Goal: Transaction & Acquisition: Purchase product/service

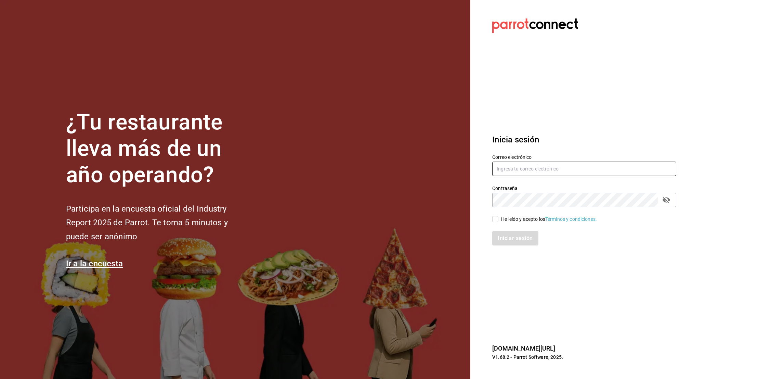
type input "[EMAIL_ADDRESS][DOMAIN_NAME]"
click at [495, 218] on input "He leído y acepto los Términos y condiciones." at bounding box center [495, 219] width 6 height 6
checkbox input "true"
click at [497, 233] on button "Iniciar sesión" at bounding box center [515, 238] width 47 height 14
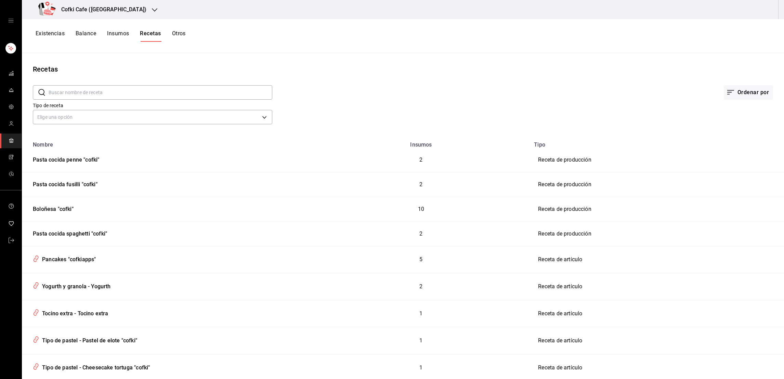
click at [112, 12] on h3 "Cofki Cafe (La Aurora)" at bounding box center [101, 9] width 91 height 8
click at [91, 41] on span "Cofki Kid-Friendly Café (MTY)" at bounding box center [58, 44] width 63 height 7
click at [64, 34] on button "Existencias" at bounding box center [50, 36] width 29 height 12
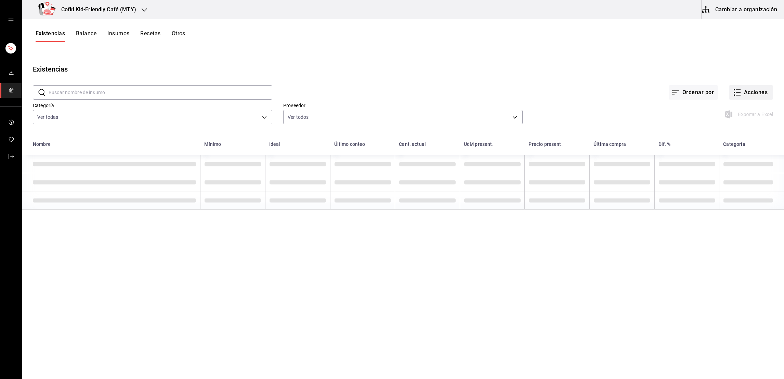
click at [745, 96] on button "Acciones" at bounding box center [751, 92] width 44 height 14
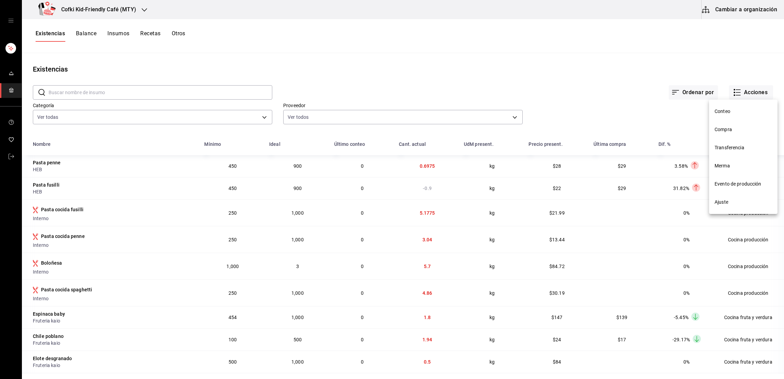
click at [728, 132] on span "Compra" at bounding box center [743, 129] width 57 height 7
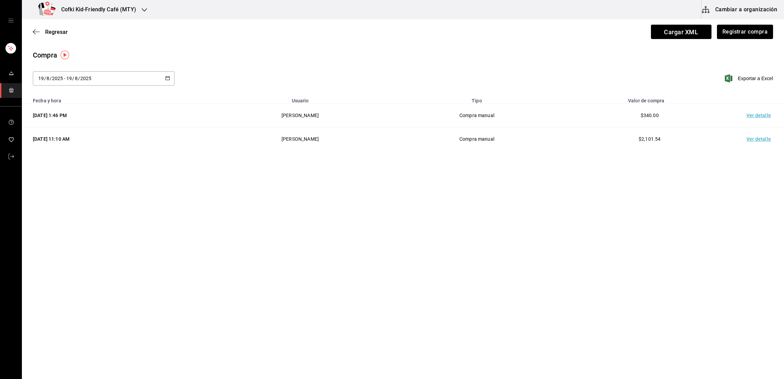
click at [756, 113] on td "Ver detalle" at bounding box center [760, 116] width 48 height 24
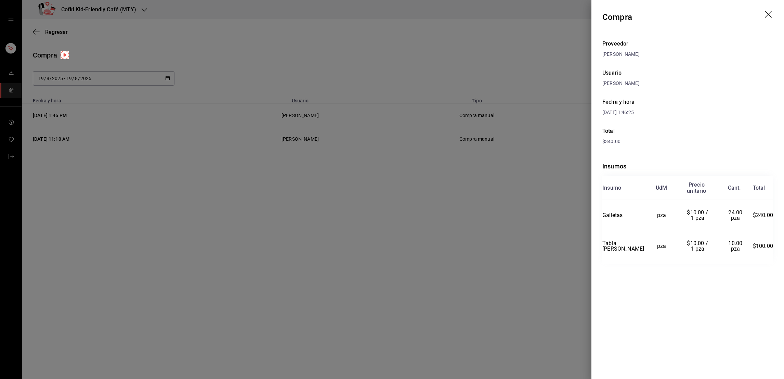
click at [547, 220] on div at bounding box center [392, 189] width 784 height 379
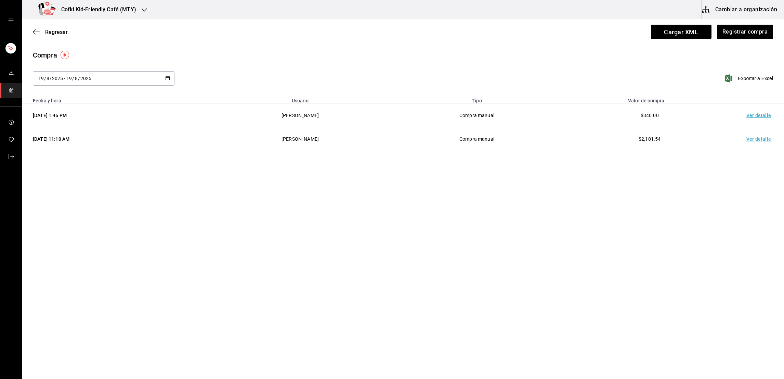
click at [753, 137] on td "Ver detalle" at bounding box center [760, 139] width 48 height 24
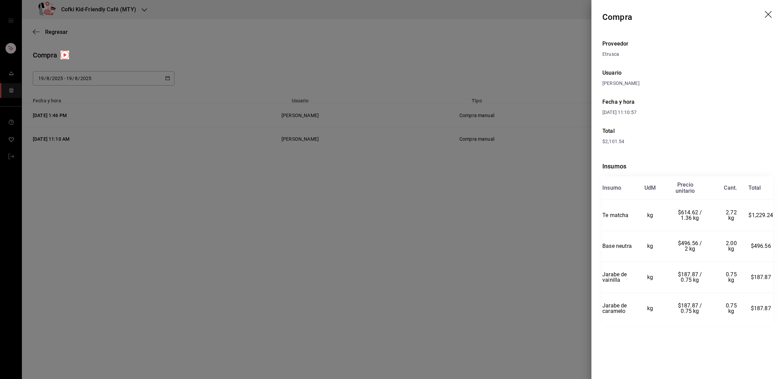
click at [544, 218] on div at bounding box center [392, 189] width 784 height 379
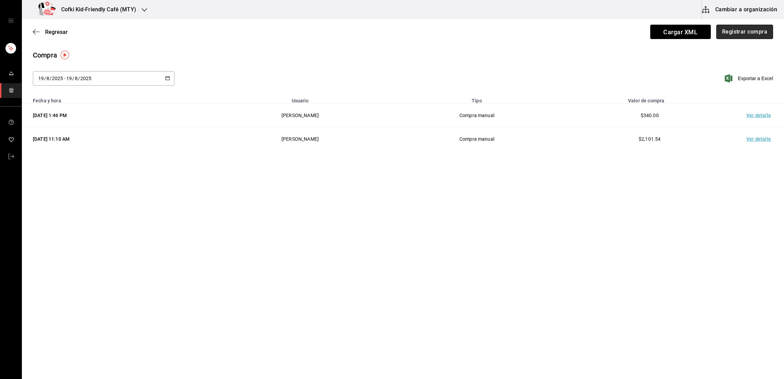
click at [742, 33] on button "Registrar compra" at bounding box center [744, 32] width 57 height 14
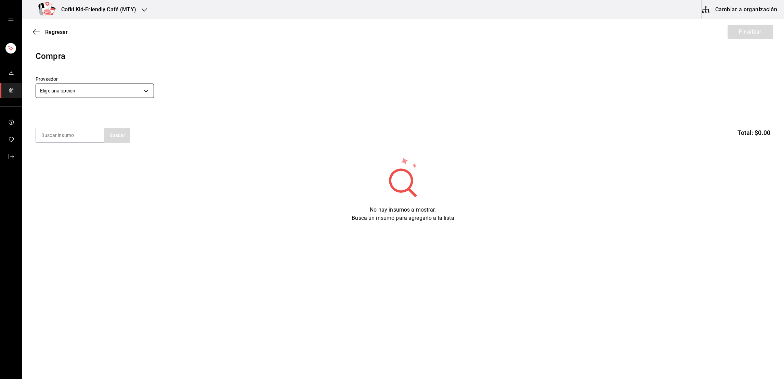
click at [89, 95] on body "Cofki Kid-Friendly Café (MTY) Cambiar a organización Regresar Finalizar Compra …" at bounding box center [392, 170] width 784 height 340
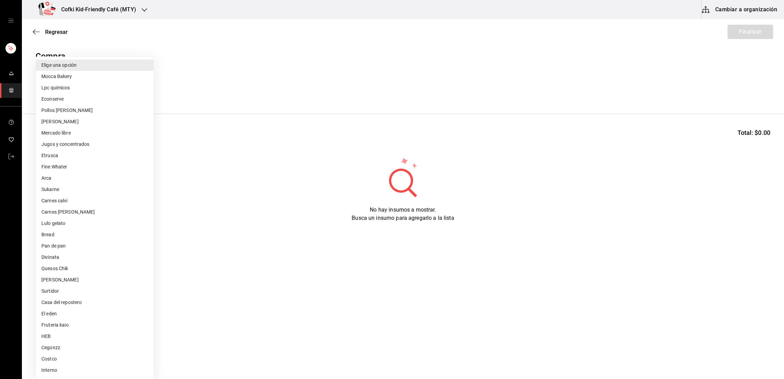
click at [55, 266] on li "Quesos Chik" at bounding box center [95, 268] width 118 height 11
type input "b1c83544-3ef3-406d-bc5d-e63a877f2103"
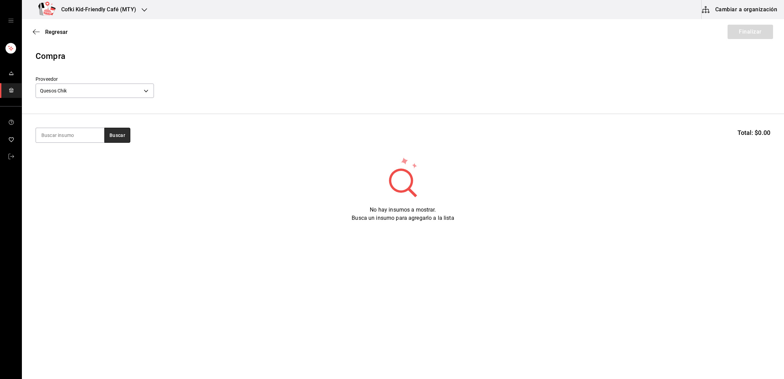
click at [116, 138] on button "Buscar" at bounding box center [117, 135] width 26 height 15
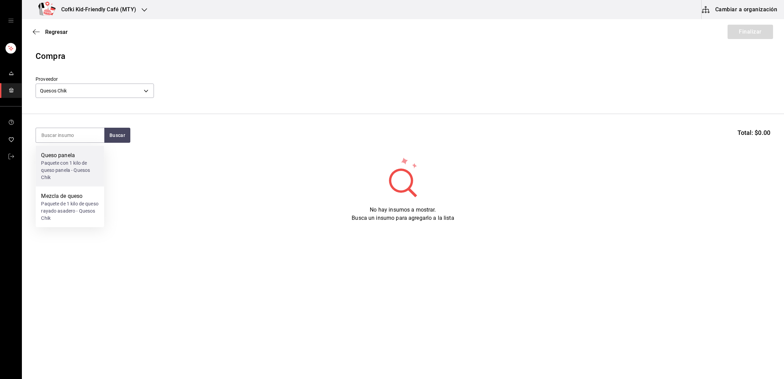
click at [75, 163] on div "Paquete con 1 kilo de queso panela - Quesos Chik" at bounding box center [69, 170] width 57 height 22
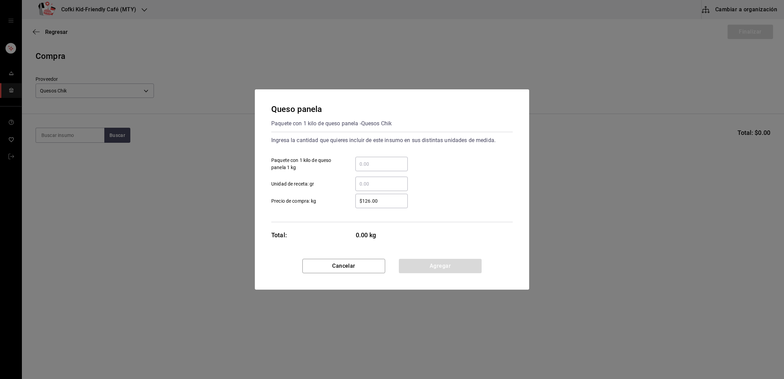
click at [391, 166] on input "​ Paquete con 1 kilo de queso panela 1 kg" at bounding box center [381, 164] width 52 height 8
type input "2"
type input "$150"
click at [444, 180] on div "​ Unidad de receta: gr" at bounding box center [389, 181] width 247 height 20
click at [429, 259] on button "Agregar" at bounding box center [440, 266] width 83 height 14
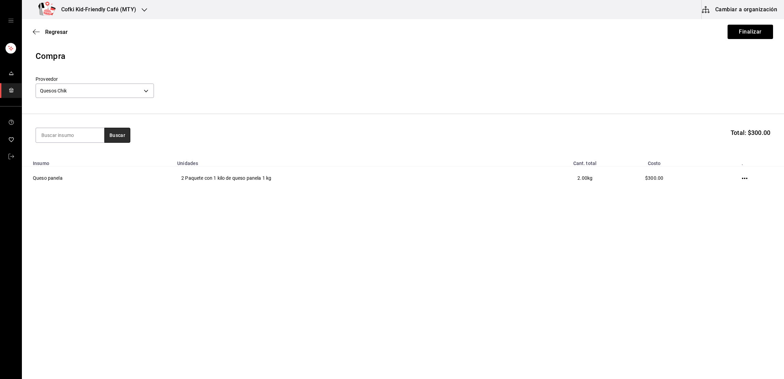
click at [117, 133] on button "Buscar" at bounding box center [117, 135] width 26 height 15
click at [85, 159] on div "Paquete de 1 kilo de queso rayado asadero - Quesos Chik" at bounding box center [69, 170] width 57 height 22
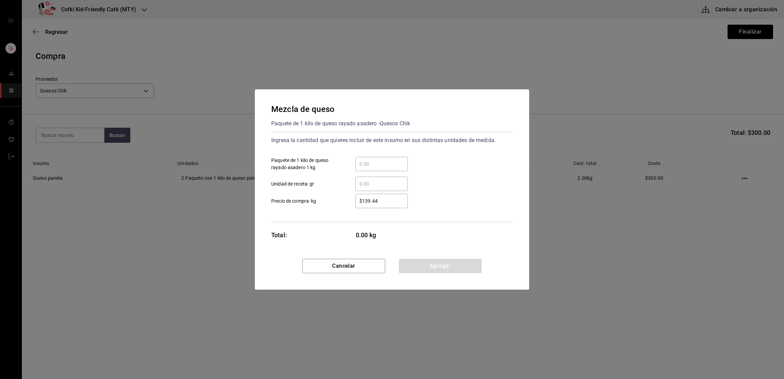
click at [358, 162] on input "​ Paquete de 1 kilo de queso rayado asadero 1 kg" at bounding box center [381, 164] width 52 height 8
type input "24"
type input "$156"
click at [417, 194] on div "$156 ​ Precio de compra: kg" at bounding box center [389, 198] width 247 height 20
click at [440, 266] on button "Agregar" at bounding box center [440, 266] width 83 height 14
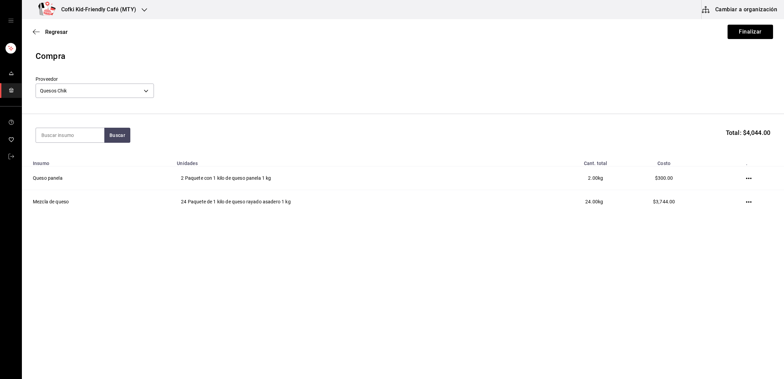
click at [742, 39] on div "Regresar Finalizar" at bounding box center [403, 31] width 762 height 25
click at [742, 38] on button "Finalizar" at bounding box center [750, 32] width 45 height 14
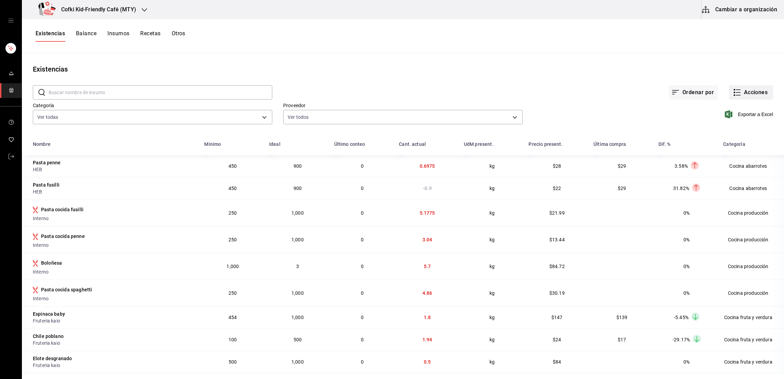
click at [733, 93] on button "Acciones" at bounding box center [751, 92] width 44 height 14
click at [736, 131] on span "Compra" at bounding box center [743, 129] width 57 height 7
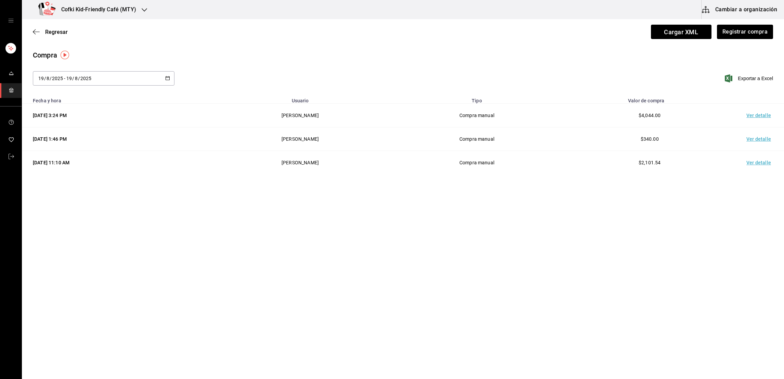
click at [740, 21] on div "Regresar Cargar XML Registrar compra" at bounding box center [403, 31] width 762 height 25
click at [740, 25] on button "Registrar compra" at bounding box center [744, 32] width 57 height 14
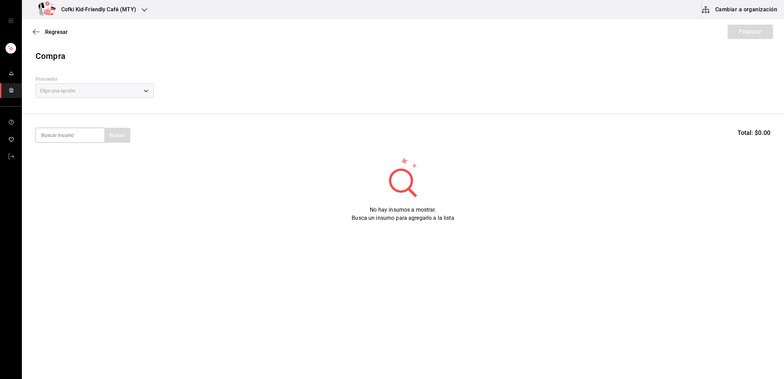
click at [116, 90] on div "Elige una opción" at bounding box center [95, 90] width 118 height 14
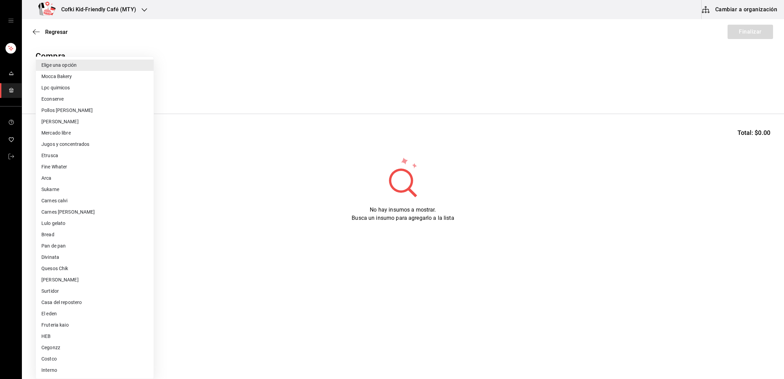
click at [94, 86] on body "Cofki Kid-Friendly Café (MTY) Cambiar a organización Regresar Finalizar Compra …" at bounding box center [392, 170] width 784 height 340
drag, startPoint x: 68, startPoint y: 216, endPoint x: 65, endPoint y: 221, distance: 6.2
click at [65, 221] on ul "Elige una opción Mocca Bakery Lpc quimicos Econserve Pollos [PERSON_NAME] libre…" at bounding box center [95, 218] width 118 height 322
click at [65, 221] on li "Lulo gelato" at bounding box center [95, 223] width 118 height 11
type input "101bae78-5788-4980-888c-6b882a349ac7"
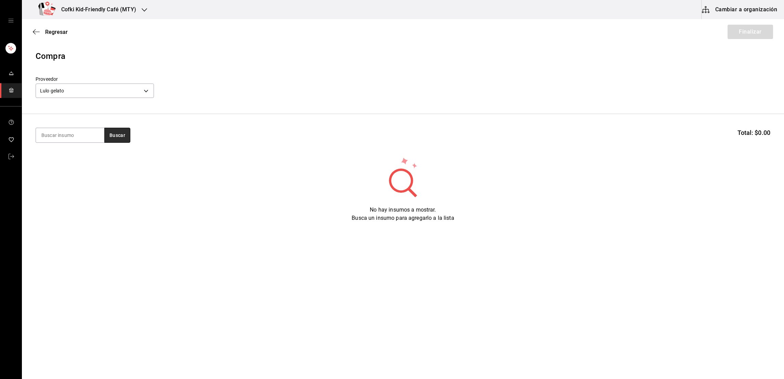
click at [122, 135] on button "Buscar" at bounding box center [117, 135] width 26 height 15
click at [79, 153] on div "Gellato de vainilla" at bounding box center [69, 155] width 57 height 8
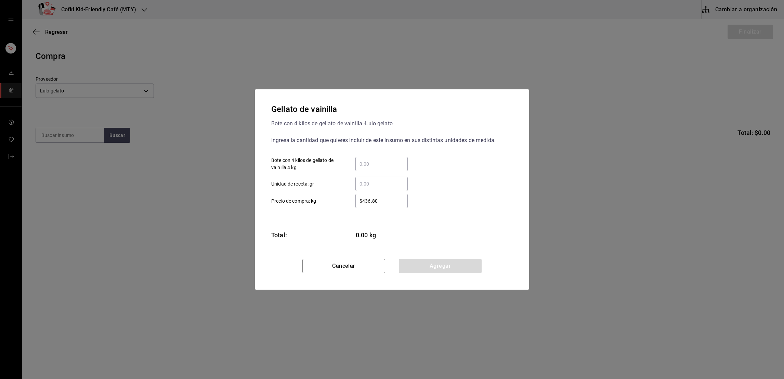
click at [363, 164] on input "​ Bote con 4 kilos de gellato de vainilla 4 kg" at bounding box center [381, 164] width 52 height 8
type input "2"
type input "$520"
click at [459, 263] on button "Agregar" at bounding box center [440, 266] width 83 height 14
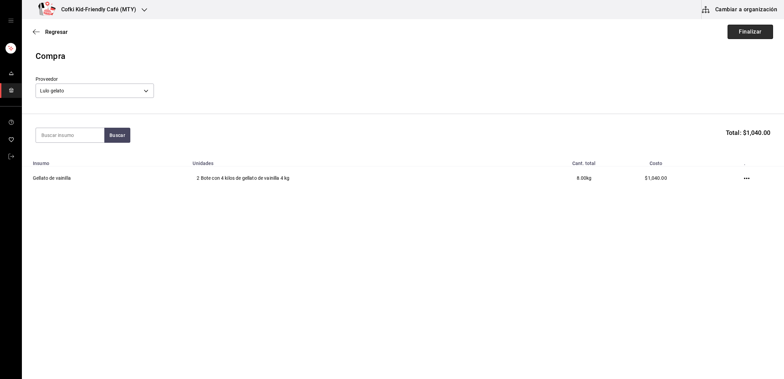
click at [761, 37] on button "Finalizar" at bounding box center [750, 32] width 45 height 14
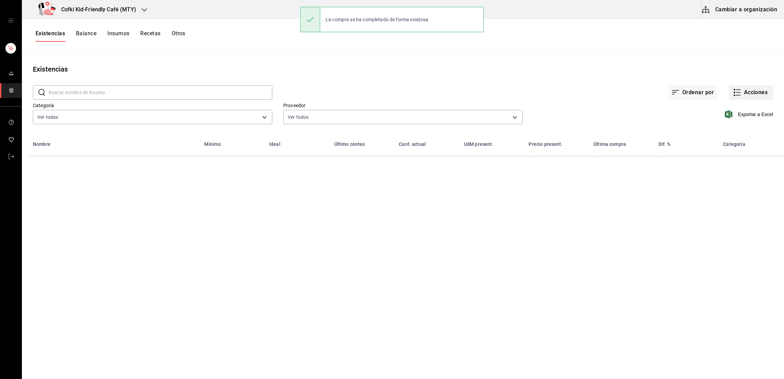
click at [750, 94] on button "Acciones" at bounding box center [751, 92] width 44 height 14
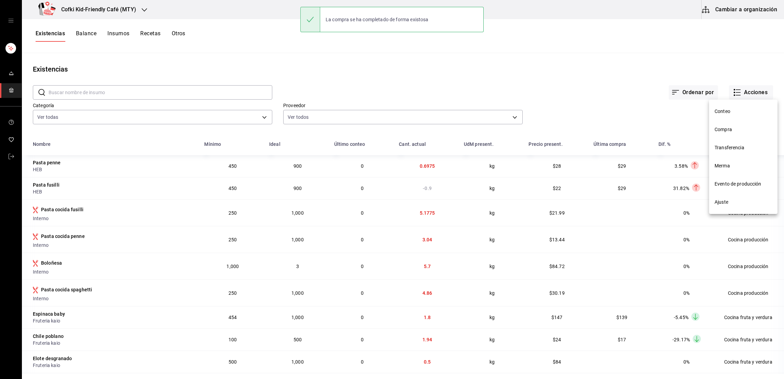
click at [734, 128] on span "Compra" at bounding box center [743, 129] width 57 height 7
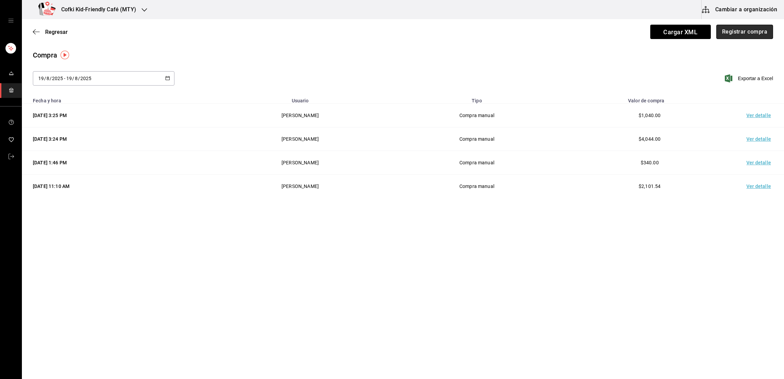
click at [757, 35] on button "Registrar compra" at bounding box center [744, 32] width 57 height 14
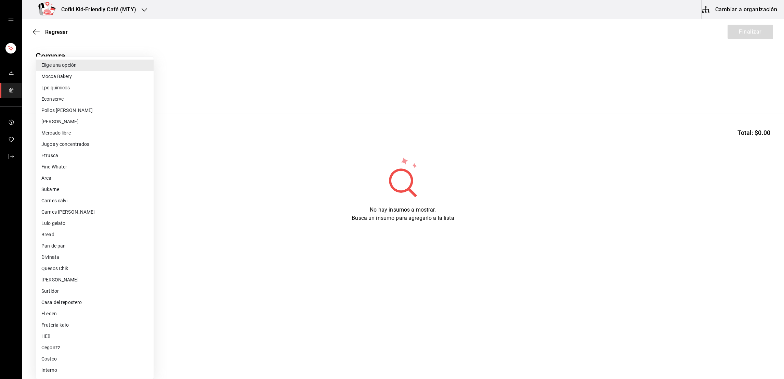
click at [124, 94] on body "Cofki Kid-Friendly Café (MTY) Cambiar a organización Regresar Finalizar Compra …" at bounding box center [392, 170] width 784 height 340
click at [60, 322] on li "Fruteria kaio" at bounding box center [95, 324] width 118 height 11
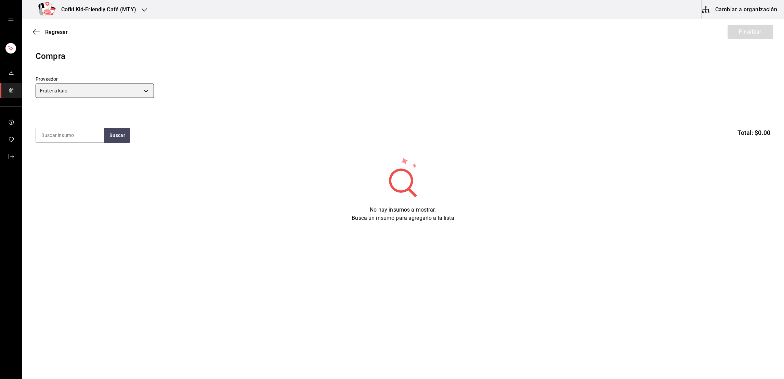
type input "9879f438-935c-4600-9fdc-ceea3fe8ffa7"
click at [89, 137] on input at bounding box center [70, 135] width 68 height 14
type input "tomatillo"
click at [119, 135] on button "Buscar" at bounding box center [117, 135] width 26 height 15
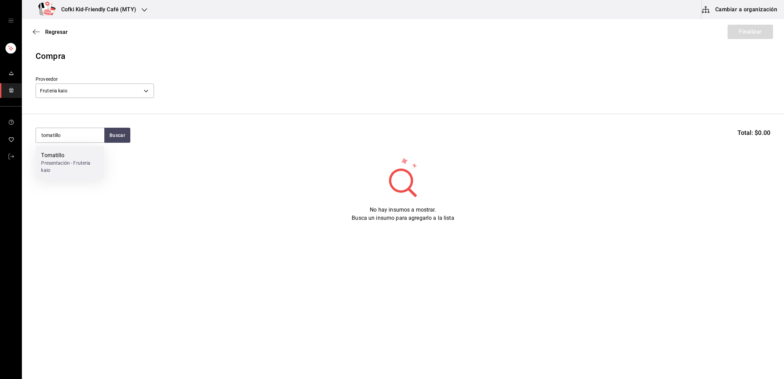
click at [88, 162] on div "Presentación - Fruteria kaio" at bounding box center [69, 166] width 57 height 14
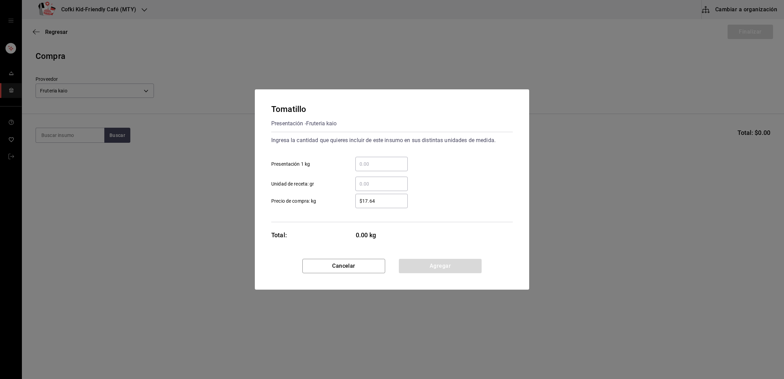
click at [405, 158] on div "​" at bounding box center [381, 164] width 52 height 14
click at [405, 160] on input "​ Presentación 1 kg" at bounding box center [381, 164] width 52 height 8
type input "23"
type input "$32"
click at [431, 168] on div "23 ​ Presentación 1 kg" at bounding box center [389, 161] width 247 height 20
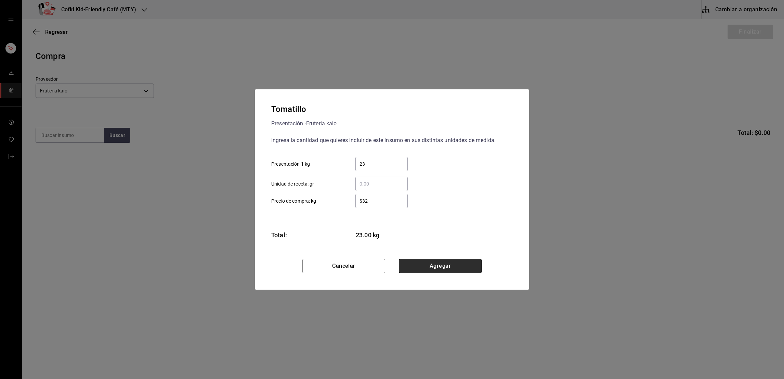
click at [432, 268] on button "Agregar" at bounding box center [440, 266] width 83 height 14
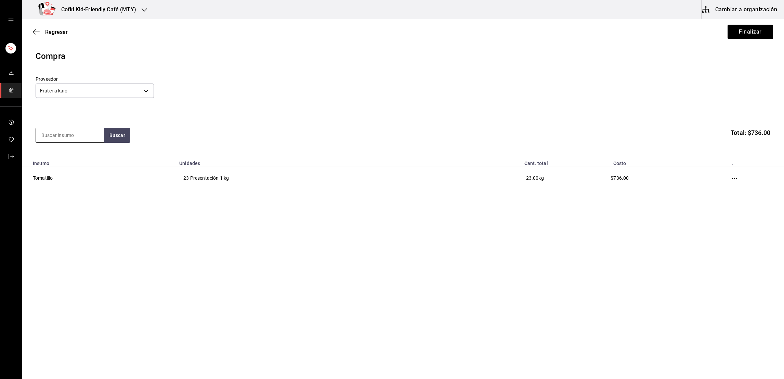
click at [90, 135] on input at bounding box center [70, 135] width 68 height 14
click at [120, 128] on button "Buscar" at bounding box center [117, 135] width 26 height 15
type input "habane"
click at [115, 138] on button "Buscar" at bounding box center [117, 135] width 26 height 15
click at [87, 154] on div "Chile habanero" at bounding box center [69, 155] width 57 height 8
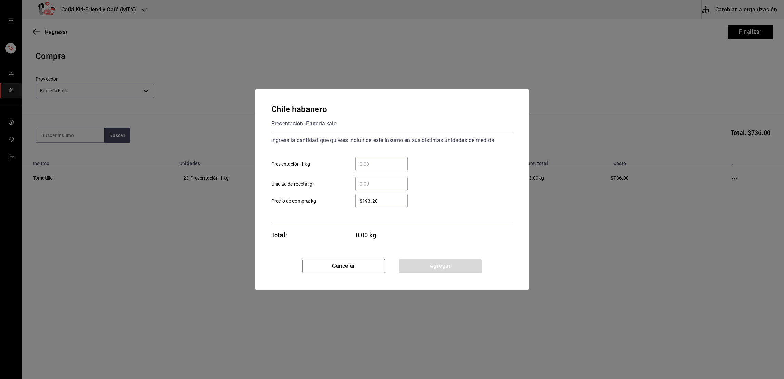
click at [379, 161] on input "​ Presentación 1 kg" at bounding box center [381, 164] width 52 height 8
type input "0.55"
type input "$49"
click at [436, 181] on div "​ Unidad de receta: gr" at bounding box center [389, 181] width 247 height 20
click at [433, 261] on button "Agregar" at bounding box center [440, 266] width 83 height 14
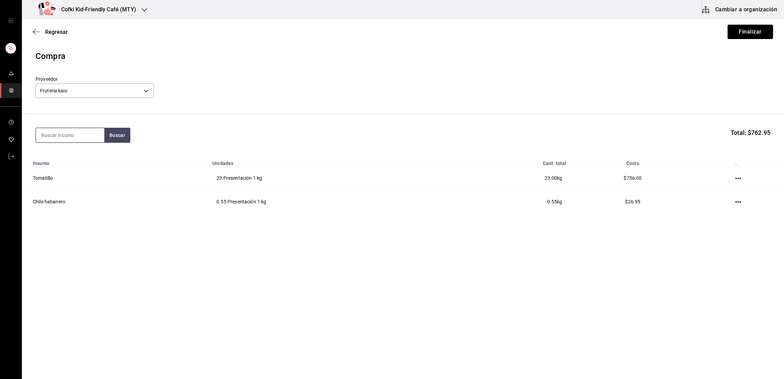
click at [79, 139] on input at bounding box center [70, 135] width 68 height 14
type input "cherry"
click at [109, 142] on button "Buscar" at bounding box center [117, 135] width 26 height 15
click at [89, 154] on div "Tomate cherry" at bounding box center [69, 155] width 57 height 8
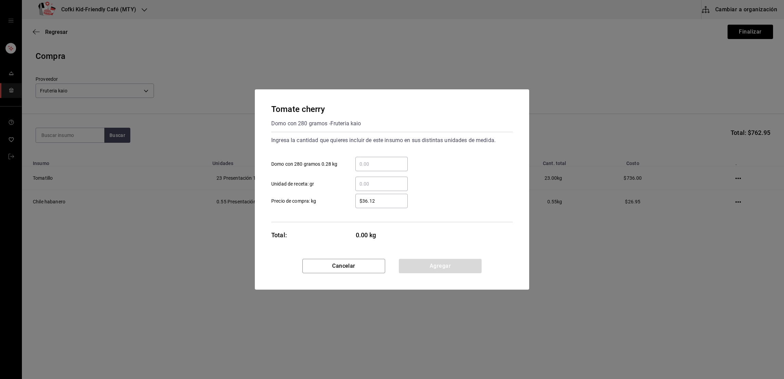
click at [387, 166] on input "​ Domo con 280 gramos 0.28 kg" at bounding box center [381, 164] width 52 height 8
type input "4"
type input "$35"
click at [448, 172] on div "​ Unidad de receta: gr" at bounding box center [389, 181] width 247 height 20
click at [442, 264] on button "Agregar" at bounding box center [440, 266] width 83 height 14
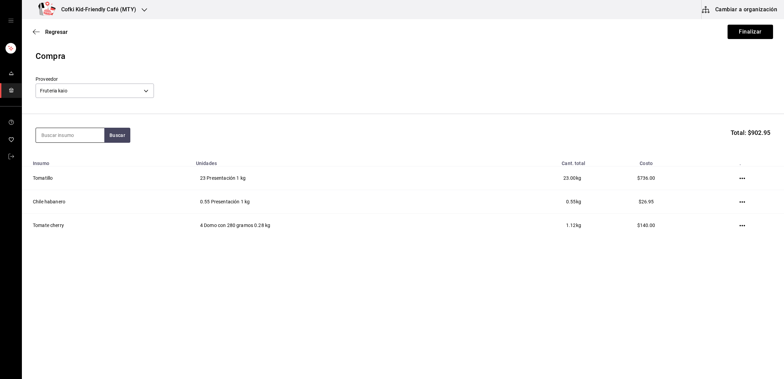
click at [75, 138] on input at bounding box center [70, 135] width 68 height 14
type input "papa"
click at [123, 133] on button "Buscar" at bounding box center [117, 135] width 26 height 15
click at [82, 151] on div "Papa blanca" at bounding box center [69, 155] width 57 height 8
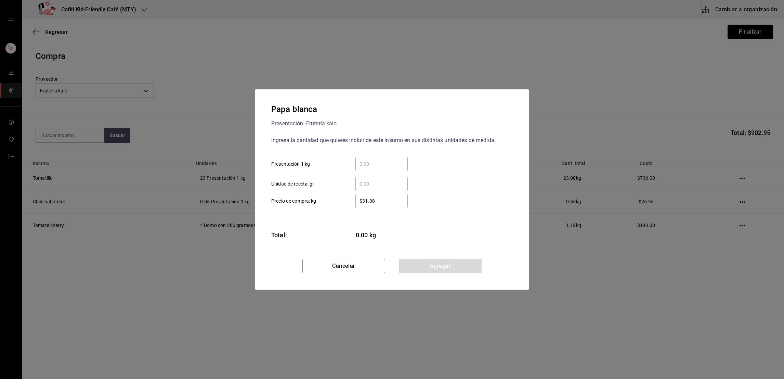
click at [370, 164] on input "​ Presentación 1 kg" at bounding box center [381, 164] width 52 height 8
type input "0.64"
type input "$46"
click at [448, 265] on button "Agregar" at bounding box center [440, 266] width 83 height 14
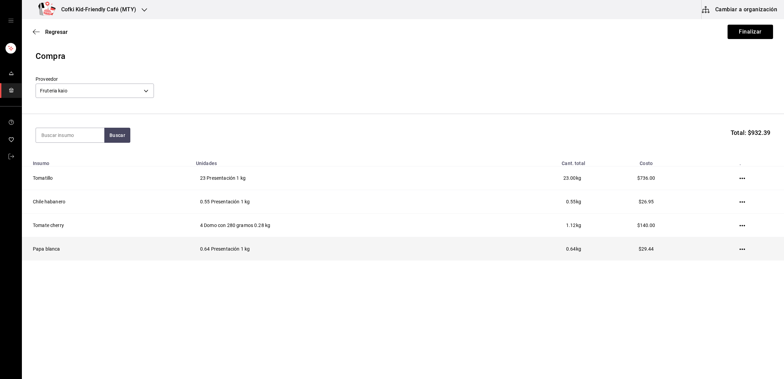
click at [741, 247] on icon "button" at bounding box center [742, 248] width 5 height 5
click at [741, 247] on li "Editar" at bounding box center [716, 239] width 57 height 19
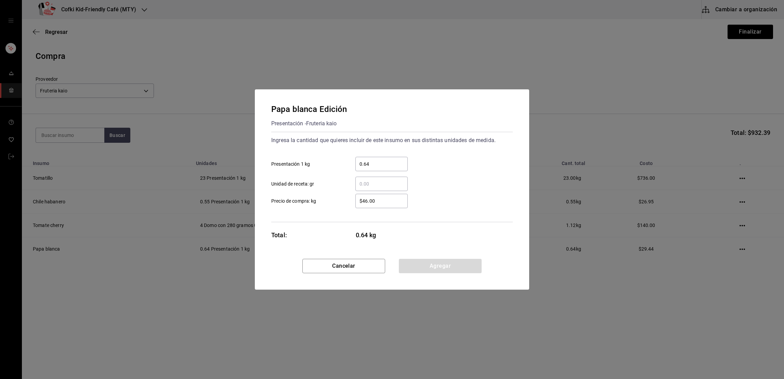
click at [375, 197] on input "$46.00" at bounding box center [381, 201] width 52 height 8
type input "$25"
click at [444, 177] on div "​ Unidad de receta: gr" at bounding box center [389, 181] width 247 height 20
click at [452, 270] on button "Agregar" at bounding box center [440, 266] width 83 height 14
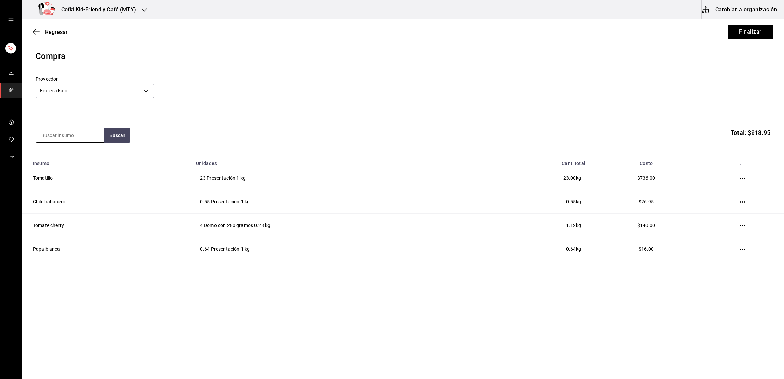
click at [69, 131] on input at bounding box center [70, 135] width 68 height 14
type input "cilantro"
click at [115, 141] on button "Buscar" at bounding box center [117, 135] width 26 height 15
click at [87, 154] on div "Manojo de cilantro" at bounding box center [69, 155] width 57 height 8
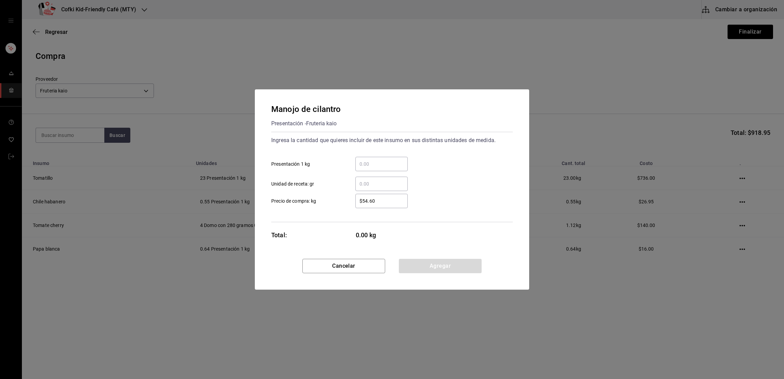
click at [393, 165] on input "​ Presentación 1 kg" at bounding box center [381, 164] width 52 height 8
type input "0.64"
click at [440, 268] on button "Agregar" at bounding box center [440, 266] width 83 height 14
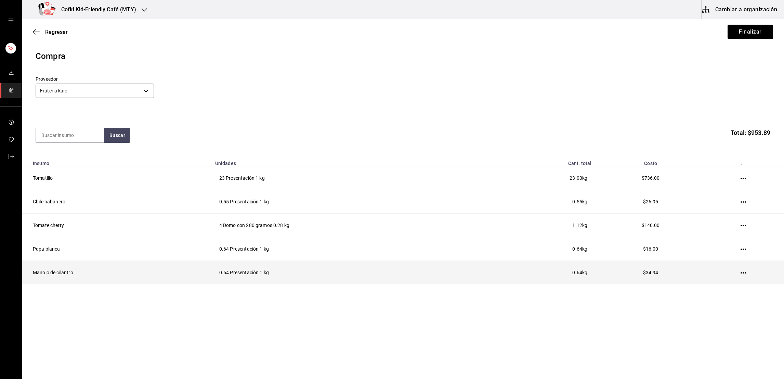
click at [746, 270] on td at bounding box center [745, 273] width 78 height 24
click at [749, 270] on td at bounding box center [745, 273] width 78 height 24
click at [744, 270] on icon "button" at bounding box center [743, 272] width 5 height 5
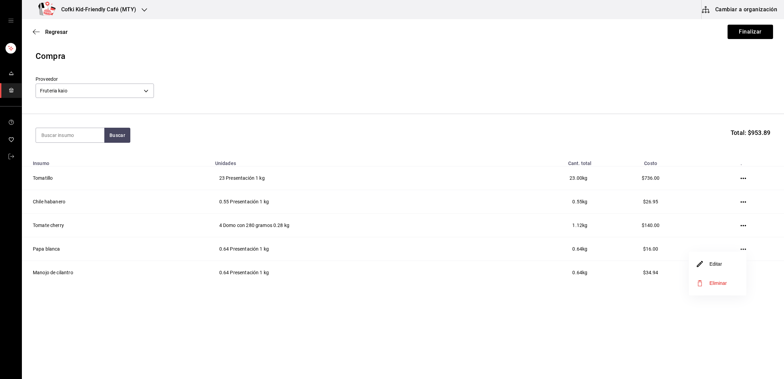
click at [711, 269] on li "Editar" at bounding box center [717, 263] width 57 height 19
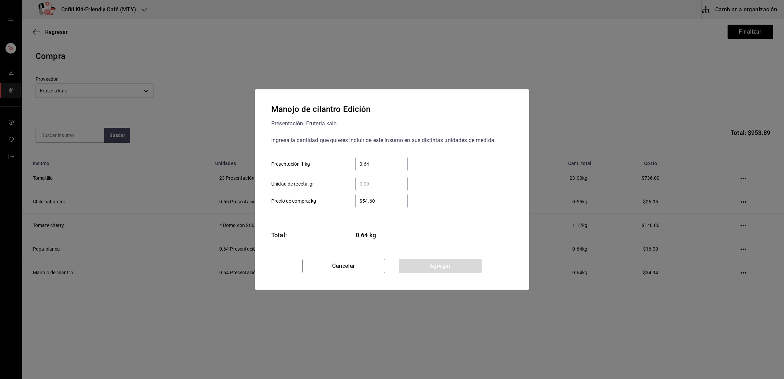
click at [389, 199] on input "$54.60" at bounding box center [381, 201] width 52 height 8
type input "$46"
click at [423, 266] on button "Agregar" at bounding box center [440, 266] width 83 height 14
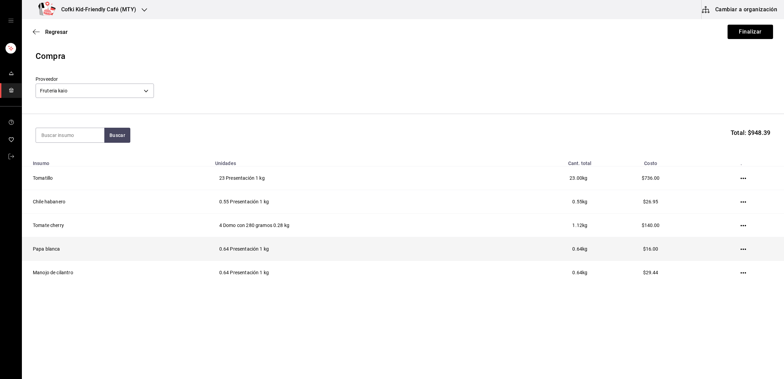
click at [744, 248] on icon "button" at bounding box center [743, 248] width 5 height 5
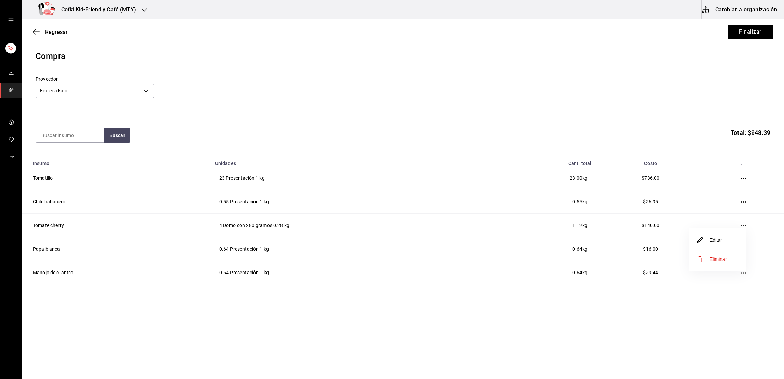
click at [734, 243] on li "Editar" at bounding box center [717, 239] width 57 height 19
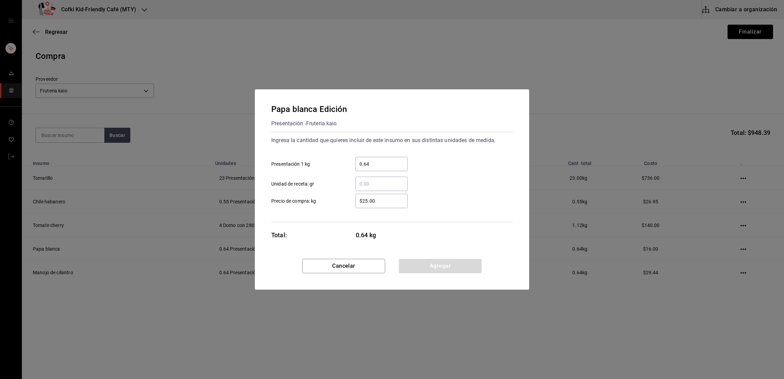
click at [384, 162] on input "0.64" at bounding box center [381, 164] width 52 height 8
type input "2.5"
click at [450, 156] on div "2.5 ​ Presentación 1 kg" at bounding box center [389, 161] width 247 height 20
click at [448, 265] on button "Agregar" at bounding box center [440, 266] width 83 height 14
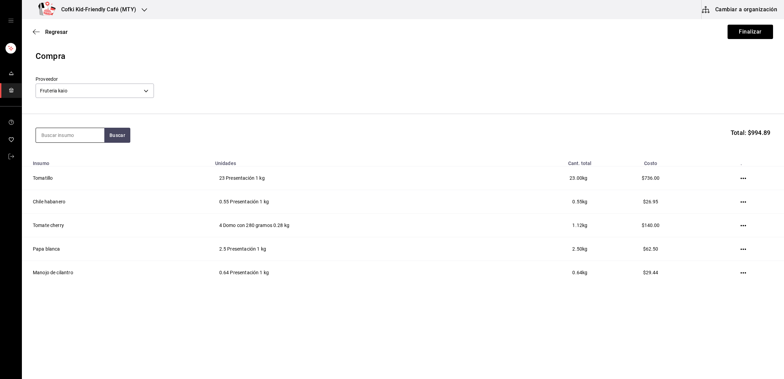
click at [86, 140] on input at bounding box center [70, 135] width 68 height 14
type input "aguacate"
click at [123, 134] on button "Buscar" at bounding box center [117, 135] width 26 height 15
drag, startPoint x: 123, startPoint y: 134, endPoint x: 114, endPoint y: 139, distance: 10.7
click at [114, 139] on button "Buscar" at bounding box center [117, 135] width 26 height 15
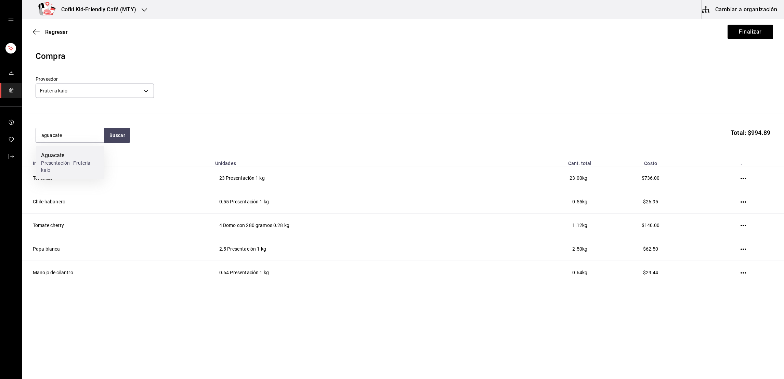
click at [92, 150] on div "Aguacate Presentación - Fruteria kaio" at bounding box center [70, 163] width 68 height 34
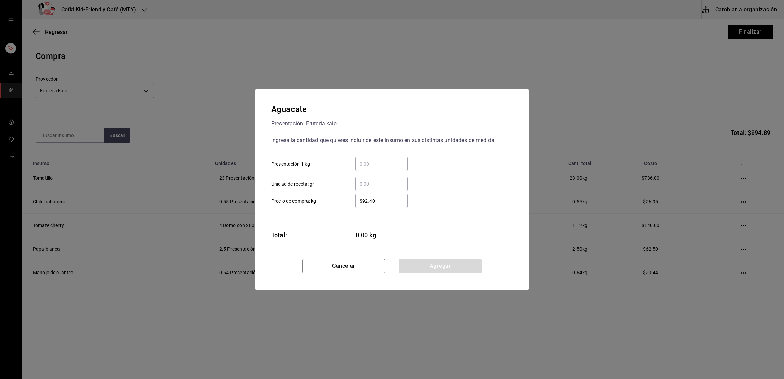
click at [377, 162] on input "​ Presentación 1 kg" at bounding box center [381, 164] width 52 height 8
type input "3.33"
type input "$87"
click at [451, 143] on div "Ingresa la cantidad que quieres incluir de este insumo en sus distintas unidade…" at bounding box center [391, 140] width 241 height 11
click at [441, 267] on button "Agregar" at bounding box center [440, 266] width 83 height 14
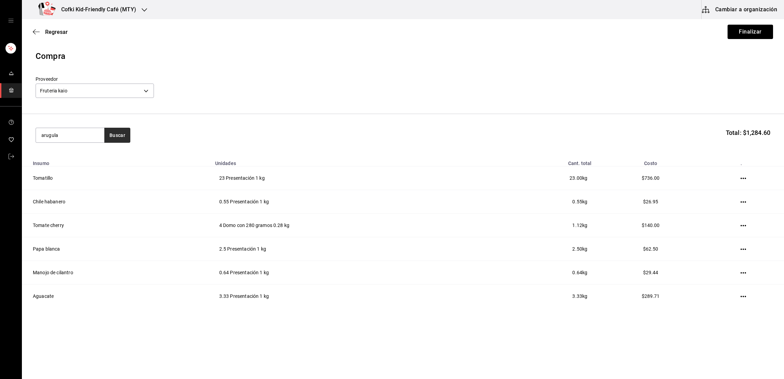
type input "arugula"
click at [120, 132] on button "Buscar" at bounding box center [117, 135] width 26 height 15
click at [93, 160] on div "Domo con 142 gramos con arugula - Fruteria kaio" at bounding box center [69, 166] width 57 height 14
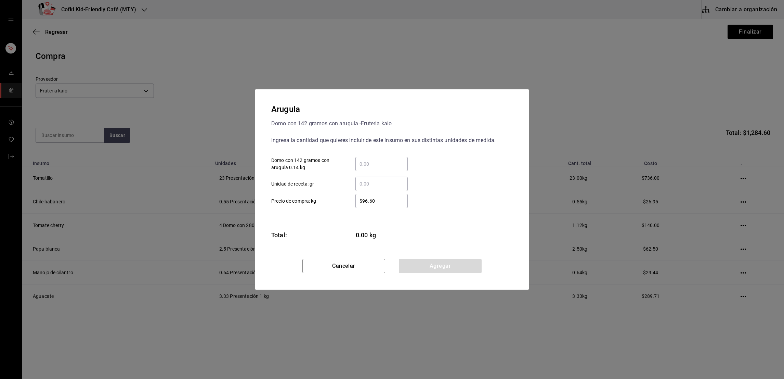
click at [368, 166] on input "​ Domo con 142 gramos con arugula 0.14 kg" at bounding box center [381, 164] width 52 height 8
type input "5"
type input "$98"
click at [446, 185] on div "​ Unidad de receta: gr" at bounding box center [389, 181] width 247 height 20
click at [441, 265] on button "Agregar" at bounding box center [440, 266] width 83 height 14
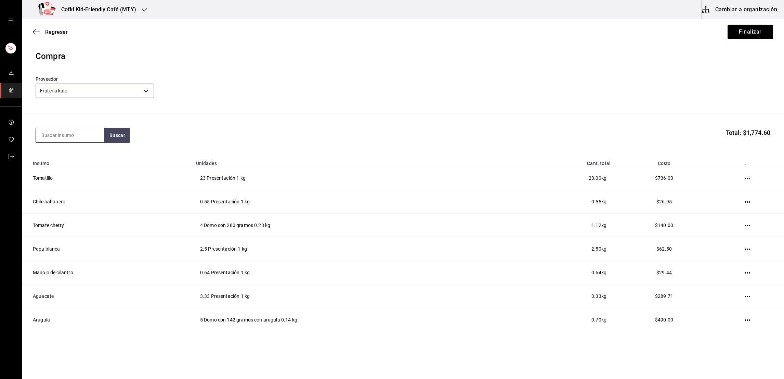
click at [72, 139] on input at bounding box center [70, 135] width 68 height 14
type input "limon"
click at [119, 141] on button "Buscar" at bounding box center [117, 135] width 26 height 15
click at [65, 166] on div "Presentación - Fruteria kaio" at bounding box center [69, 166] width 57 height 14
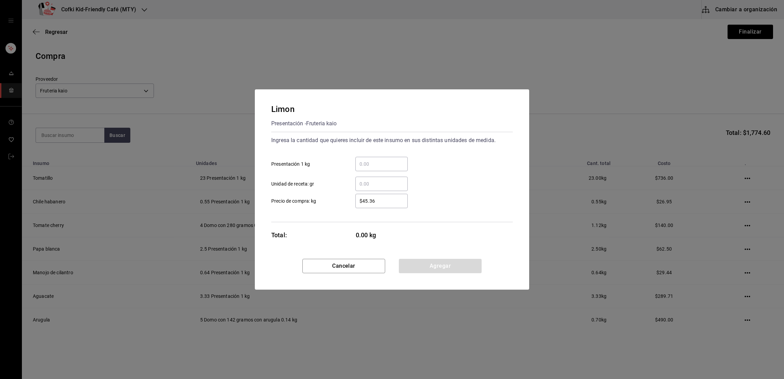
click at [370, 162] on input "​ Presentación 1 kg" at bounding box center [381, 164] width 52 height 8
type input "0.34"
type input "$41"
click at [455, 197] on div "$41 ​ Precio de compra: kg" at bounding box center [389, 198] width 247 height 20
click at [450, 264] on button "Agregar" at bounding box center [440, 266] width 83 height 14
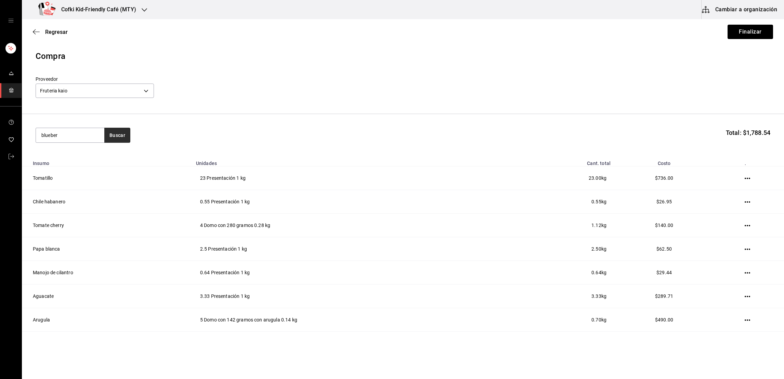
type input "blueber"
click at [116, 135] on button "Buscar" at bounding box center [117, 135] width 26 height 15
click at [91, 157] on div "Blueberry" at bounding box center [69, 155] width 57 height 8
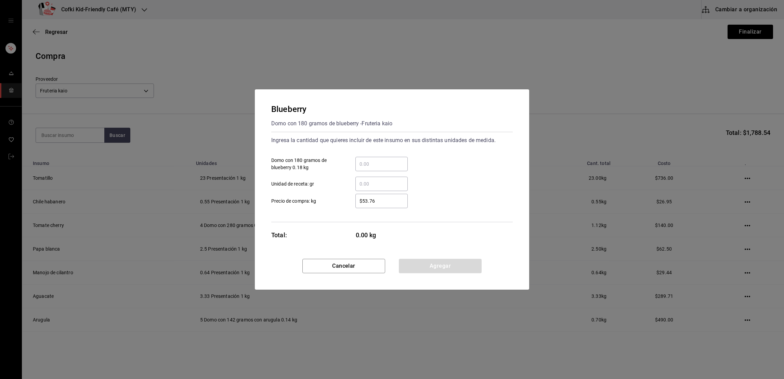
click at [387, 160] on input "​ Domo con 180 gramos de blueberry 0.18 kg" at bounding box center [381, 164] width 52 height 8
type input "2"
type input "$58"
click at [444, 170] on div "2 ​ Domo con 180 gramos de blueberry 0.18 kg" at bounding box center [389, 161] width 247 height 20
click at [445, 263] on button "Agregar" at bounding box center [440, 266] width 83 height 14
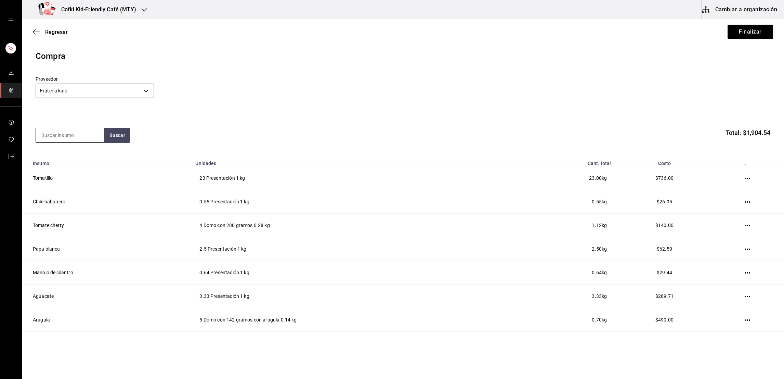
click at [79, 131] on input at bounding box center [70, 135] width 68 height 14
type input "lechuga"
click at [126, 140] on button "Buscar" at bounding box center [117, 135] width 26 height 15
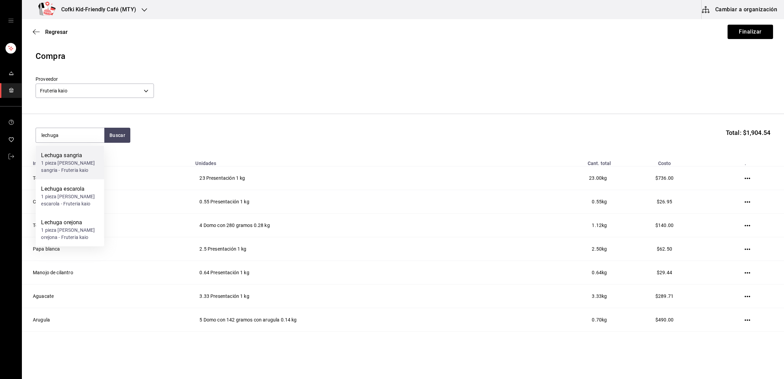
click at [77, 164] on div "1 pieza [PERSON_NAME] sangria - Fruteria kaio" at bounding box center [69, 166] width 57 height 14
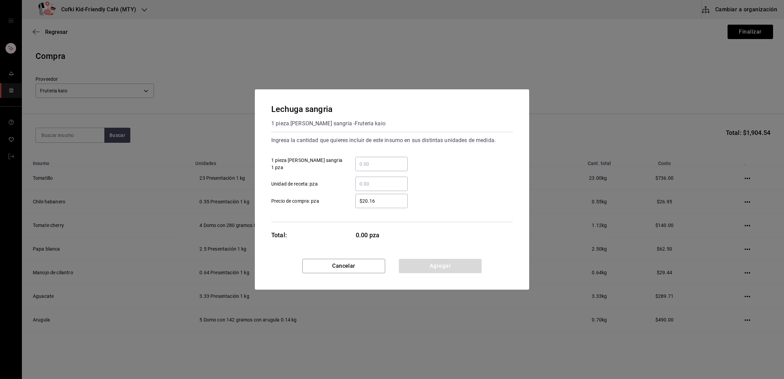
click at [399, 162] on input "​ 1 pieza [PERSON_NAME] sangria 1 pza" at bounding box center [381, 164] width 52 height 8
type input "2"
type input "$27"
click at [424, 178] on div "​ Unidad de receta: pza" at bounding box center [389, 181] width 247 height 20
click at [436, 272] on button "Agregar" at bounding box center [440, 266] width 83 height 14
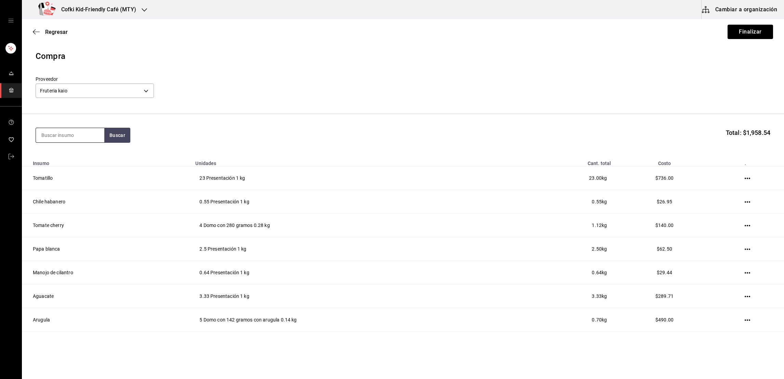
click at [56, 134] on input at bounding box center [70, 135] width 68 height 14
type input "lechuga"
click at [62, 168] on div "1 pieza [PERSON_NAME] escarola - Fruteria kaio" at bounding box center [69, 166] width 57 height 14
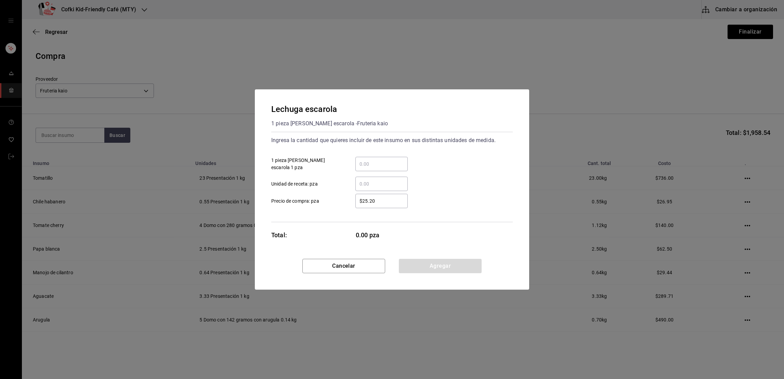
click at [376, 160] on input "​ 1 pieza [PERSON_NAME] escarola 1 pza" at bounding box center [381, 164] width 52 height 8
type input "2"
type input "$42"
click at [444, 177] on div "​ Unidad de receta: pza" at bounding box center [389, 181] width 247 height 20
click at [439, 265] on button "Agregar" at bounding box center [440, 266] width 83 height 14
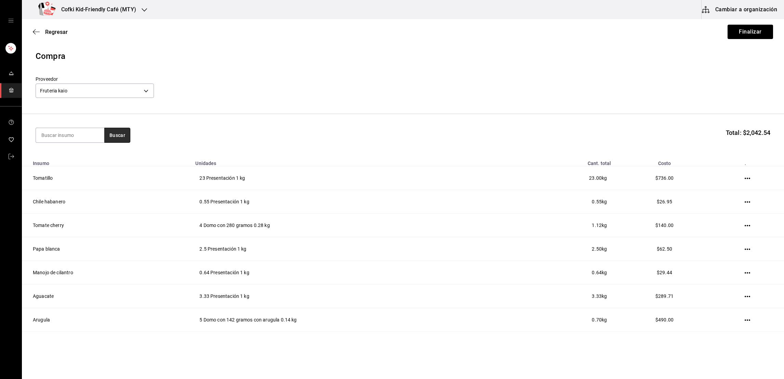
click at [114, 139] on button "Buscar" at bounding box center [117, 135] width 26 height 15
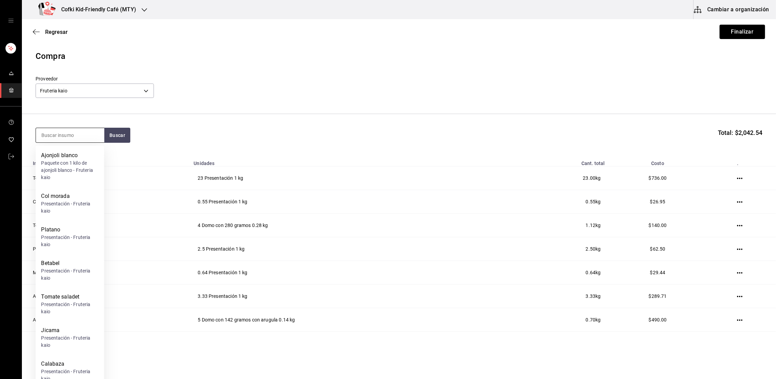
click at [77, 132] on input at bounding box center [70, 135] width 68 height 14
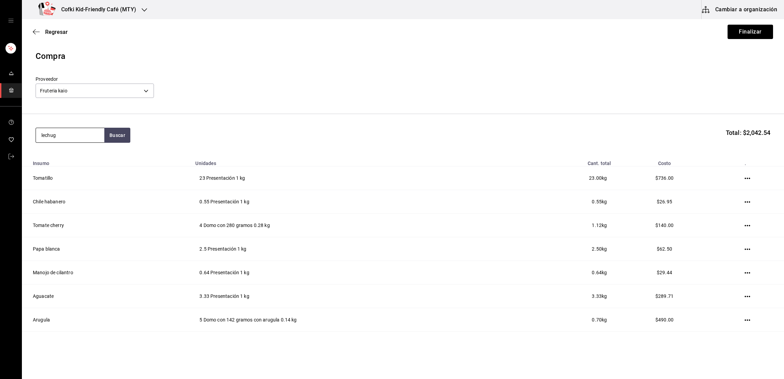
type input "lechuga"
click at [74, 155] on div "Lechuga orejona" at bounding box center [69, 155] width 57 height 8
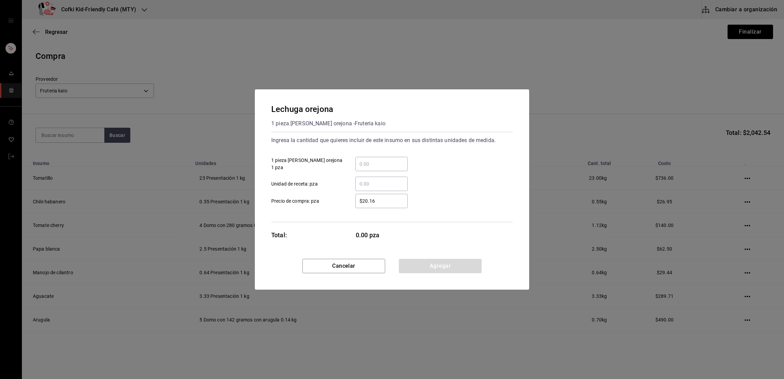
click at [368, 161] on input "​ 1 pieza [PERSON_NAME] orejona 1 pza" at bounding box center [381, 164] width 52 height 8
type input "3"
type input "$29"
click at [429, 165] on div "3 ​ 1 pieza [PERSON_NAME] orejona 1 pza" at bounding box center [389, 161] width 247 height 20
click at [444, 262] on button "Agregar" at bounding box center [440, 266] width 83 height 14
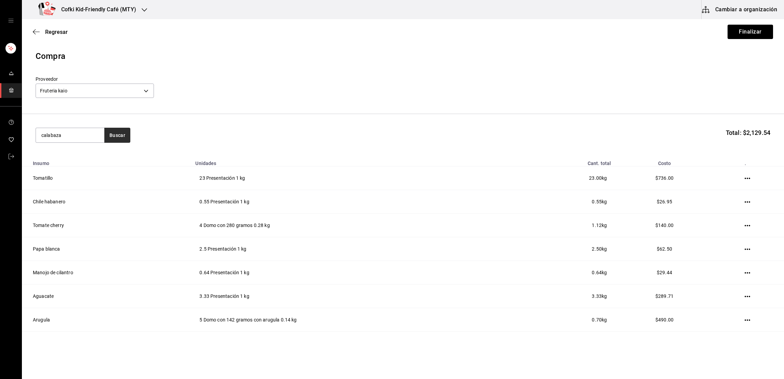
type input "calabaza"
click at [122, 139] on button "Buscar" at bounding box center [117, 135] width 26 height 15
click at [85, 155] on div "Calabaza" at bounding box center [69, 155] width 57 height 8
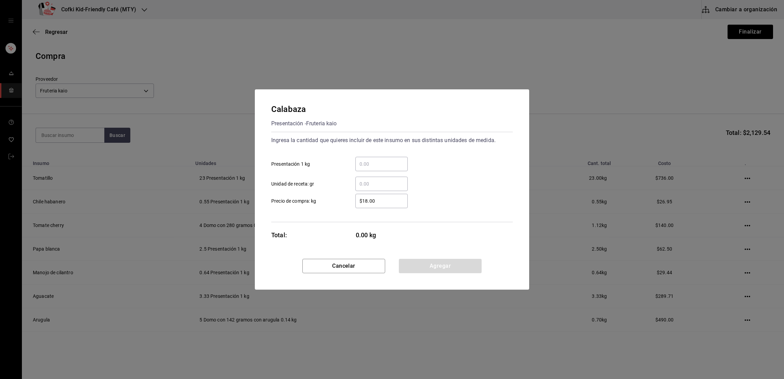
click at [383, 166] on input "​ Presentación 1 kg" at bounding box center [381, 164] width 52 height 8
type input "1.64"
type input "$14"
click at [442, 184] on div "​ Unidad de receta: gr" at bounding box center [389, 181] width 247 height 20
click at [436, 266] on button "Agregar" at bounding box center [440, 266] width 83 height 14
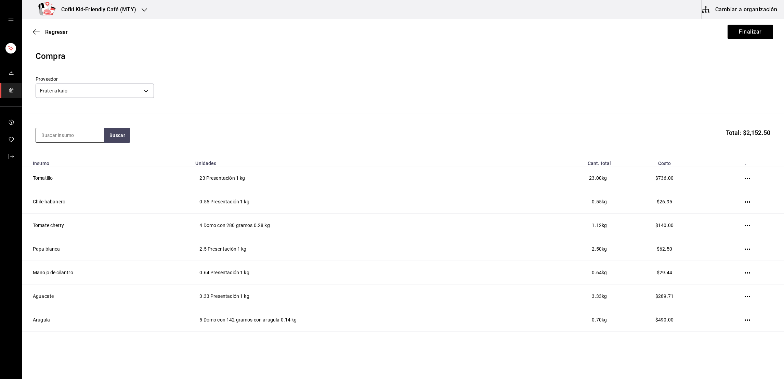
click at [79, 138] on input at bounding box center [70, 135] width 68 height 14
type input "cebolla morada"
click at [124, 134] on button "Buscar" at bounding box center [117, 135] width 26 height 15
click at [79, 151] on div "Cebolla morada" at bounding box center [69, 155] width 57 height 8
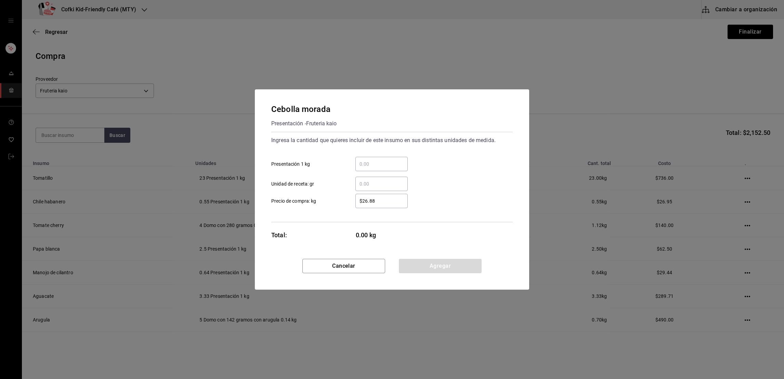
click at [374, 161] on input "​ Presentación 1 kg" at bounding box center [381, 164] width 52 height 8
type input "3.36"
type input "$18"
click at [435, 169] on div "3.36 ​ Presentación 1 kg" at bounding box center [389, 161] width 247 height 20
click at [420, 267] on button "Agregar" at bounding box center [440, 266] width 83 height 14
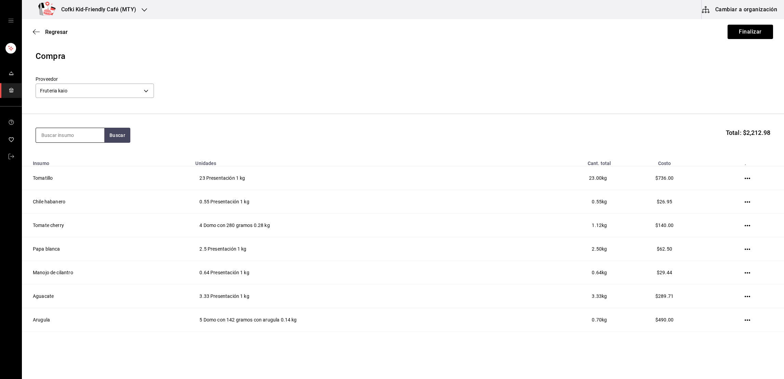
click at [89, 138] on input at bounding box center [70, 135] width 68 height 14
type input "arroz"
click at [124, 142] on button "Buscar" at bounding box center [117, 135] width 26 height 15
click at [83, 162] on div "Presentación - Fruteria kaio" at bounding box center [69, 166] width 57 height 14
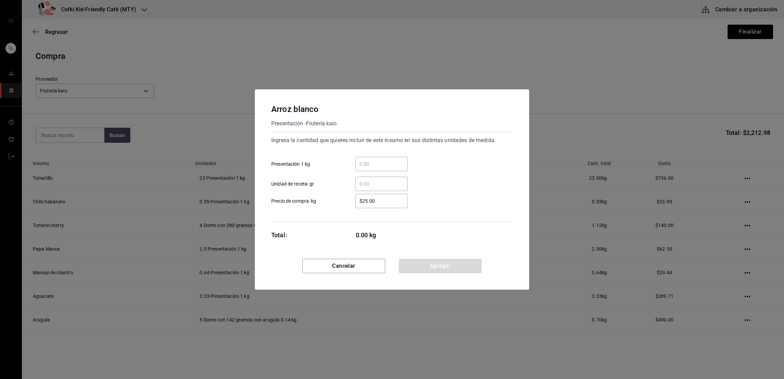
click at [390, 162] on input "​ Presentación 1 kg" at bounding box center [381, 164] width 52 height 8
type input "1"
type input "$36"
click at [434, 181] on div "​ Unidad de receta: gr" at bounding box center [389, 181] width 247 height 20
click at [438, 264] on button "Agregar" at bounding box center [440, 266] width 83 height 14
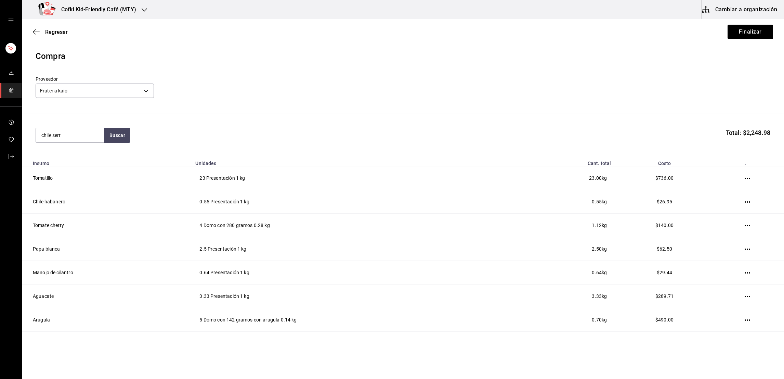
type input "chile serr"
click at [119, 145] on section "chile serr Buscar Total: $2,248.98" at bounding box center [403, 135] width 762 height 42
click at [118, 139] on button "Buscar" at bounding box center [117, 135] width 26 height 15
click at [89, 162] on div "Presentación - Fruteria kaio" at bounding box center [69, 166] width 57 height 14
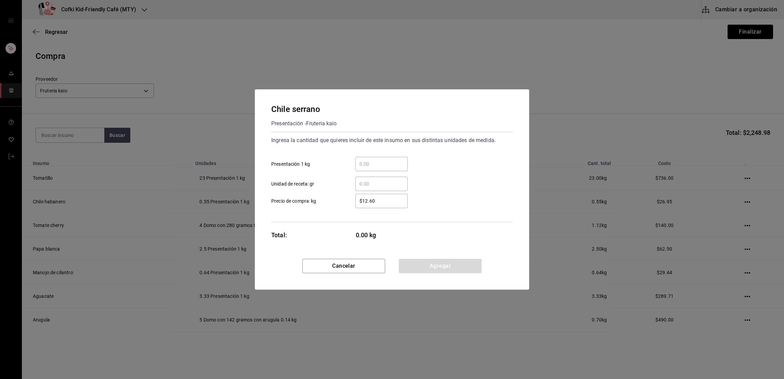
click at [365, 162] on input "​ Presentación 1 kg" at bounding box center [381, 164] width 52 height 8
type input "0.19"
type input "$49"
click at [420, 169] on div "0.19 ​ Presentación 1 kg" at bounding box center [389, 161] width 247 height 20
click at [451, 263] on button "Agregar" at bounding box center [440, 266] width 83 height 14
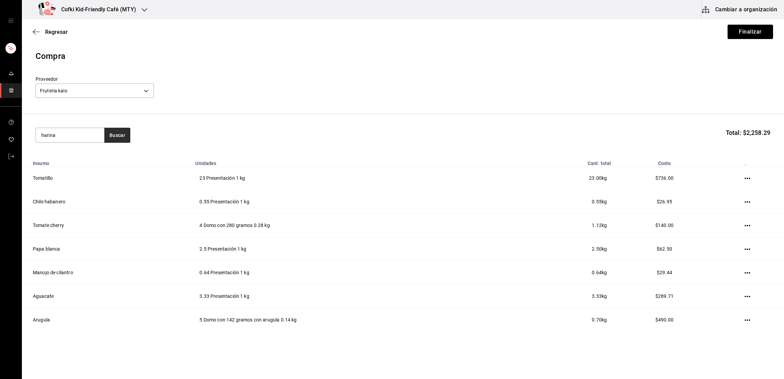
type input "harina"
click at [114, 133] on button "Buscar" at bounding box center [117, 135] width 26 height 15
click at [78, 155] on div "Harina de trigo" at bounding box center [69, 155] width 57 height 8
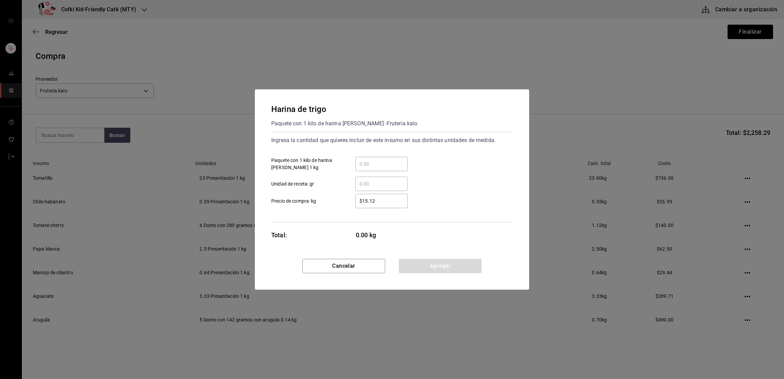
click at [393, 165] on input "​ Paquete con 1 kilo de harina [PERSON_NAME] 1 kg" at bounding box center [381, 164] width 52 height 8
type input "4"
type input "$25"
click at [455, 173] on div "​ Unidad de receta: gr" at bounding box center [389, 181] width 247 height 20
click at [439, 264] on button "Agregar" at bounding box center [440, 266] width 83 height 14
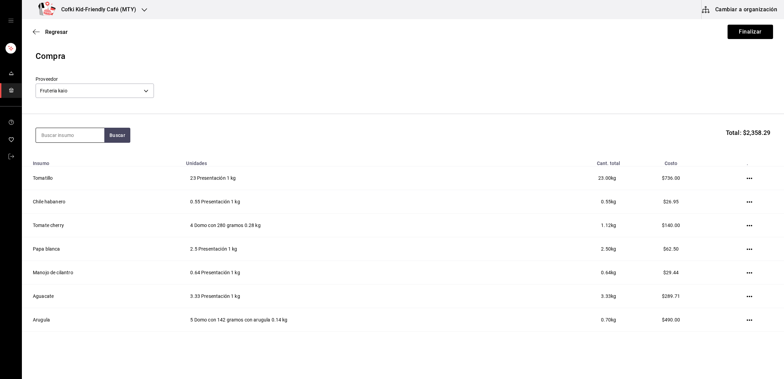
click at [62, 135] on input at bounding box center [70, 135] width 68 height 14
click at [114, 135] on button "Buscar" at bounding box center [117, 135] width 26 height 15
click at [121, 132] on button "Buscar" at bounding box center [117, 135] width 26 height 15
drag, startPoint x: 776, startPoint y: 140, endPoint x: 701, endPoint y: 113, distance: 79.6
click at [701, 113] on header "Compra Proveedor Fruteria kaio 9879f438-935c-4600-9fdc-ceea3fe8ffa7" at bounding box center [403, 82] width 762 height 64
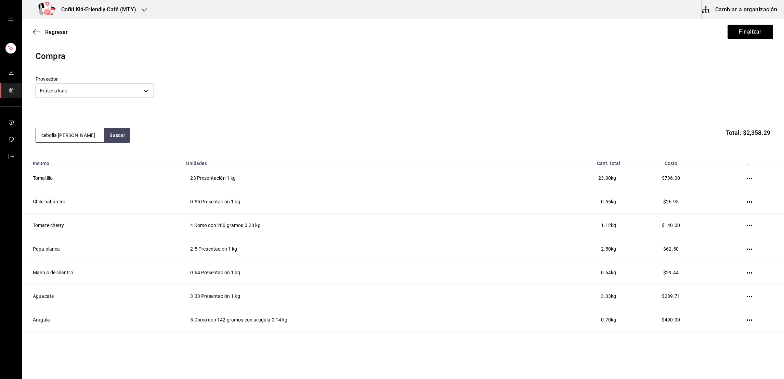
click at [56, 135] on input "cebolla [PERSON_NAME]" at bounding box center [70, 135] width 68 height 14
click at [65, 135] on input "cebolla [PERSON_NAME]" at bounding box center [70, 135] width 68 height 14
type input "cebolla"
click at [126, 134] on button "Buscar" at bounding box center [117, 135] width 26 height 15
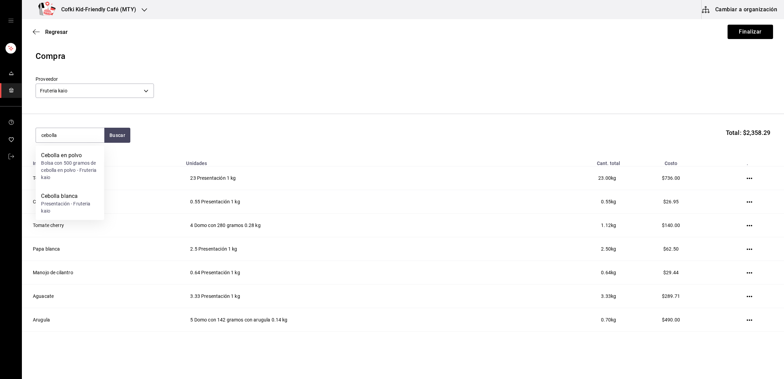
click at [184, 129] on div "cebolla Buscar Total: $2,358.29" at bounding box center [403, 135] width 735 height 15
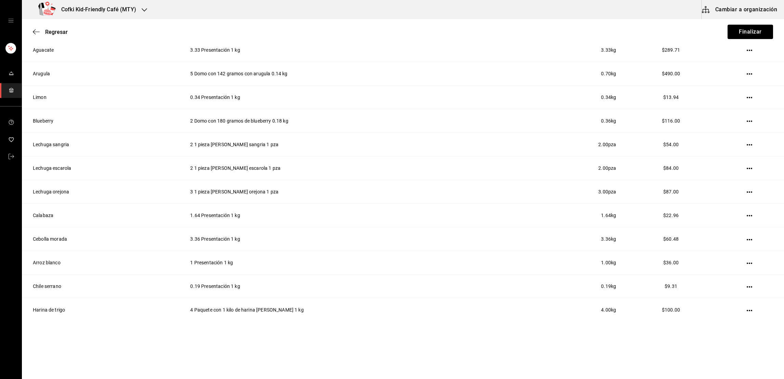
scroll to position [250, 0]
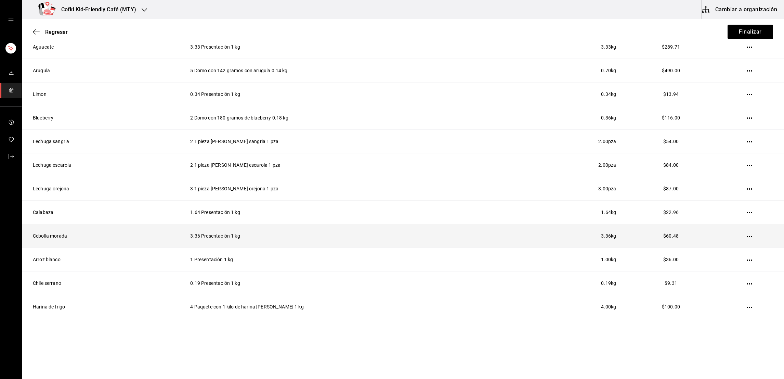
click at [747, 234] on icon "button" at bounding box center [749, 236] width 5 height 5
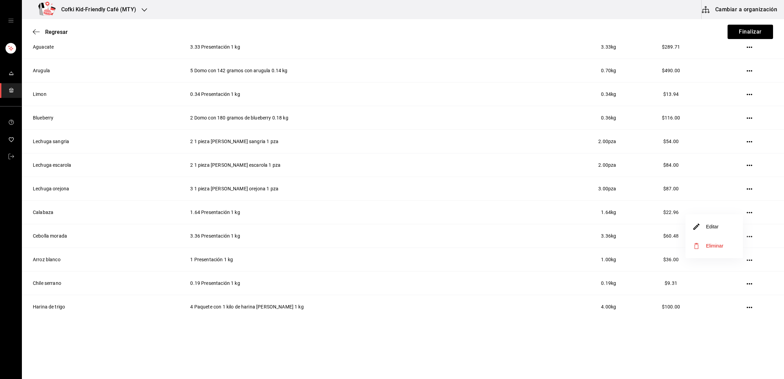
click at [727, 228] on li "Editar" at bounding box center [713, 226] width 57 height 19
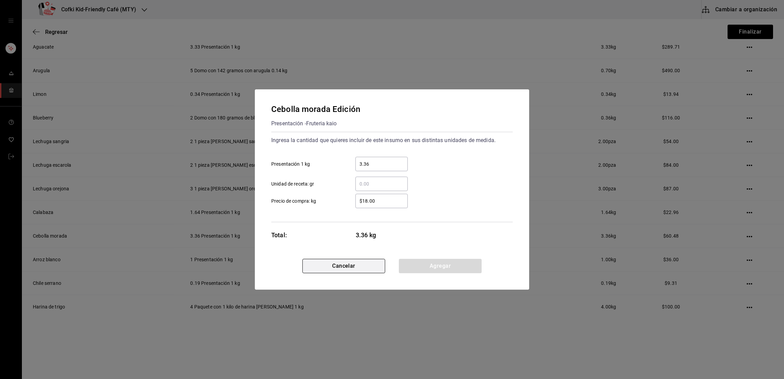
click at [360, 262] on button "Cancelar" at bounding box center [343, 266] width 83 height 14
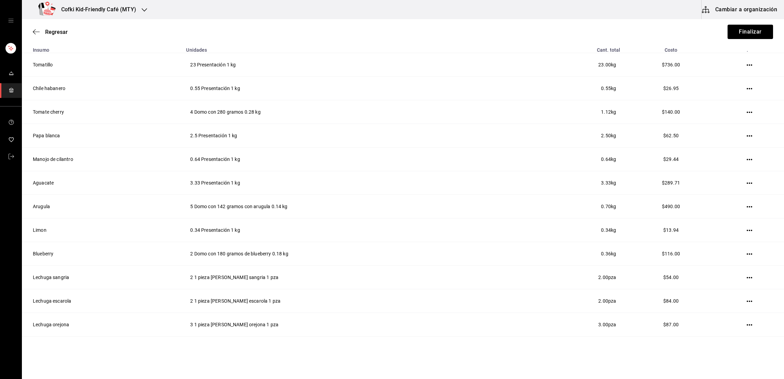
scroll to position [58, 0]
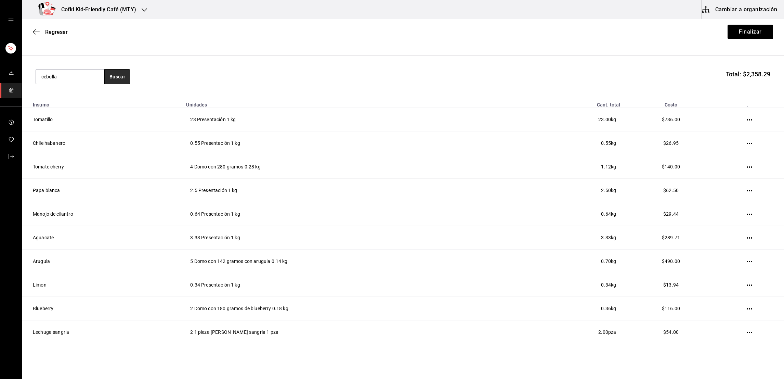
click at [106, 76] on button "Buscar" at bounding box center [117, 76] width 26 height 15
click at [57, 129] on div "Cebolla blanca Presentación - Fruteria kaio" at bounding box center [70, 145] width 68 height 34
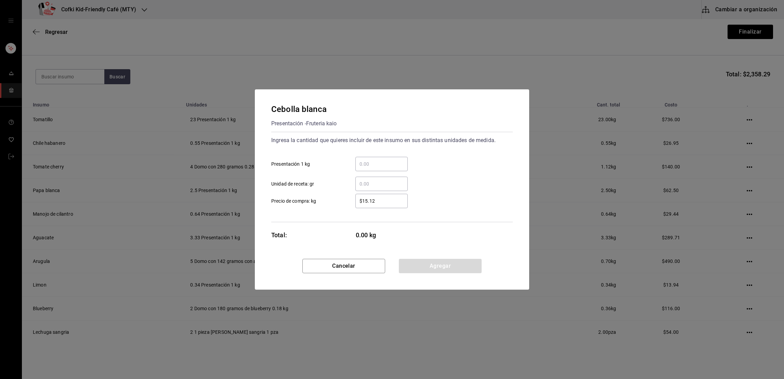
click at [365, 161] on input "​ Presentación 1 kg" at bounding box center [381, 164] width 52 height 8
type input "3.76"
type input "$20"
click at [435, 180] on div "​ Unidad de receta: gr" at bounding box center [389, 181] width 247 height 20
click at [446, 259] on button "Agregar" at bounding box center [440, 266] width 83 height 14
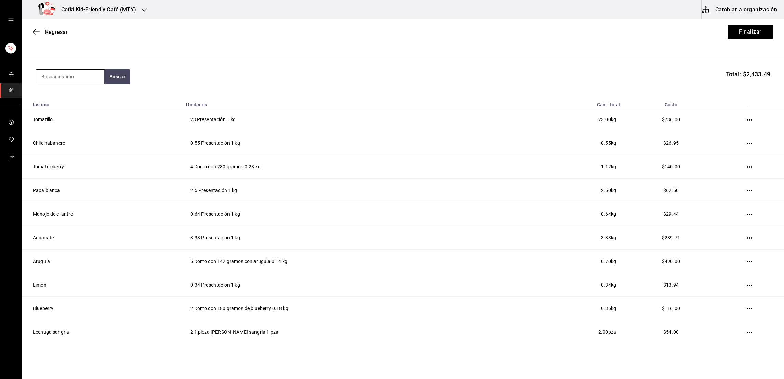
click at [93, 78] on input at bounding box center [70, 76] width 68 height 14
type input "frijol"
click at [120, 77] on button "Buscar" at bounding box center [117, 76] width 26 height 15
click at [88, 101] on div "Bolsa con 1 kilo de frijol negro - Fruteria kaio" at bounding box center [69, 108] width 57 height 14
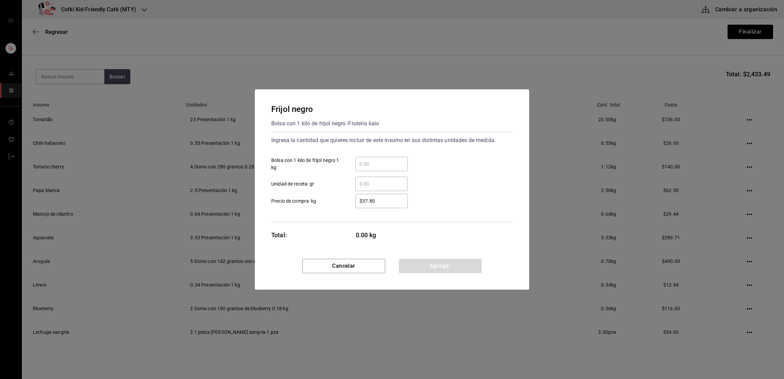
click at [387, 164] on input "​ Bolsa con 1 kilo de frijol negro 1 kg" at bounding box center [381, 164] width 52 height 8
type input "4.09"
type input "$45"
click at [444, 174] on div "​ Unidad de receta: gr" at bounding box center [389, 181] width 247 height 20
click at [455, 274] on div "Cancelar Agregar" at bounding box center [392, 274] width 274 height 31
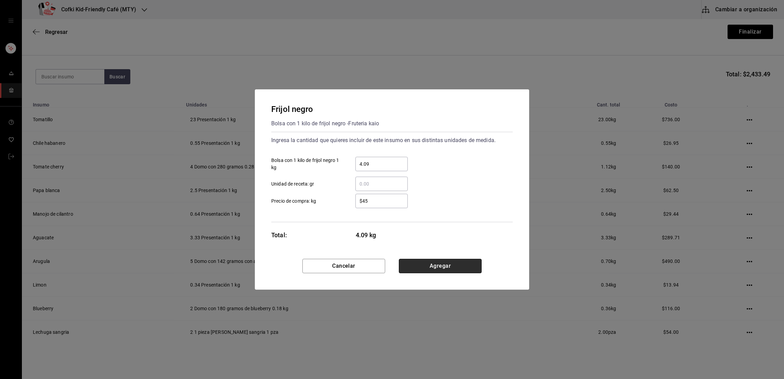
click at [453, 272] on button "Agregar" at bounding box center [440, 266] width 83 height 14
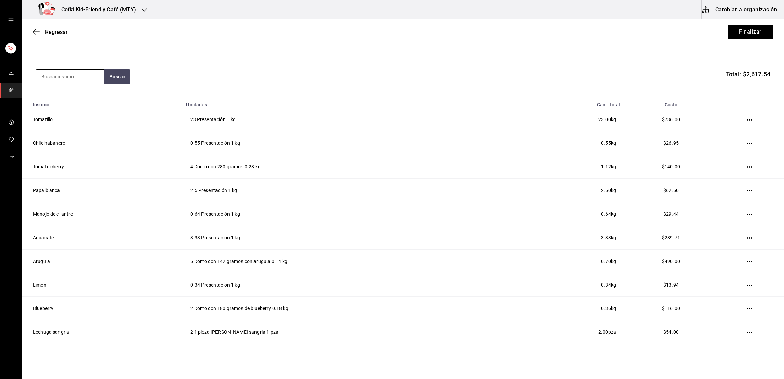
click at [61, 78] on input at bounding box center [70, 76] width 68 height 14
type input "papa"
click at [113, 72] on button "Buscar" at bounding box center [117, 76] width 26 height 15
click at [79, 129] on div "Papa frita" at bounding box center [69, 130] width 57 height 8
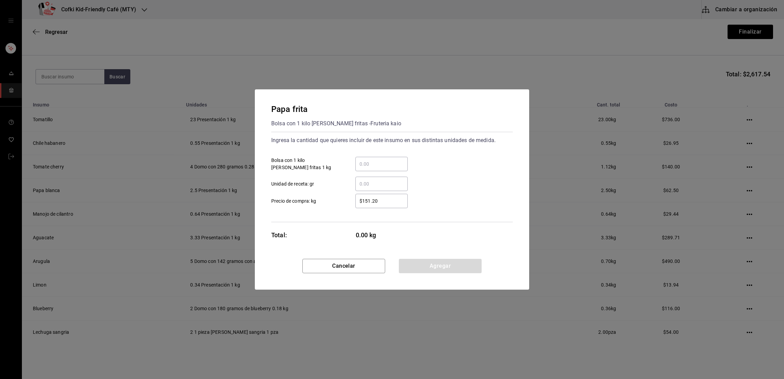
click at [396, 152] on div "​ Bolsa con 1 kilo [PERSON_NAME] fritas 1 kg" at bounding box center [389, 161] width 247 height 20
click at [396, 158] on div "​" at bounding box center [381, 164] width 52 height 14
click at [396, 160] on input "​ Bolsa con 1 kilo [PERSON_NAME] fritas 1 kg" at bounding box center [381, 164] width 52 height 8
type input "1"
type input "$199"
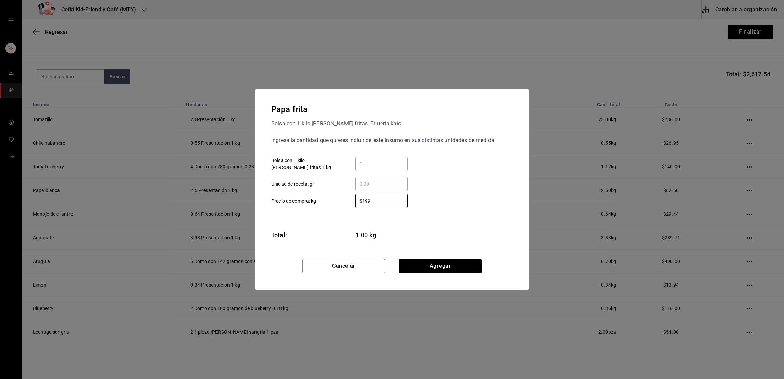
click at [422, 172] on div "​ Unidad de receta: gr" at bounding box center [389, 181] width 247 height 20
click at [454, 262] on button "Agregar" at bounding box center [440, 266] width 83 height 14
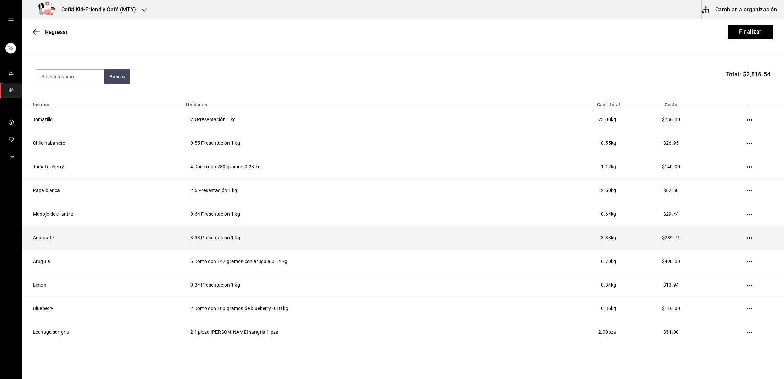
click at [747, 238] on icon "button" at bounding box center [749, 237] width 5 height 1
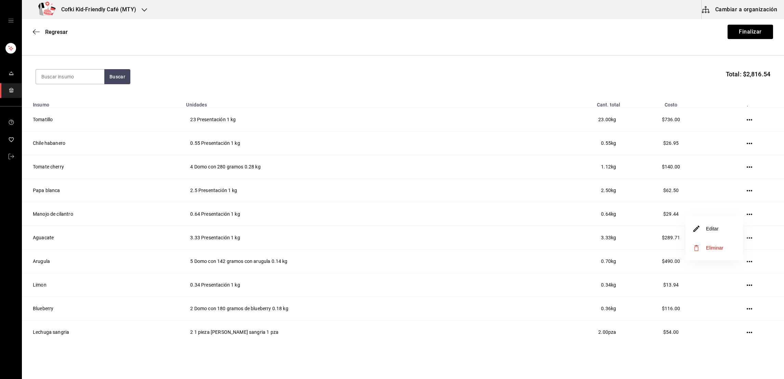
click at [722, 230] on li "Editar" at bounding box center [713, 228] width 57 height 19
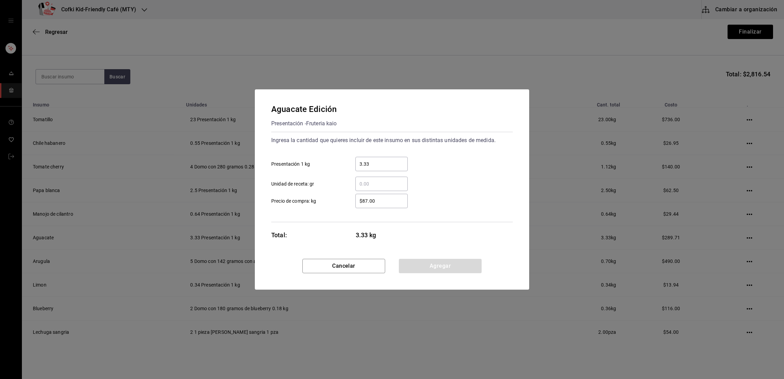
click at [397, 161] on input "3.33" at bounding box center [381, 164] width 52 height 8
type input "3.35"
click at [432, 265] on button "Agregar" at bounding box center [440, 266] width 83 height 14
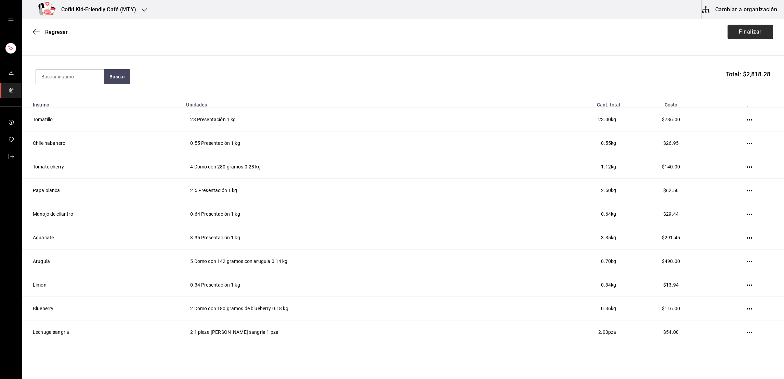
click at [737, 33] on button "Finalizar" at bounding box center [750, 32] width 45 height 14
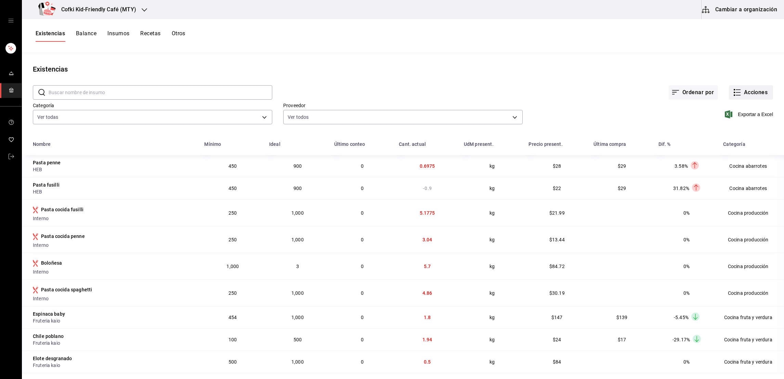
click at [736, 87] on button "Acciones" at bounding box center [751, 92] width 44 height 14
click at [732, 127] on span "Compra" at bounding box center [743, 129] width 57 height 7
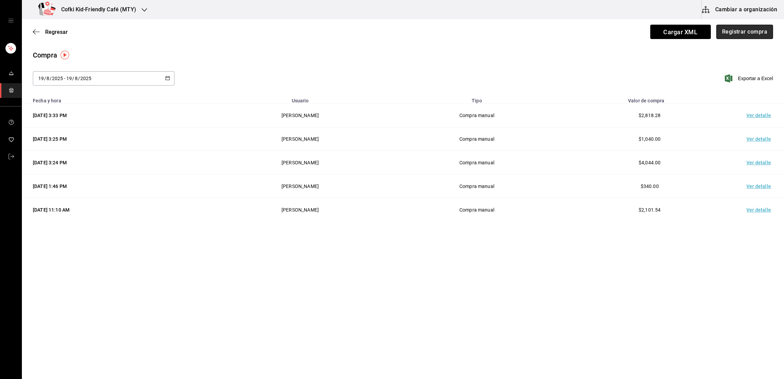
click at [745, 31] on button "Registrar compra" at bounding box center [744, 32] width 57 height 14
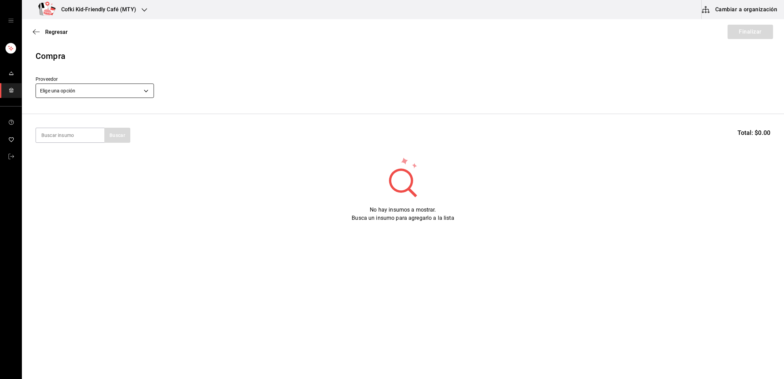
click at [132, 88] on body "Cofki Kid-Friendly Café (MTY) Cambiar a organización Regresar Finalizar Compra …" at bounding box center [392, 170] width 784 height 340
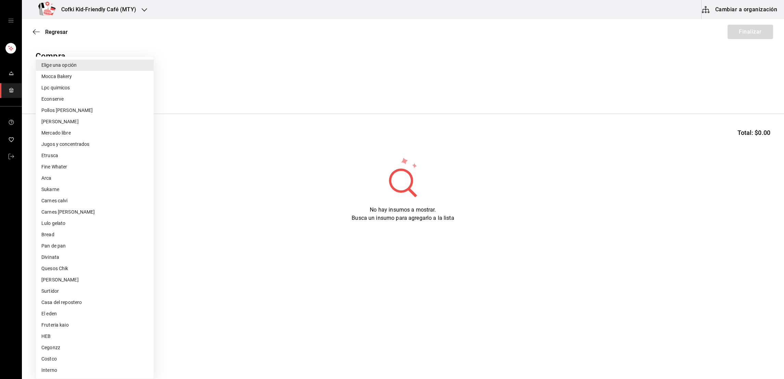
click at [56, 336] on li "HEB" at bounding box center [95, 335] width 118 height 11
type input "e35b5490-860c-41ab-9971-7674076e30f6"
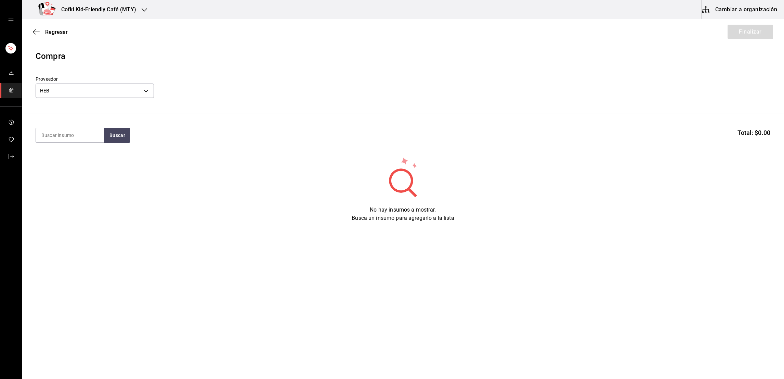
click at [54, 151] on section "Buscar Total: $0.00" at bounding box center [403, 135] width 762 height 42
click at [53, 140] on input at bounding box center [70, 135] width 68 height 14
click at [112, 136] on button "Buscar" at bounding box center [117, 135] width 26 height 15
drag, startPoint x: 82, startPoint y: 138, endPoint x: 11, endPoint y: 130, distance: 71.6
click at [11, 130] on div "Cofki Kid-Friendly Café (MTY) Cambiar a organización Regresar Finalizar Compra …" at bounding box center [392, 170] width 784 height 340
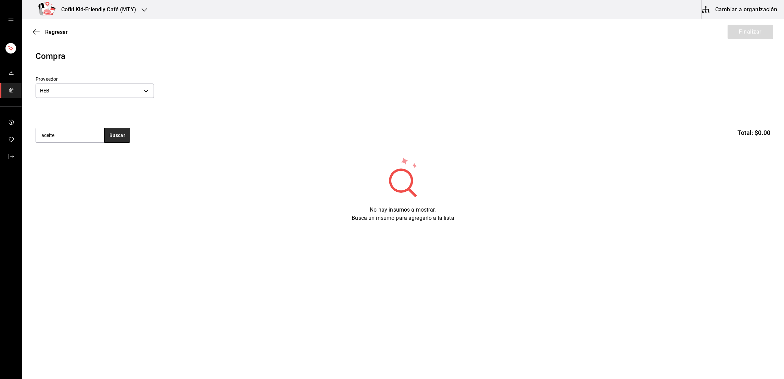
click at [117, 136] on button "Buscar" at bounding box center [117, 135] width 26 height 15
click at [77, 139] on input "aceite" at bounding box center [70, 135] width 68 height 14
type input "pasta pe"
click at [119, 139] on button "Buscar" at bounding box center [117, 135] width 26 height 15
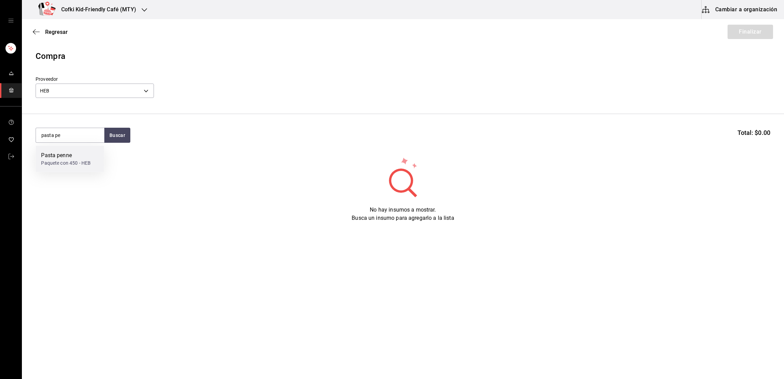
click at [85, 157] on div "Pasta penne" at bounding box center [66, 155] width 50 height 8
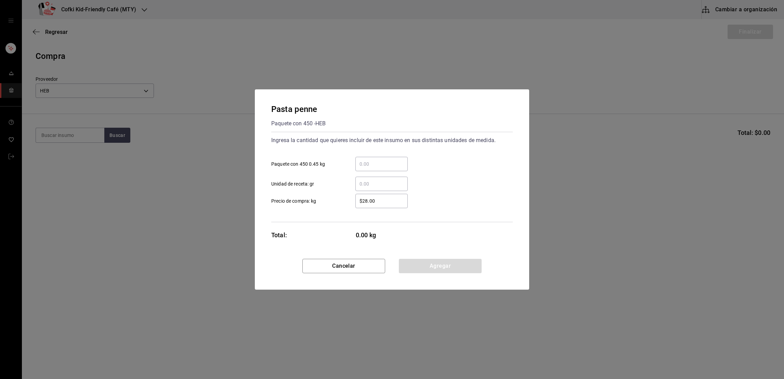
click at [378, 164] on input "​ Paquete con 450 0.45 kg" at bounding box center [381, 164] width 52 height 8
type input "3"
type input "$29"
click at [446, 167] on div "3 ​ Paquete con 450 0.45 kg" at bounding box center [389, 161] width 247 height 20
click at [444, 261] on button "Agregar" at bounding box center [440, 266] width 83 height 14
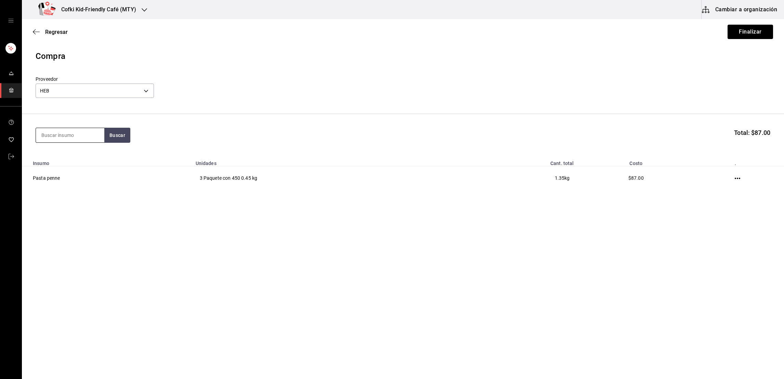
click at [88, 133] on input at bounding box center [70, 135] width 68 height 14
type input "tortilla"
click at [122, 134] on button "Buscar" at bounding box center [117, 135] width 26 height 15
click at [80, 156] on div "Tortilla de maiz" at bounding box center [69, 155] width 57 height 8
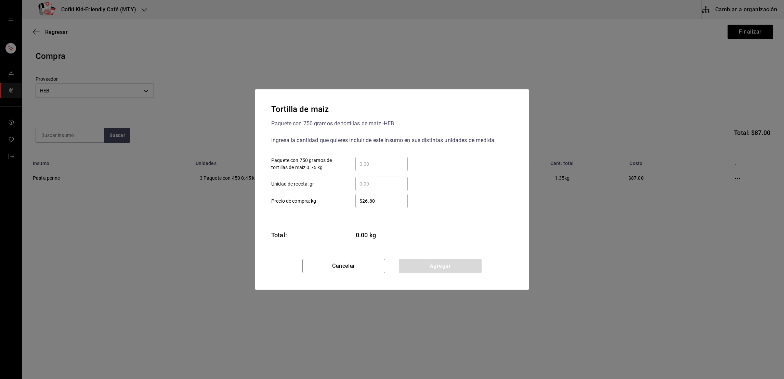
click at [378, 156] on div "​ Paquete con 750 gramos de tortillas de maiz 0.75 kg" at bounding box center [389, 161] width 247 height 20
click at [378, 161] on input "​ Paquete con 750 gramos de tortillas de maiz 0.75 kg" at bounding box center [381, 164] width 52 height 8
type input "3"
type input "$32"
click at [432, 191] on div "$32 ​ Precio de compra: kg" at bounding box center [389, 198] width 247 height 20
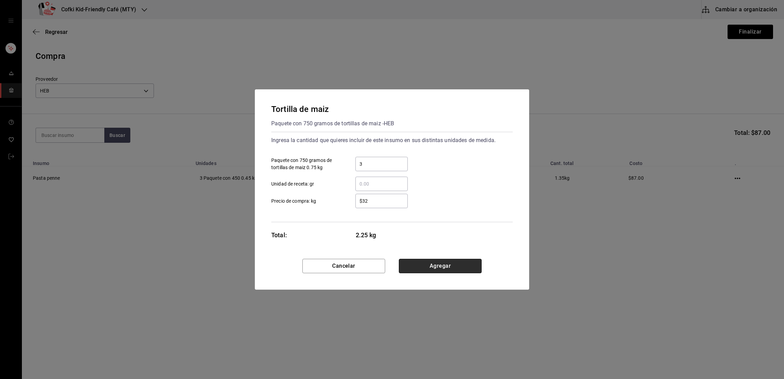
click at [447, 263] on button "Agregar" at bounding box center [440, 266] width 83 height 14
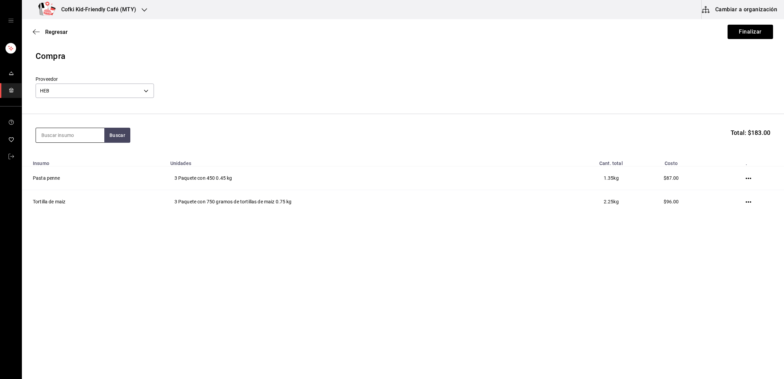
click at [76, 139] on input at bounding box center [70, 135] width 68 height 14
type input ","
type input "mini"
click at [126, 137] on button "Buscar" at bounding box center [117, 135] width 26 height 15
click at [89, 165] on div "Pan de mini hamburguesa" at bounding box center [69, 159] width 57 height 16
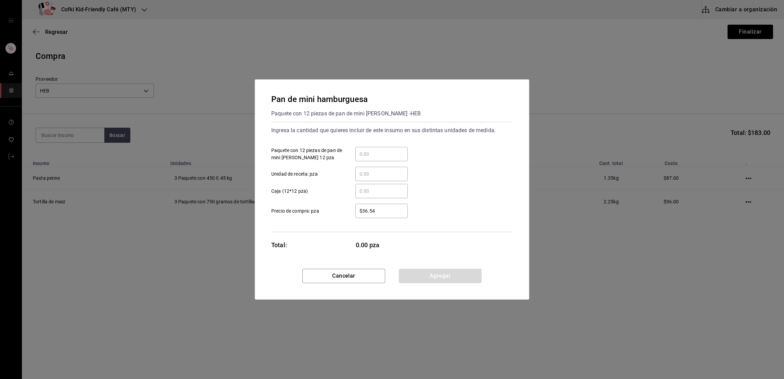
click at [385, 154] on input "​ Paquete con 12 piezas de pan de mini [PERSON_NAME] 12 pza" at bounding box center [381, 154] width 52 height 8
type input "1"
type input "$48"
click at [432, 176] on div "​ Unidad de receta: pza" at bounding box center [389, 171] width 247 height 20
click at [440, 277] on button "Agregar" at bounding box center [440, 276] width 83 height 14
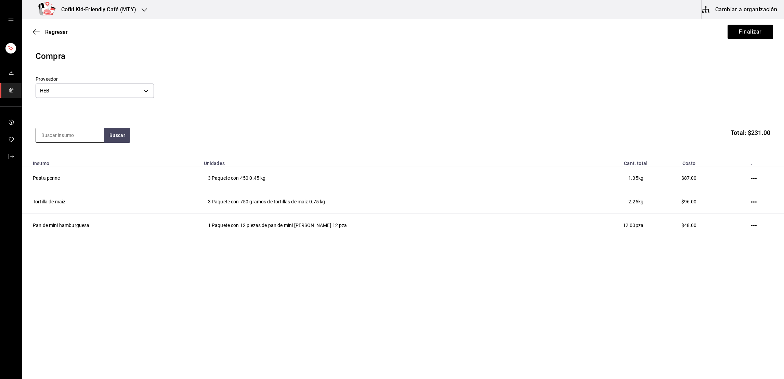
click at [69, 141] on input at bounding box center [70, 135] width 68 height 14
type input "pasta fe"
click at [105, 134] on button "Buscar" at bounding box center [117, 135] width 26 height 15
click at [77, 149] on div "Pasta fetuccini Paquete con 450 gramos de pasta - HEB" at bounding box center [70, 163] width 68 height 34
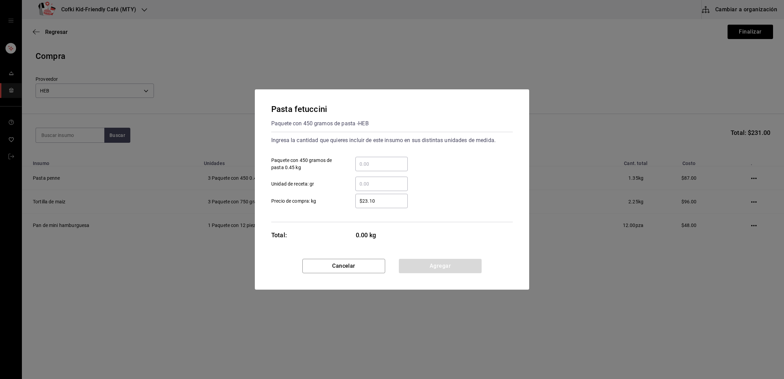
click at [376, 167] on input "​ Paquete con 450 gramos de pasta 0.45 kg" at bounding box center [381, 164] width 52 height 8
type input "8"
type input "$29"
click at [458, 194] on div "$29 ​ Precio de compra: kg" at bounding box center [389, 198] width 247 height 20
click at [437, 264] on button "Agregar" at bounding box center [440, 266] width 83 height 14
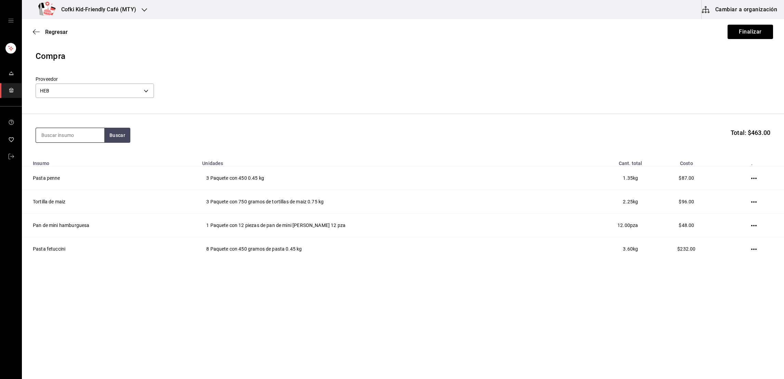
click at [86, 137] on input at bounding box center [70, 135] width 68 height 14
type input "fusi"
click at [123, 142] on button "Buscar" at bounding box center [117, 135] width 26 height 15
click at [79, 151] on div "Pasta fusilli" at bounding box center [69, 155] width 57 height 8
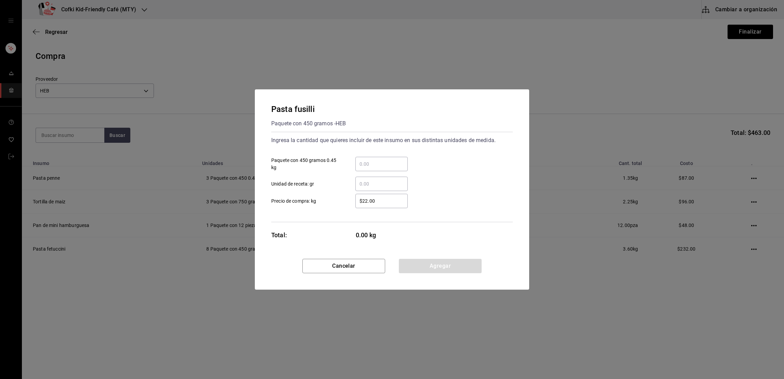
click at [382, 166] on input "​ Paquete con 450 gramos 0.45 kg" at bounding box center [381, 164] width 52 height 8
type input "3"
type input "$29"
click at [450, 168] on div "3 ​ Paquete con 450 gramos 0.45 kg" at bounding box center [389, 161] width 247 height 20
click at [446, 264] on button "Agregar" at bounding box center [440, 266] width 83 height 14
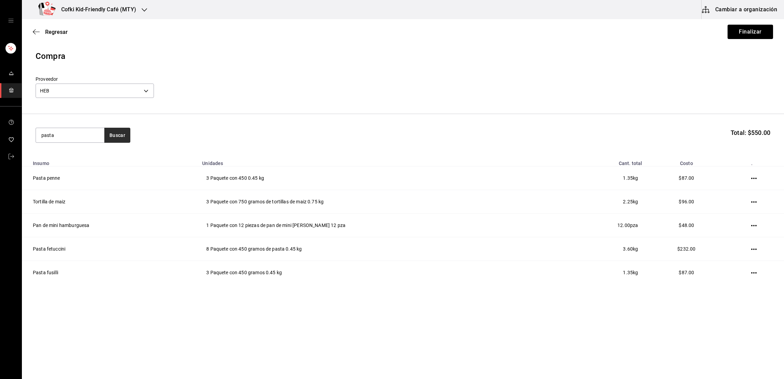
type input "pasta"
click at [119, 140] on button "Buscar" at bounding box center [117, 135] width 26 height 15
click at [97, 161] on div "Pasta spaghetti Presentación - HEB" at bounding box center [70, 159] width 68 height 26
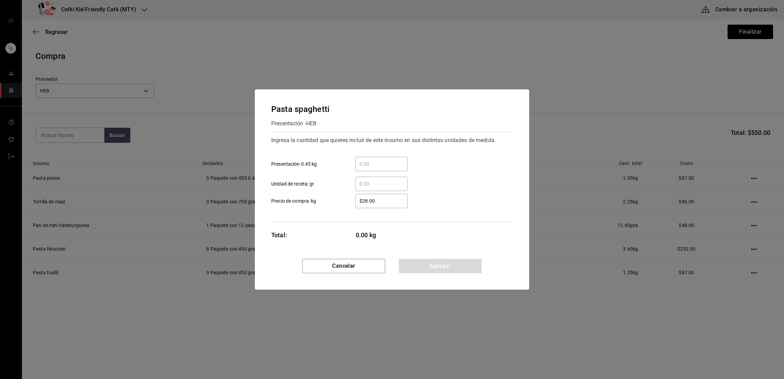
click at [382, 168] on div "​" at bounding box center [381, 164] width 52 height 14
click at [382, 168] on input "​ Presentación 0.45 kg" at bounding box center [381, 164] width 52 height 8
type input "7"
type input "$29"
click at [434, 172] on div "​ Unidad de receta: gr" at bounding box center [389, 181] width 247 height 20
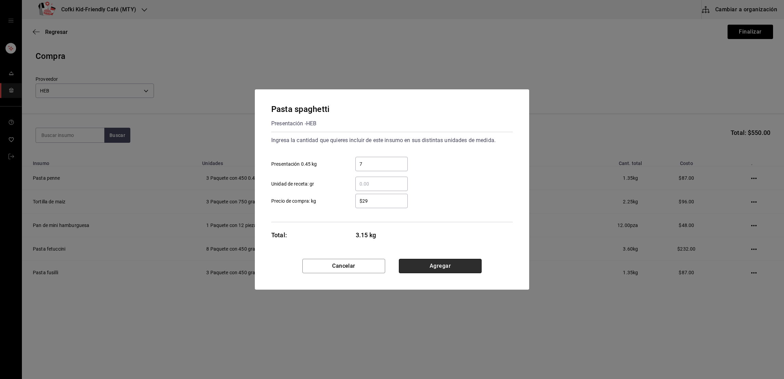
click at [459, 266] on button "Agregar" at bounding box center [440, 266] width 83 height 14
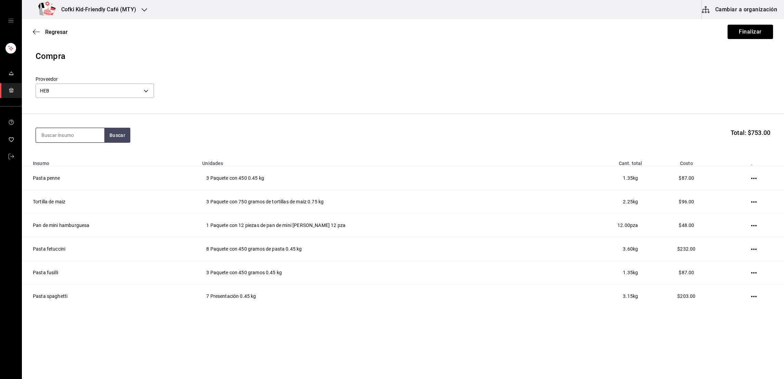
click at [95, 134] on input at bounding box center [70, 135] width 68 height 14
click at [118, 137] on button "Buscar" at bounding box center [117, 135] width 26 height 15
click at [67, 135] on input "prego" at bounding box center [70, 135] width 68 height 14
type input "salsa de t"
click at [107, 139] on button "Buscar" at bounding box center [117, 135] width 26 height 15
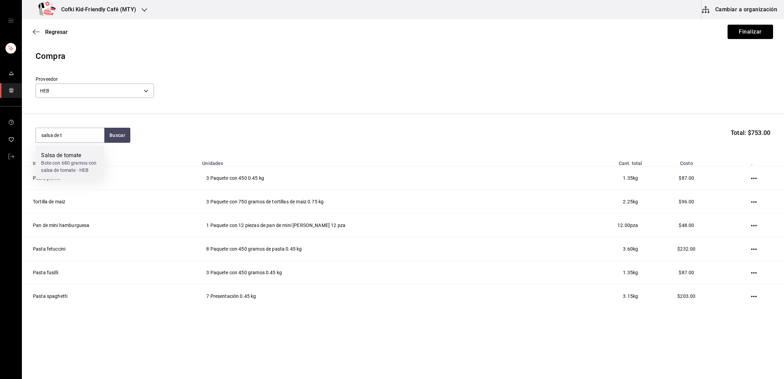
click at [83, 153] on div "Salsa de tomate" at bounding box center [69, 155] width 57 height 8
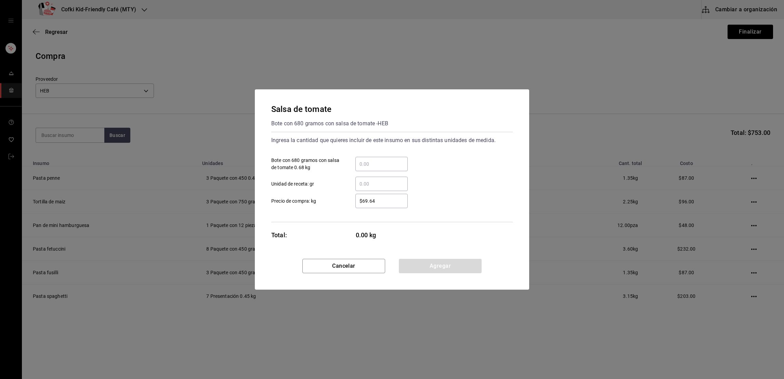
click at [383, 168] on input "​ Bote con 680 gramos con salsa de tomate 0.68 kg" at bounding box center [381, 164] width 52 height 8
type input "1"
type input "$84"
click at [451, 192] on div "$84 ​ Precio de compra: kg" at bounding box center [389, 198] width 247 height 20
click at [433, 265] on button "Agregar" at bounding box center [440, 266] width 83 height 14
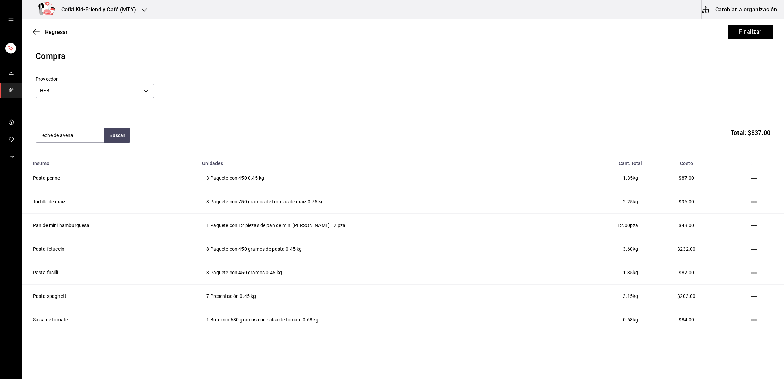
type input "leche de avena"
click at [83, 165] on div "Bote con 946 mililitros de leche [PERSON_NAME] - HEB" at bounding box center [69, 170] width 57 height 22
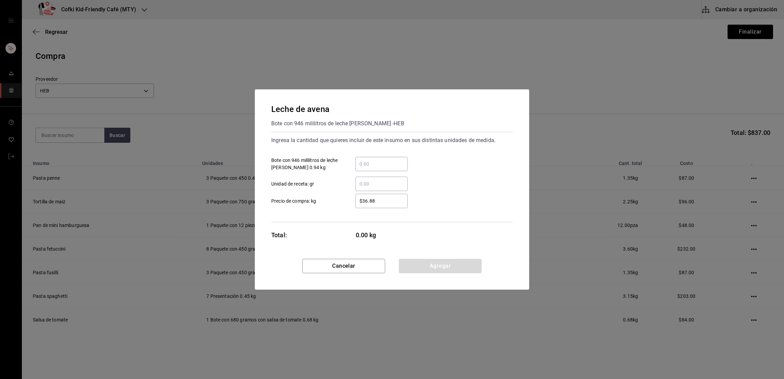
click at [372, 166] on input "​ Bote con 946 mililitros de leche [PERSON_NAME] 0.94 kg" at bounding box center [381, 164] width 52 height 8
type input "2"
type input "$48"
click at [436, 177] on div "​ Unidad de receta: gr" at bounding box center [389, 181] width 247 height 20
click at [442, 267] on button "Agregar" at bounding box center [440, 266] width 83 height 14
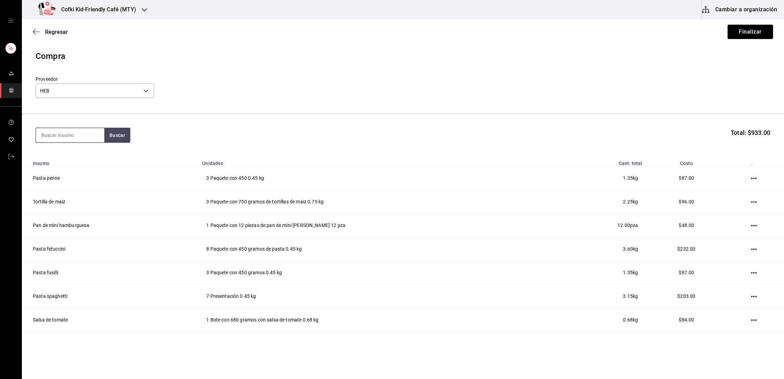
click at [92, 130] on input at bounding box center [70, 135] width 68 height 14
type input "coco"
click at [114, 137] on button "Buscar" at bounding box center [117, 135] width 26 height 15
click at [73, 160] on div "Bote con 946 mililitros de leche [PERSON_NAME] - HEB" at bounding box center [69, 170] width 57 height 22
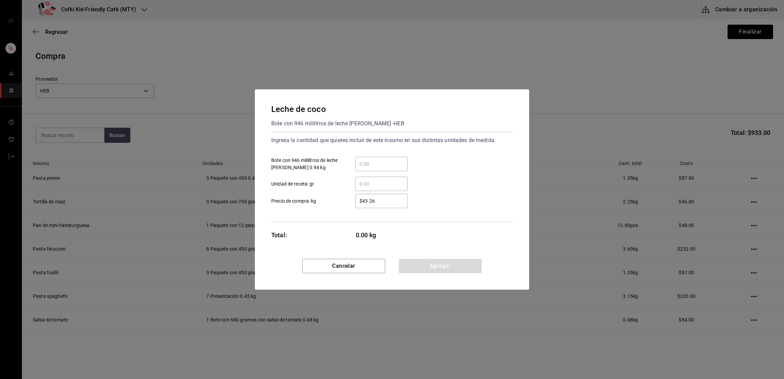
click at [377, 160] on input "​ Bote con 946 mililitros de leche [PERSON_NAME] 0.94 kg" at bounding box center [381, 164] width 52 height 8
type input "1"
type input "$48"
click at [446, 192] on div "$48 ​ Precio de compra: kg" at bounding box center [389, 198] width 247 height 20
click at [451, 265] on button "Agregar" at bounding box center [440, 266] width 83 height 14
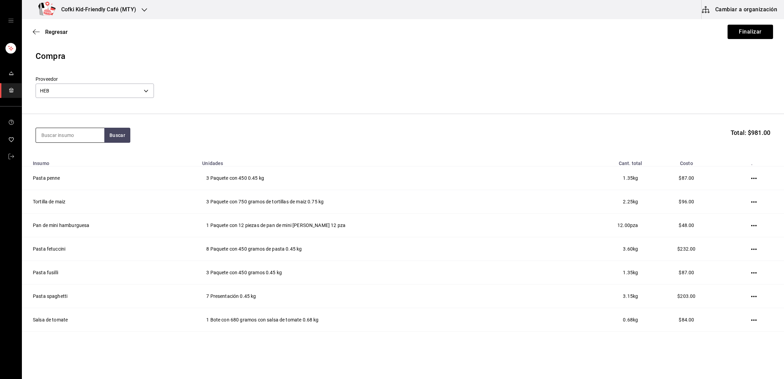
click at [71, 135] on input at bounding box center [70, 135] width 68 height 14
type input "soya"
click at [117, 135] on button "Buscar" at bounding box center [117, 135] width 26 height 15
click at [86, 160] on div "Bote con 946 mililitros de leche de soya - HEB" at bounding box center [69, 166] width 57 height 14
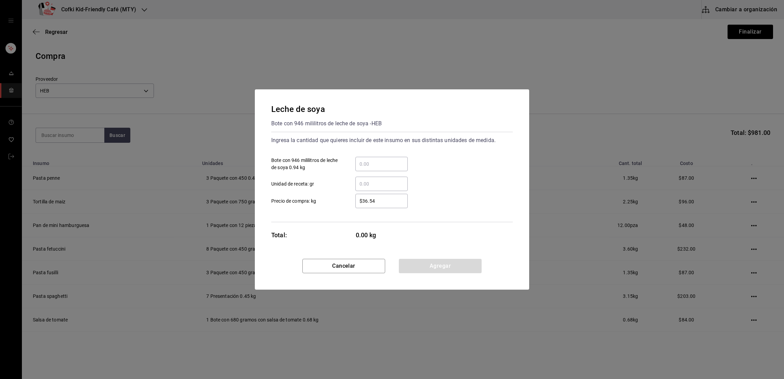
click at [376, 169] on div "​" at bounding box center [381, 164] width 52 height 14
click at [376, 168] on input "​ Bote con 946 mililitros de leche de soya 0.94 kg" at bounding box center [381, 164] width 52 height 8
type input "2"
type input "$48"
click at [434, 179] on div "​ Unidad de receta: gr" at bounding box center [389, 181] width 247 height 20
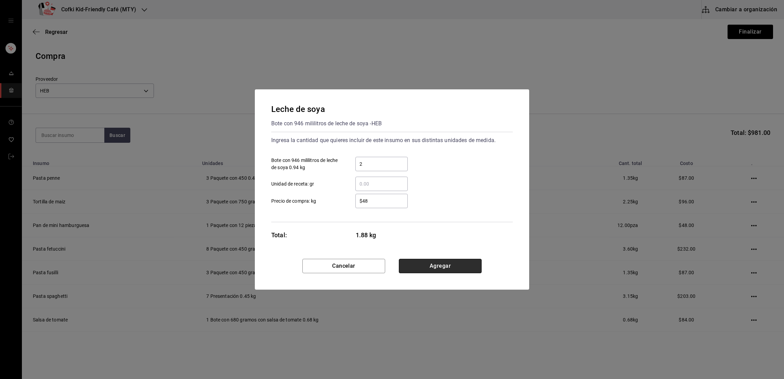
click at [448, 265] on button "Agregar" at bounding box center [440, 266] width 83 height 14
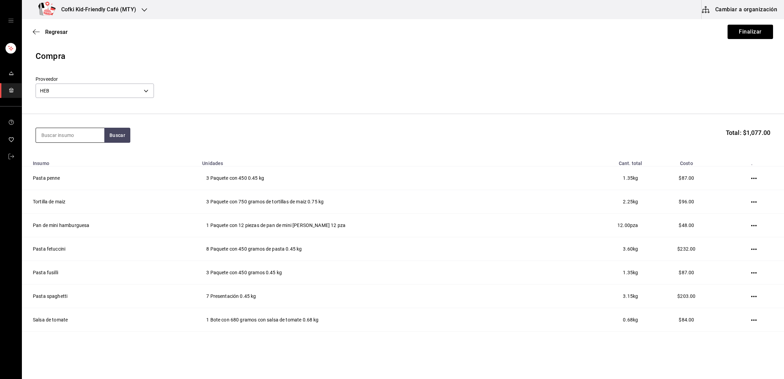
click at [91, 138] on input at bounding box center [70, 135] width 68 height 14
type input "pure"
click at [105, 140] on button "Buscar" at bounding box center [117, 135] width 26 height 15
click at [85, 156] on div "Pure de tomate Presentación - HEB" at bounding box center [70, 159] width 68 height 26
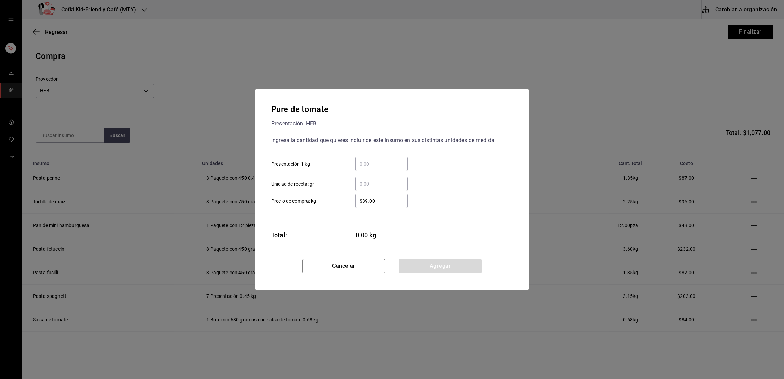
click at [366, 164] on input "​ Presentación 1 kg" at bounding box center [381, 164] width 52 height 8
type input "2"
type input "$42.5"
click at [365, 166] on input "2" at bounding box center [381, 164] width 52 height 8
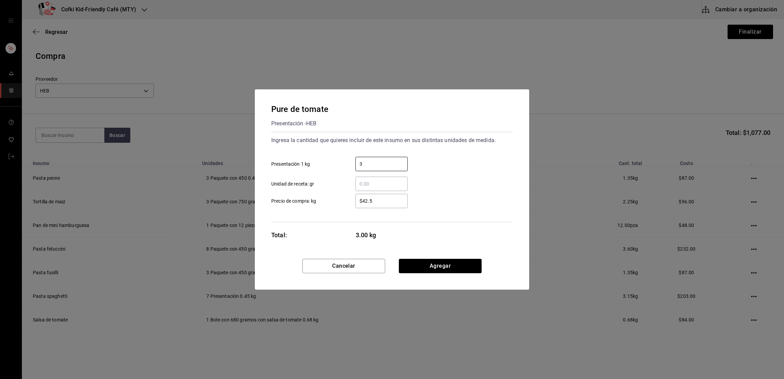
type input "3"
click at [444, 127] on div "Pure de tomate Presentación - HEB" at bounding box center [391, 116] width 241 height 26
click at [458, 256] on div "Pure de tomate Presentación - HEB Ingresa la cantidad que quieres incluir de es…" at bounding box center [392, 173] width 274 height 169
click at [456, 261] on button "Agregar" at bounding box center [440, 266] width 83 height 14
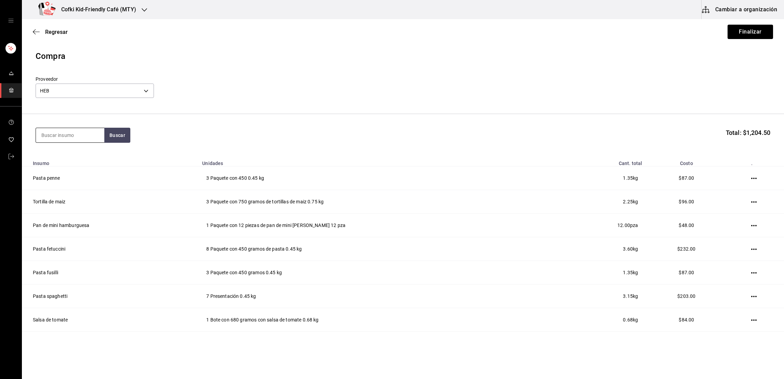
click at [80, 135] on input at bounding box center [70, 135] width 68 height 14
type input "tortilla"
drag, startPoint x: 76, startPoint y: 153, endPoint x: 233, endPoint y: 118, distance: 160.2
click at [233, 118] on body "Cofki Kid-Friendly Café (MTY) Cambiar a organización Regresar Finalizar Compra …" at bounding box center [392, 170] width 784 height 340
click at [82, 154] on div "Tortilla de harina" at bounding box center [69, 155] width 57 height 8
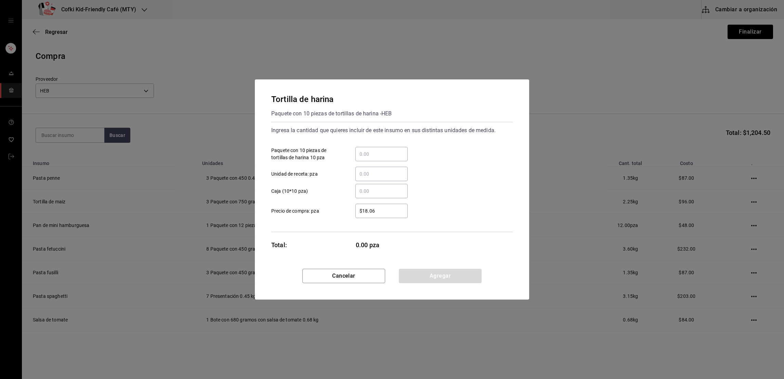
click at [401, 159] on div "​" at bounding box center [381, 154] width 52 height 14
click at [401, 158] on input "​ Paquete con 10 piezas de tortillas de harina 10 pza" at bounding box center [381, 154] width 52 height 8
type input "3"
type input "$22.90"
click at [434, 278] on button "Agregar" at bounding box center [440, 276] width 83 height 14
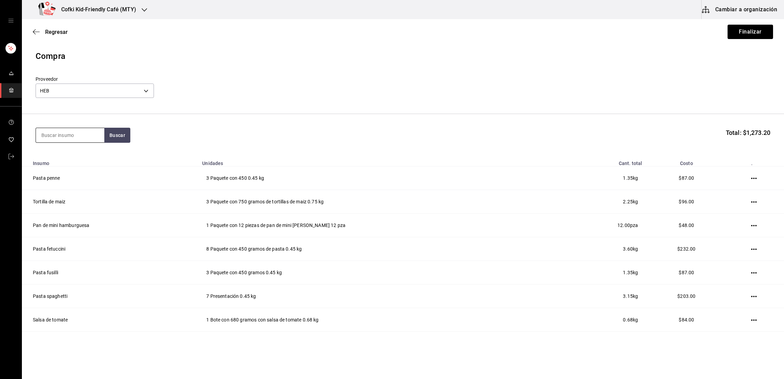
click at [67, 133] on input at bounding box center [70, 135] width 68 height 14
click at [119, 138] on button "Buscar" at bounding box center [117, 135] width 26 height 15
click at [114, 142] on button "Buscar" at bounding box center [117, 135] width 26 height 15
click at [46, 129] on input "te" at bounding box center [70, 135] width 68 height 14
type input "té"
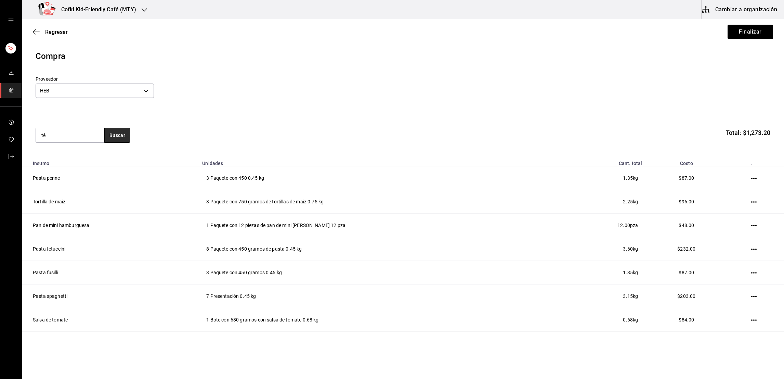
click at [128, 130] on button "Buscar" at bounding box center [117, 135] width 26 height 15
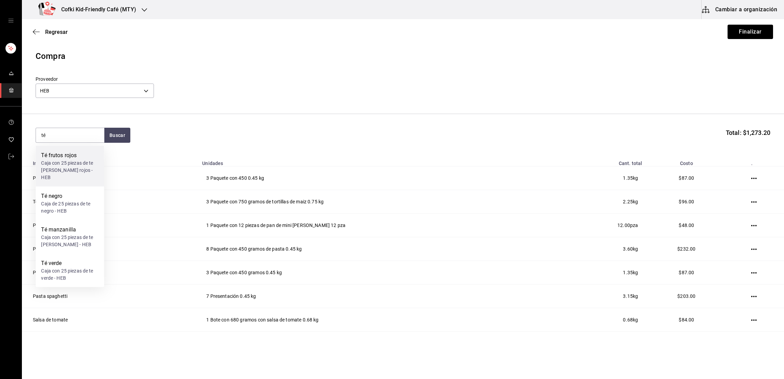
click at [76, 168] on div "Caja con 25 piezas de te [PERSON_NAME] rojos - HEB" at bounding box center [69, 170] width 57 height 22
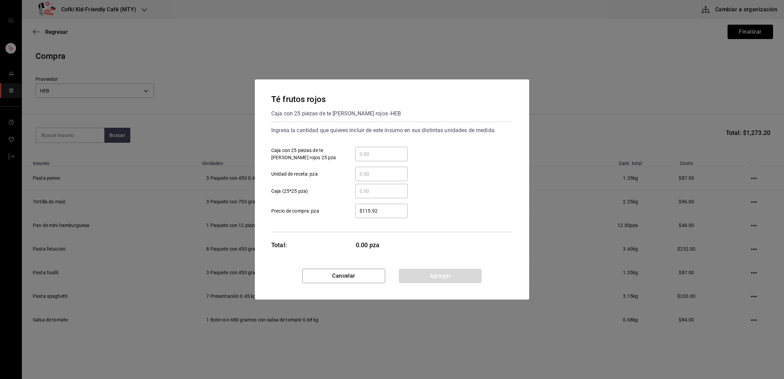
click at [384, 159] on div "​" at bounding box center [381, 154] width 52 height 14
click at [384, 158] on input "​ Caja con 25 piezas de te [PERSON_NAME] rojos 25 pza" at bounding box center [381, 154] width 52 height 8
type input "1"
type input "$134"
click at [428, 272] on button "Agregar" at bounding box center [440, 276] width 83 height 14
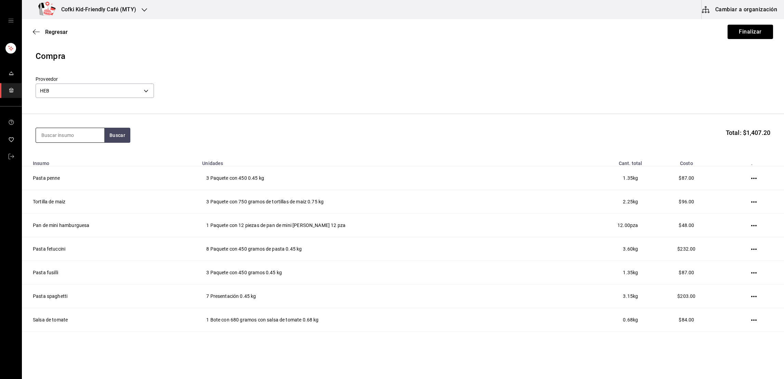
click at [73, 137] on input at bounding box center [70, 135] width 68 height 14
click at [115, 139] on button "Buscar" at bounding box center [117, 135] width 26 height 15
type input "té"
click at [73, 222] on div "Té verde" at bounding box center [69, 222] width 57 height 8
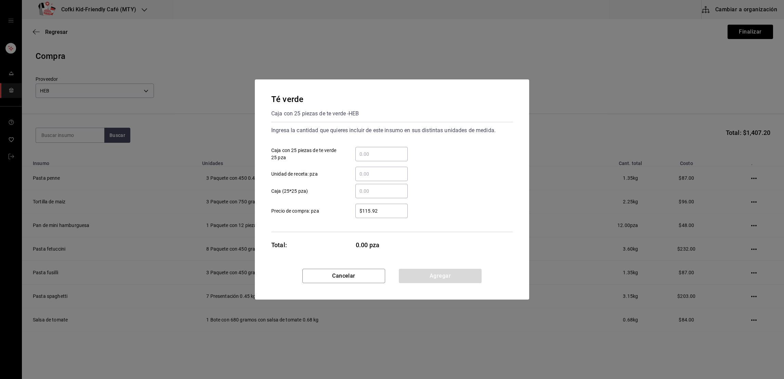
click at [402, 155] on input "​ Caja con 25 piezas de te verde 25 pza" at bounding box center [381, 154] width 52 height 8
type input "1"
type input "$116"
click at [453, 156] on div "1 ​ Caja con 25 piezas de te verde 25 pza" at bounding box center [389, 151] width 247 height 20
click at [449, 274] on button "Agregar" at bounding box center [440, 276] width 83 height 14
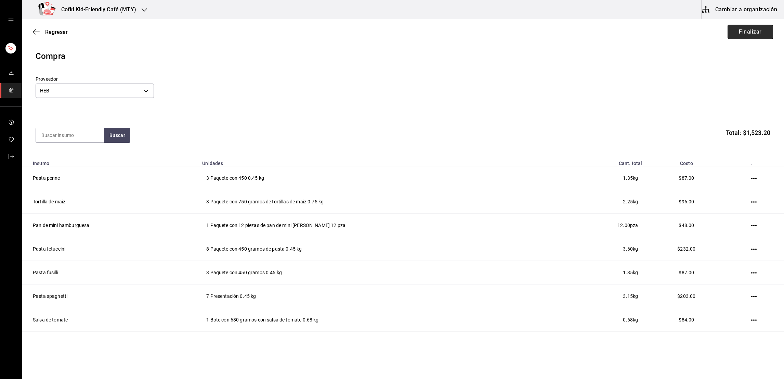
click at [735, 37] on button "Finalizar" at bounding box center [750, 32] width 45 height 14
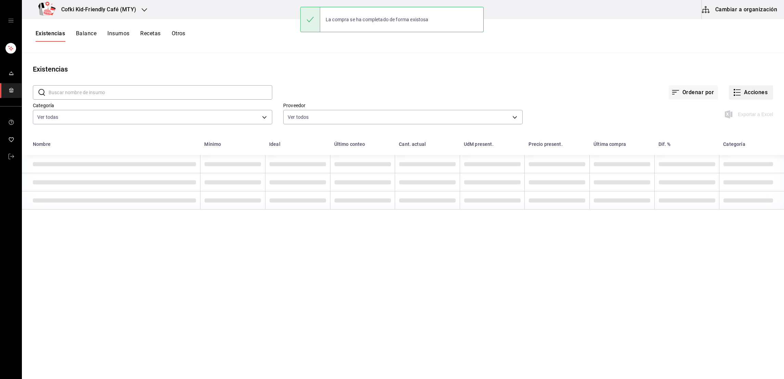
click at [758, 92] on button "Acciones" at bounding box center [751, 92] width 44 height 14
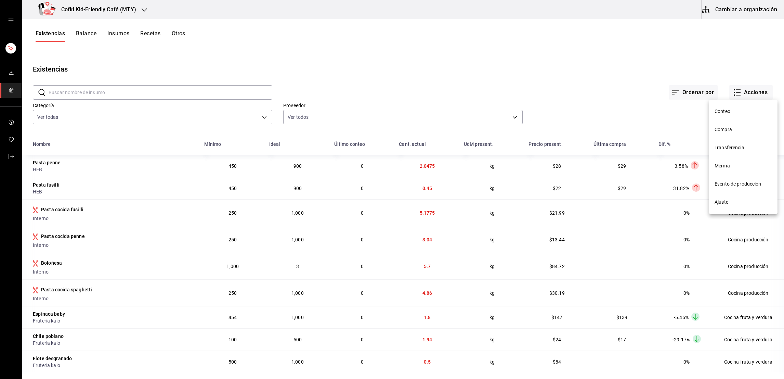
click at [728, 128] on span "Compra" at bounding box center [743, 129] width 57 height 7
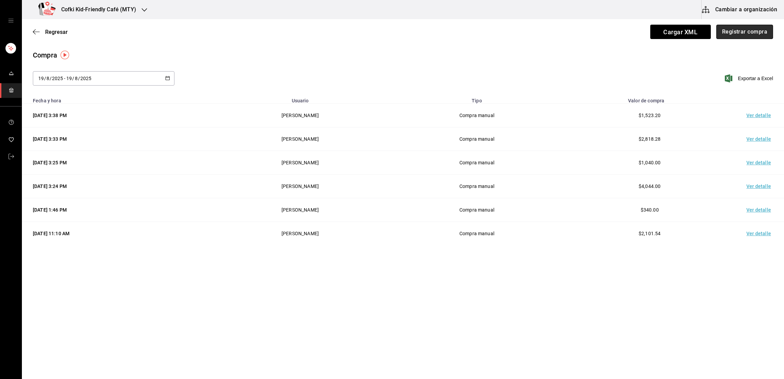
click at [731, 38] on button "Registrar compra" at bounding box center [744, 32] width 57 height 14
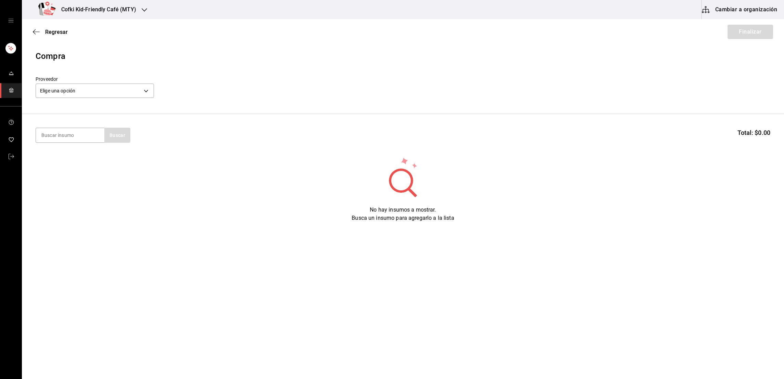
click at [95, 79] on label "Proveedor" at bounding box center [95, 79] width 118 height 5
click at [97, 88] on body "Cofki Kid-Friendly Café (MTY) Cambiar a organización Regresar Finalizar Compra …" at bounding box center [392, 170] width 784 height 340
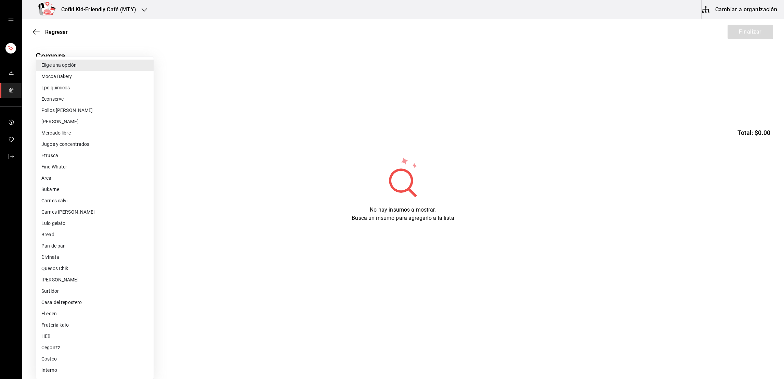
click at [62, 189] on li "Sukarne" at bounding box center [95, 189] width 118 height 11
type input "e03b7c54-d893-4901-8251-d7023a52f0fd"
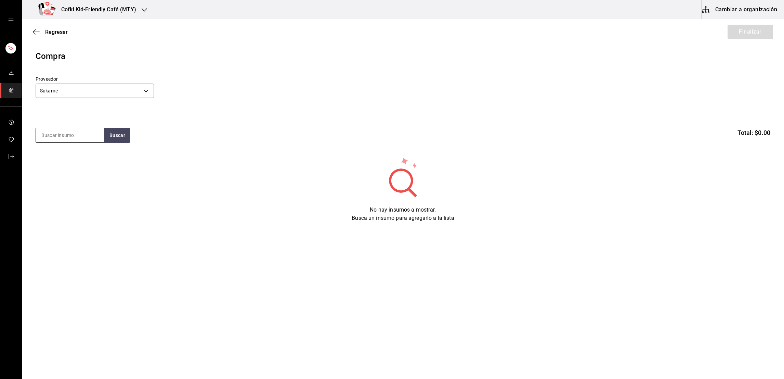
click at [85, 135] on input at bounding box center [70, 135] width 68 height 14
click at [129, 131] on button "Buscar" at bounding box center [117, 135] width 26 height 15
click at [89, 159] on div "Presentación - Sukarne" at bounding box center [66, 162] width 50 height 7
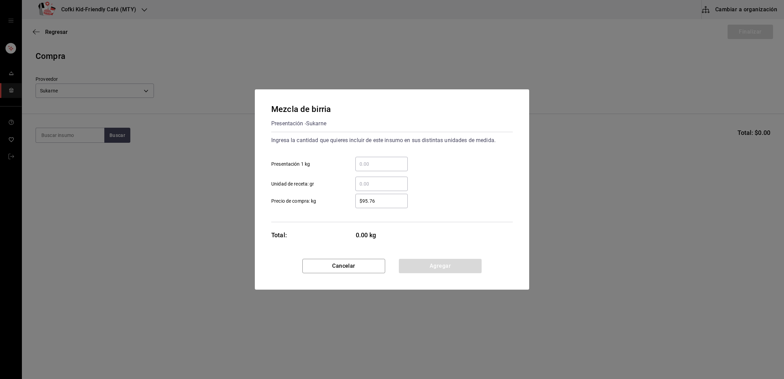
click at [379, 162] on input "​ Presentación 1 kg" at bounding box center [381, 164] width 52 height 8
type input "14.81"
click at [379, 205] on input "$95.76" at bounding box center [381, 201] width 52 height 8
type input "$140.50"
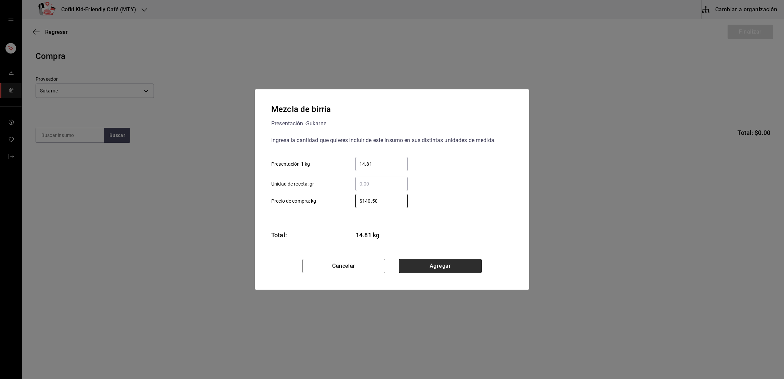
click at [434, 265] on button "Agregar" at bounding box center [440, 266] width 83 height 14
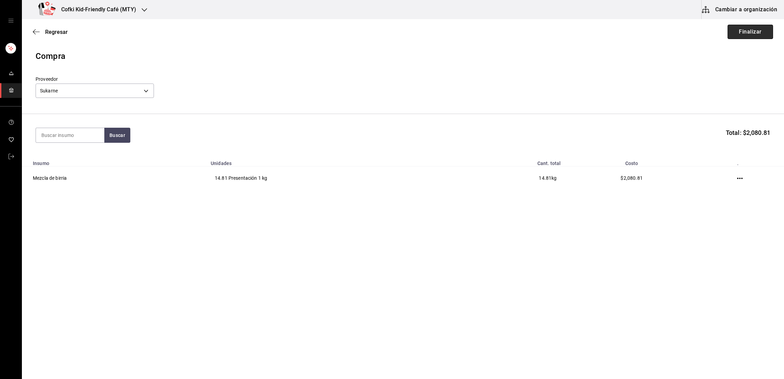
click at [749, 34] on button "Finalizar" at bounding box center [750, 32] width 45 height 14
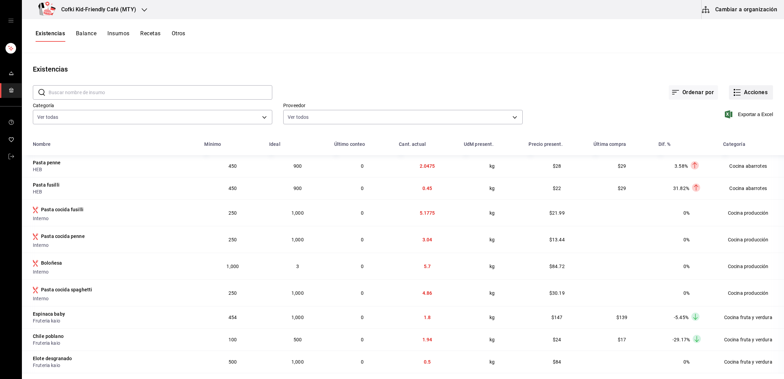
click at [736, 89] on button "Acciones" at bounding box center [751, 92] width 44 height 14
click at [721, 132] on span "Compra" at bounding box center [743, 129] width 57 height 7
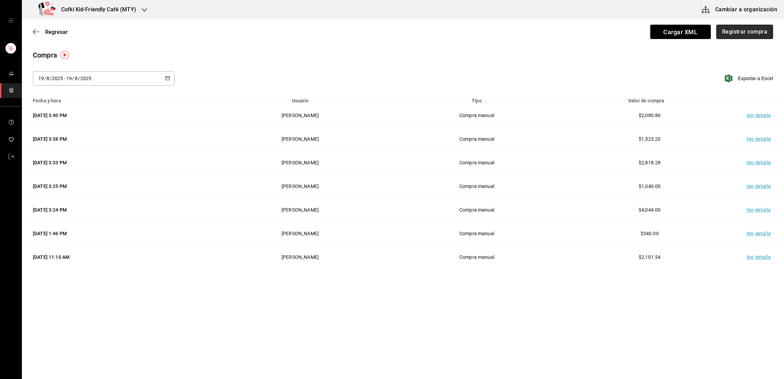
click at [740, 31] on button "Registrar compra" at bounding box center [744, 32] width 57 height 14
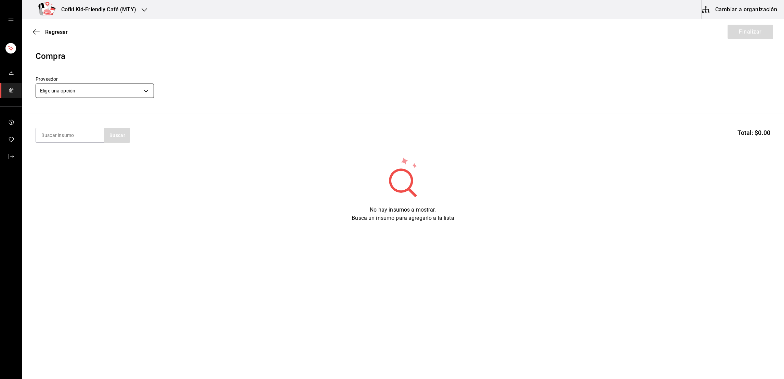
click at [100, 91] on body "Cofki Kid-Friendly Café (MTY) Cambiar a organización Regresar Finalizar Compra …" at bounding box center [392, 170] width 784 height 340
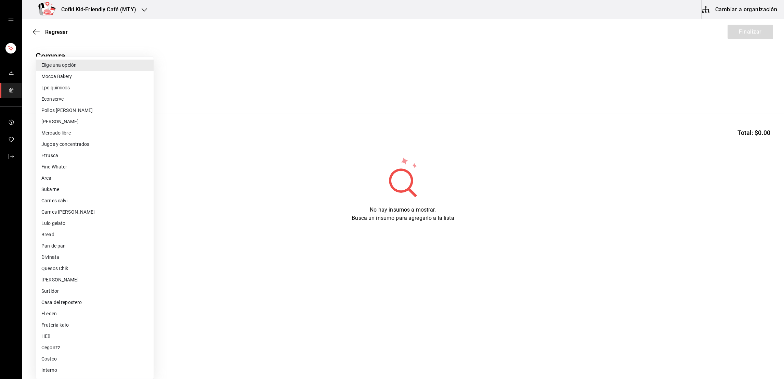
click at [51, 199] on li "Carnes calvi" at bounding box center [95, 200] width 118 height 11
type input "34d3d16a-fb26-4831-beb4-171a82fab375"
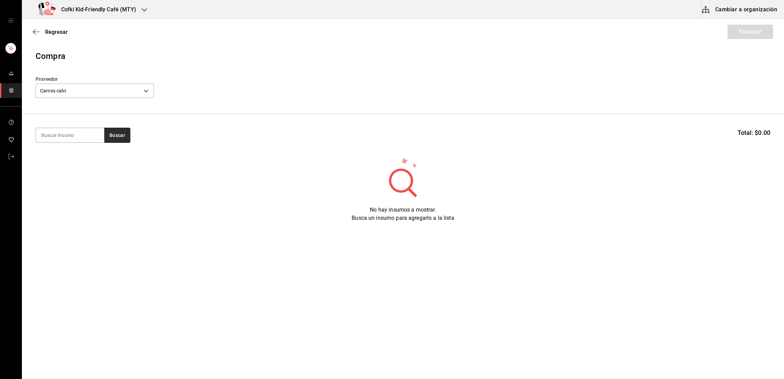
click at [108, 140] on button "Buscar" at bounding box center [117, 135] width 26 height 15
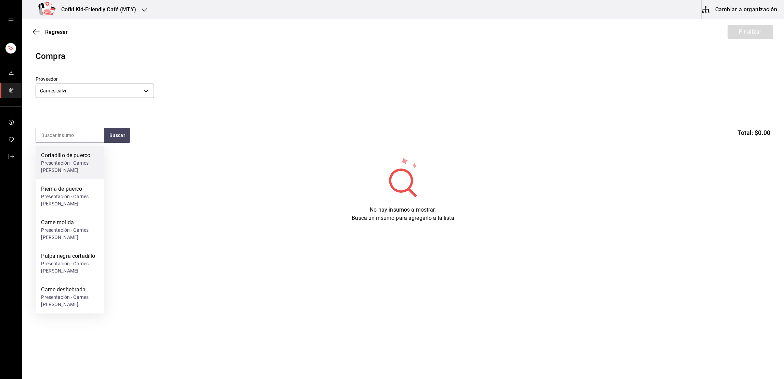
click at [87, 160] on div "Presentación - Carnes [PERSON_NAME]" at bounding box center [69, 166] width 57 height 14
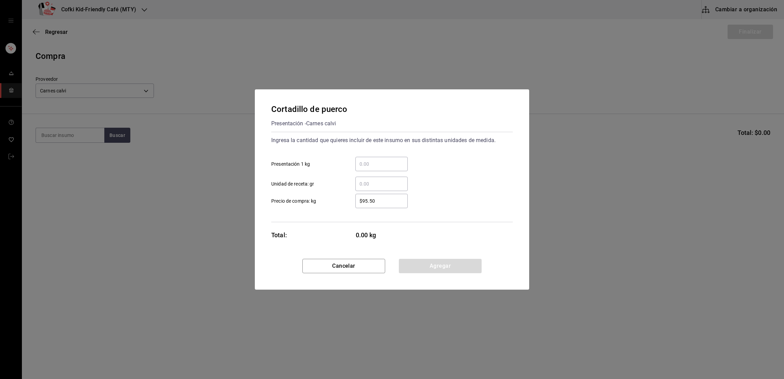
click at [367, 168] on input "​ Presentación 1 kg" at bounding box center [381, 164] width 52 height 8
type input "10.1"
click at [379, 205] on div "$95.50 ​" at bounding box center [381, 201] width 52 height 14
click at [379, 205] on input "$95.50" at bounding box center [381, 201] width 52 height 8
click at [379, 205] on div "$95.50 ​" at bounding box center [381, 201] width 52 height 14
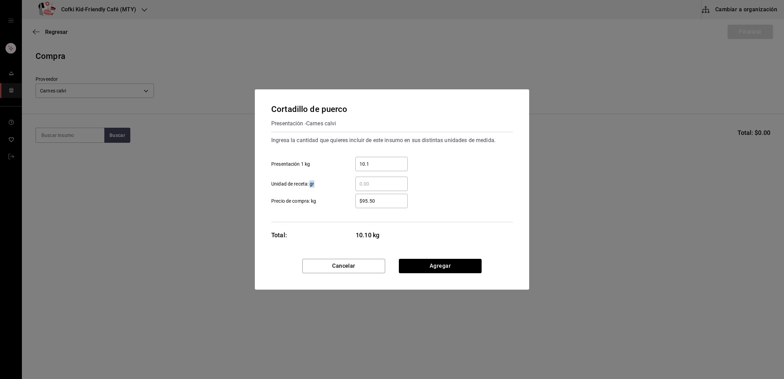
click at [379, 205] on input "$95.50" at bounding box center [381, 201] width 52 height 8
click at [379, 205] on div "$95.50 ​" at bounding box center [381, 201] width 52 height 14
click at [379, 205] on input "$95.50" at bounding box center [381, 201] width 52 height 8
click at [379, 205] on div "$95.50 ​" at bounding box center [381, 201] width 52 height 14
click at [379, 205] on input "$95.50" at bounding box center [381, 201] width 52 height 8
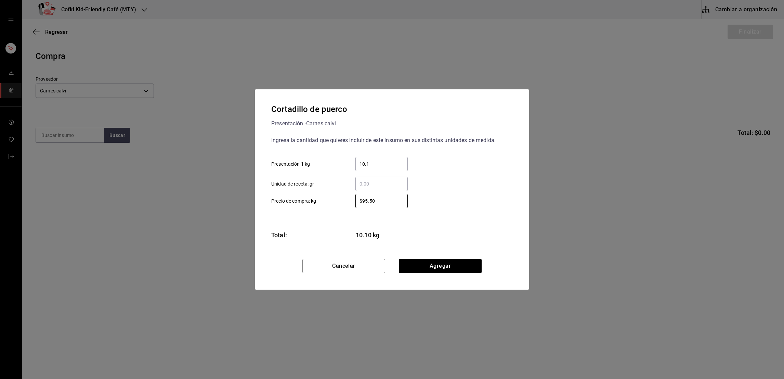
drag, startPoint x: 379, startPoint y: 205, endPoint x: 343, endPoint y: 196, distance: 36.6
click at [343, 196] on label "$95.50 ​ Precio de compra: kg" at bounding box center [339, 201] width 136 height 14
type input "$99.90"
click at [430, 277] on div "Cancelar Agregar" at bounding box center [392, 274] width 274 height 31
click at [428, 270] on button "Agregar" at bounding box center [440, 266] width 83 height 14
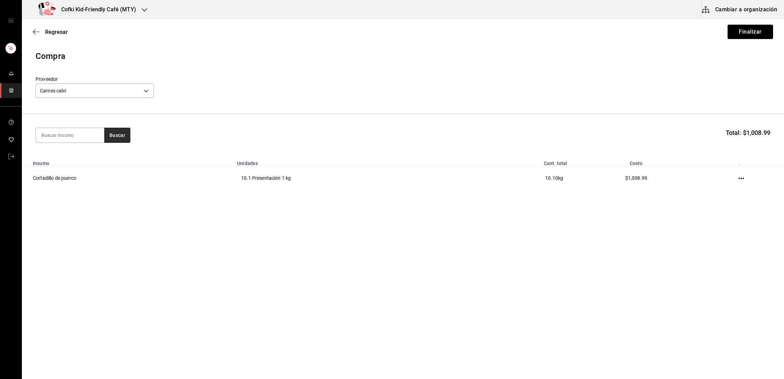
click at [119, 140] on button "Buscar" at bounding box center [117, 135] width 26 height 15
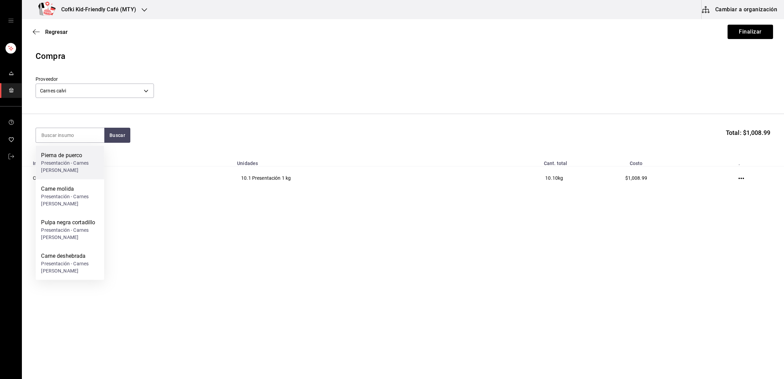
click at [79, 159] on div "Presentación - Carnes [PERSON_NAME]" at bounding box center [69, 166] width 57 height 14
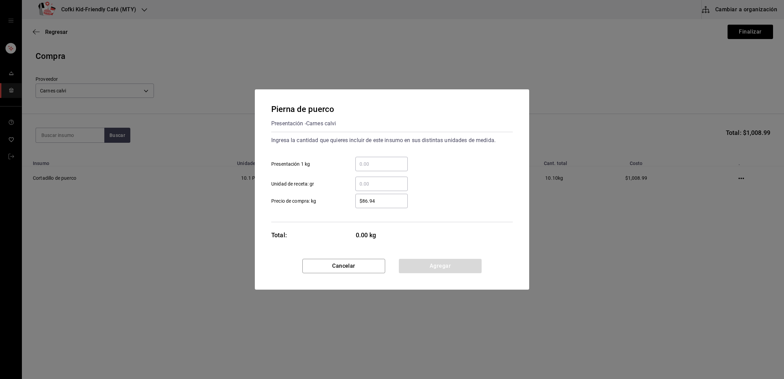
click at [366, 162] on input "​ Presentación 1 kg" at bounding box center [381, 164] width 52 height 8
type input "15.1"
click at [363, 203] on input "$86.94" at bounding box center [381, 201] width 52 height 8
type input "$75"
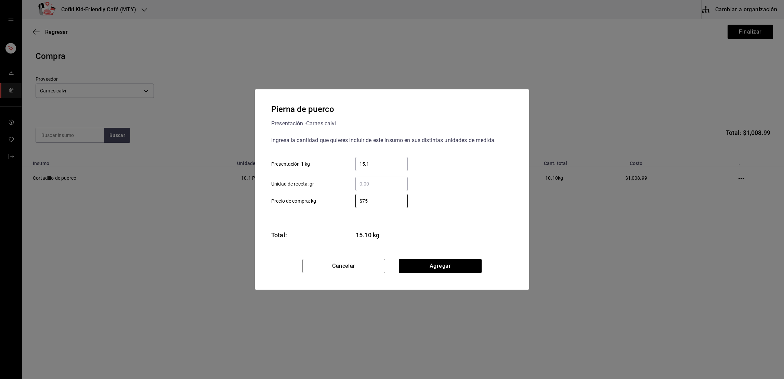
click at [429, 195] on div "$75 ​ Precio de compra: kg" at bounding box center [389, 198] width 247 height 20
click at [442, 259] on button "Agregar" at bounding box center [440, 266] width 83 height 14
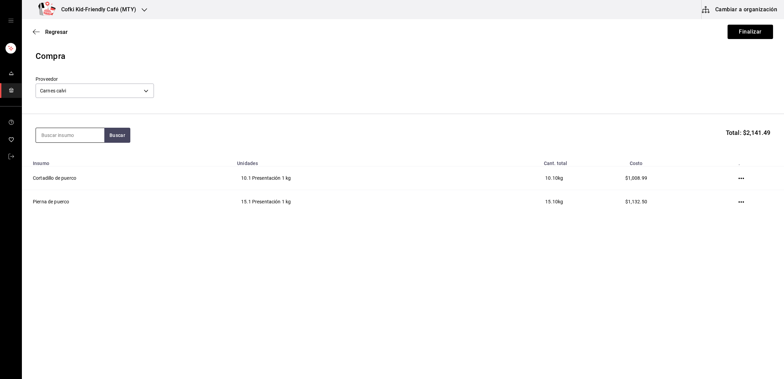
click at [77, 136] on input at bounding box center [70, 135] width 68 height 14
type input "CORTADILLO"
click at [119, 130] on button "Buscar" at bounding box center [117, 135] width 26 height 15
click at [102, 220] on div "Compra Proveedor Carnes [PERSON_NAME] 34d3d16a-fb26-4831-beb4-171a82fab375 CORT…" at bounding box center [403, 137] width 762 height 174
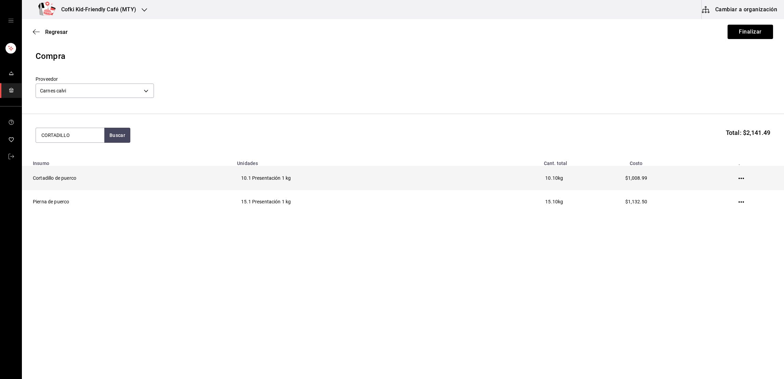
click at [656, 171] on td "$1,008.99" at bounding box center [636, 178] width 130 height 24
click at [742, 179] on icon "button" at bounding box center [740, 178] width 5 height 1
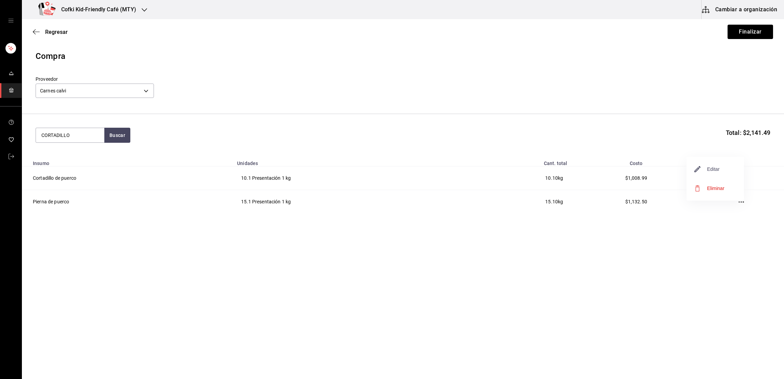
click at [713, 169] on span "Editar" at bounding box center [707, 169] width 25 height 8
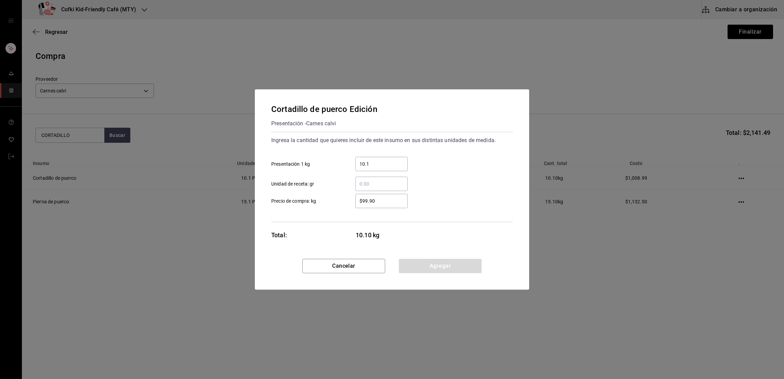
click at [384, 161] on input "10.1" at bounding box center [381, 164] width 52 height 8
type input "4.1"
click at [456, 261] on button "Agregar" at bounding box center [440, 266] width 83 height 14
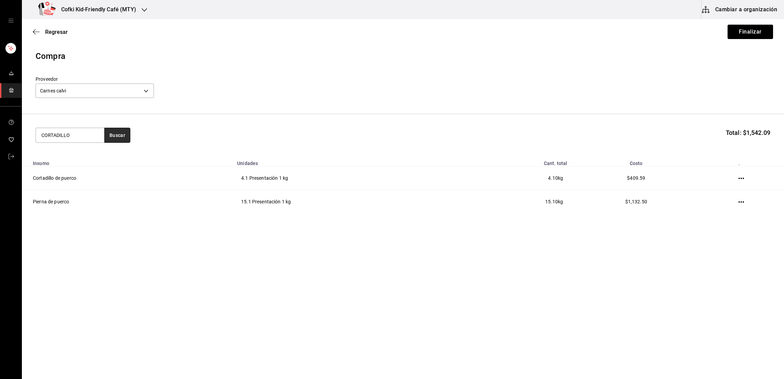
click at [125, 139] on button "Buscar" at bounding box center [117, 135] width 26 height 15
drag, startPoint x: 77, startPoint y: 137, endPoint x: 20, endPoint y: 134, distance: 57.2
click at [20, 134] on div "Cofki Kid-Friendly Café (MTY) Cambiar a organización Regresar Finalizar Compra …" at bounding box center [392, 170] width 784 height 340
drag, startPoint x: 156, startPoint y: 142, endPoint x: 146, endPoint y: 142, distance: 9.6
click at [146, 142] on div "Buscar Total: $1,542.09" at bounding box center [403, 135] width 735 height 15
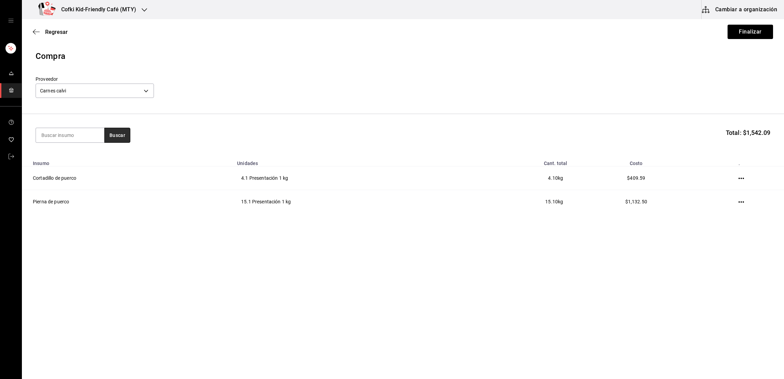
click at [114, 133] on button "Buscar" at bounding box center [117, 135] width 26 height 15
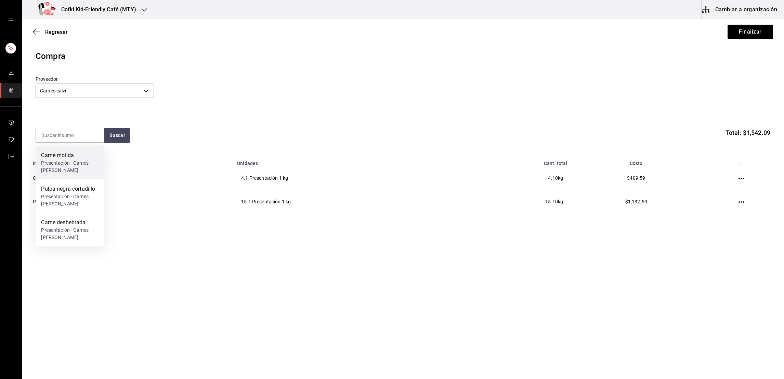
click at [71, 160] on div "Presentación - Carnes [PERSON_NAME]" at bounding box center [69, 166] width 57 height 14
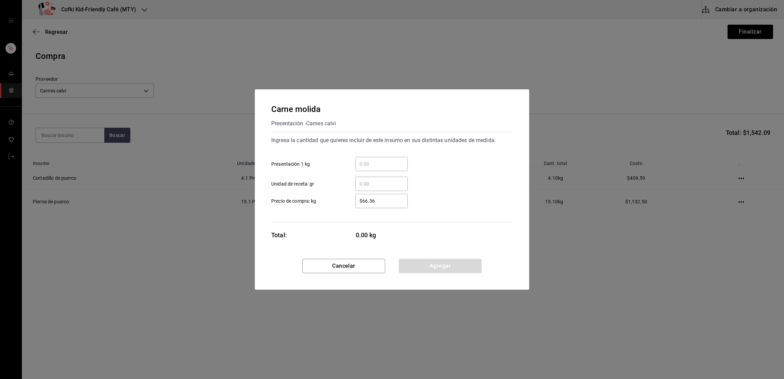
click at [379, 158] on div "​" at bounding box center [381, 164] width 52 height 14
click at [379, 160] on input "​ Presentación 1 kg" at bounding box center [381, 164] width 52 height 8
type input "15.1"
type input "$99.90"
click at [417, 185] on div "​ Unidad de receta: gr" at bounding box center [389, 181] width 247 height 20
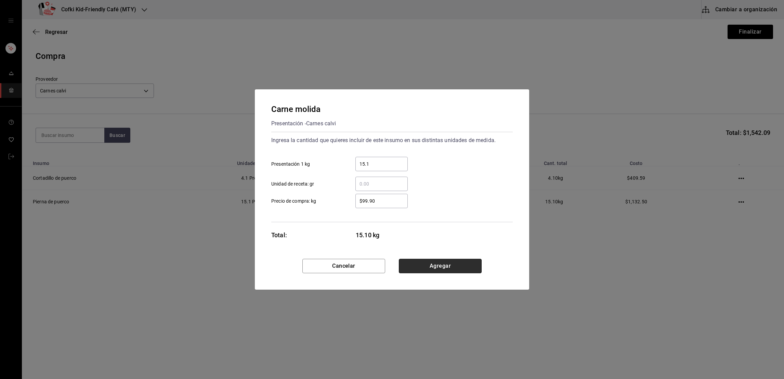
click at [431, 259] on button "Agregar" at bounding box center [440, 266] width 83 height 14
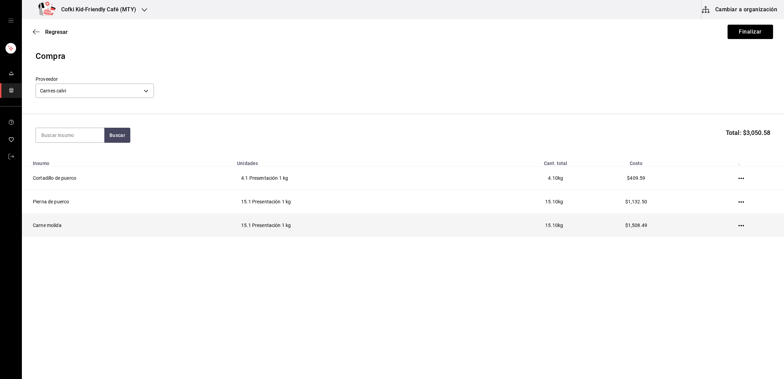
click at [735, 227] on td at bounding box center [742, 225] width 83 height 24
click at [740, 224] on icon "button" at bounding box center [740, 225] width 5 height 5
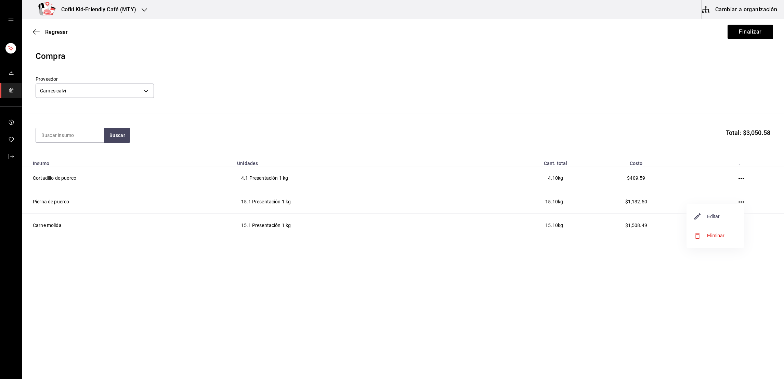
click at [695, 213] on icon "button" at bounding box center [697, 216] width 8 height 8
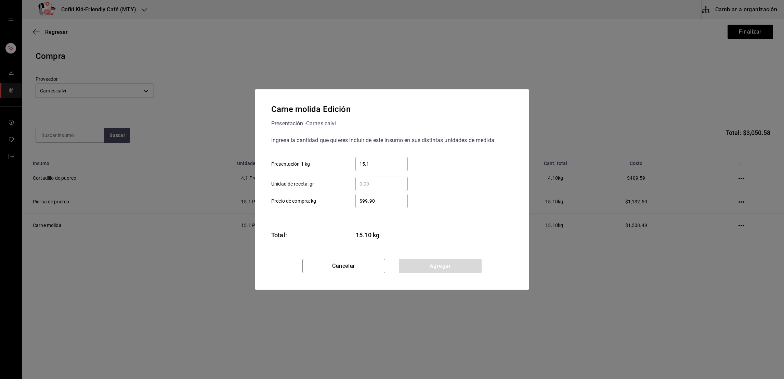
click at [393, 161] on input "15.1" at bounding box center [381, 164] width 52 height 8
type input "10.1"
click at [457, 261] on button "Agregar" at bounding box center [440, 266] width 83 height 14
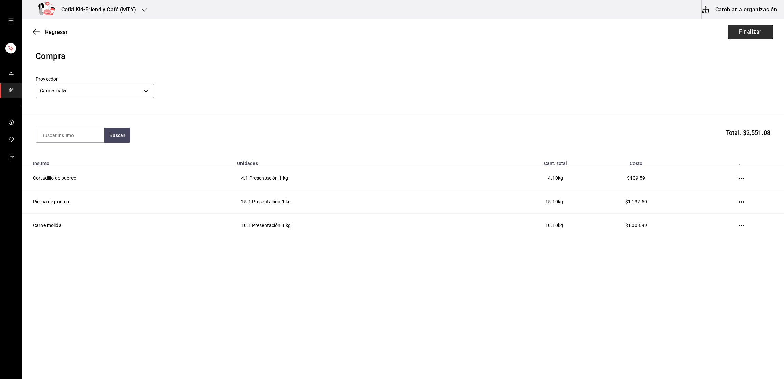
click at [744, 34] on button "Finalizar" at bounding box center [750, 32] width 45 height 14
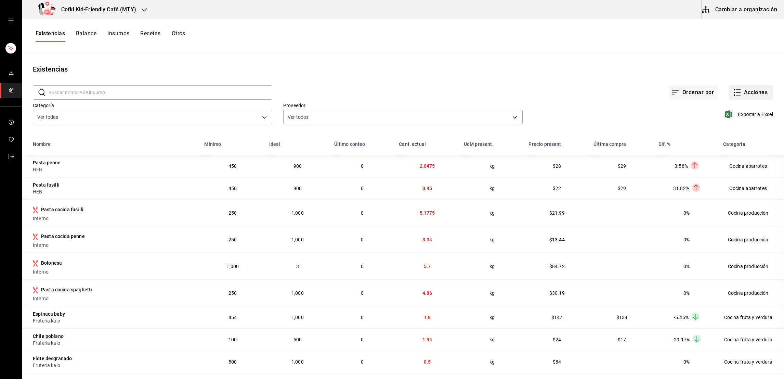
click at [748, 98] on button "Acciones" at bounding box center [751, 92] width 44 height 14
click at [720, 126] on span "Compra" at bounding box center [743, 129] width 57 height 7
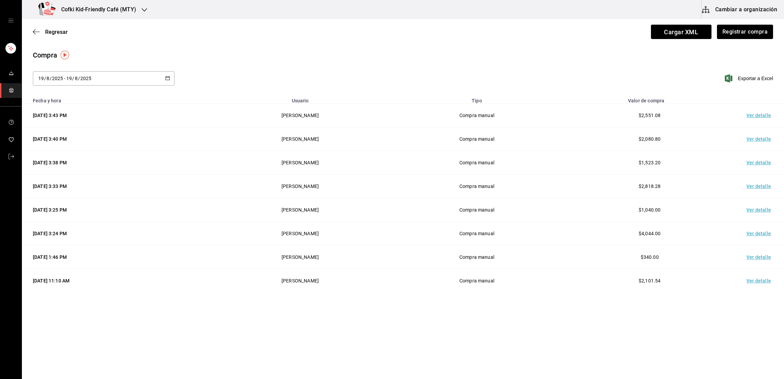
click at [751, 277] on td "Ver detalle" at bounding box center [760, 281] width 48 height 24
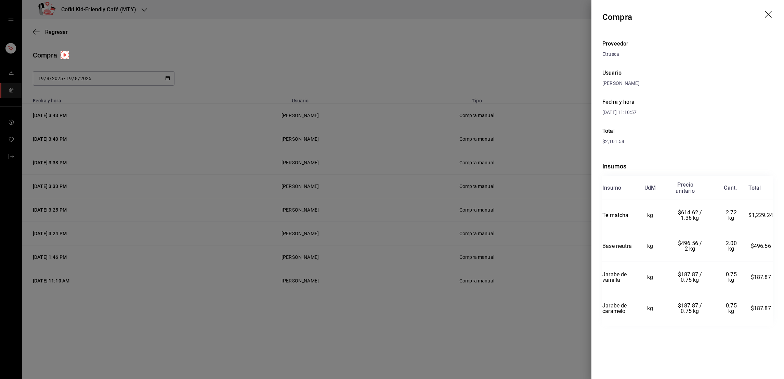
click at [559, 305] on div at bounding box center [392, 189] width 784 height 379
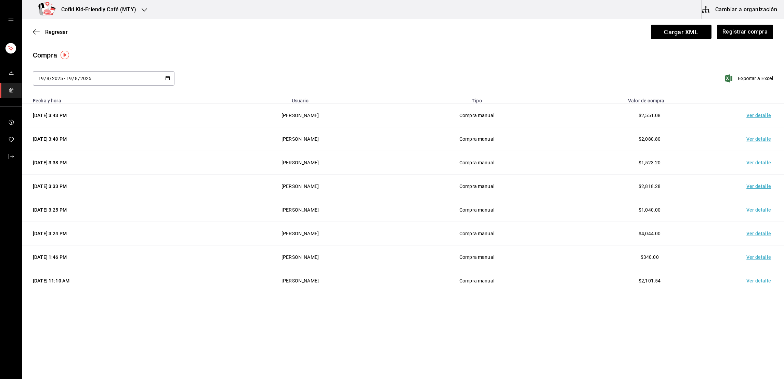
click at [750, 258] on td "Ver detalle" at bounding box center [760, 257] width 48 height 24
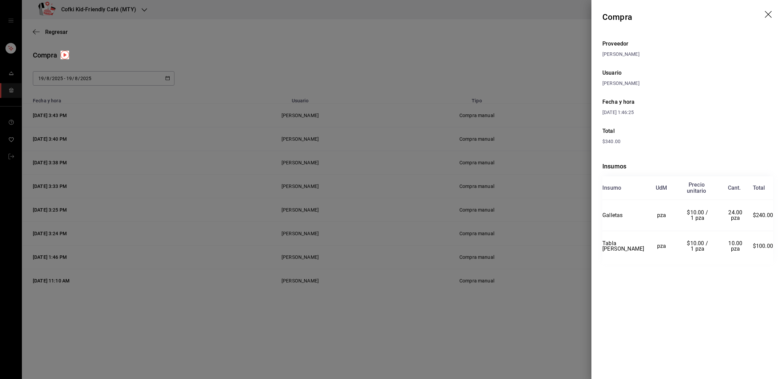
click at [573, 312] on div at bounding box center [392, 189] width 784 height 379
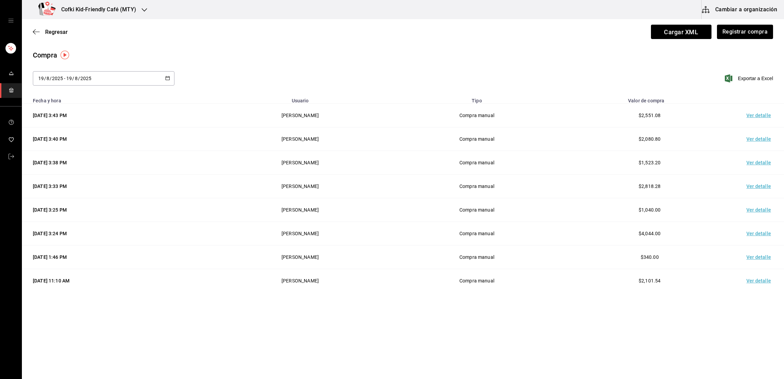
click at [757, 240] on td "Ver detalle" at bounding box center [760, 234] width 48 height 24
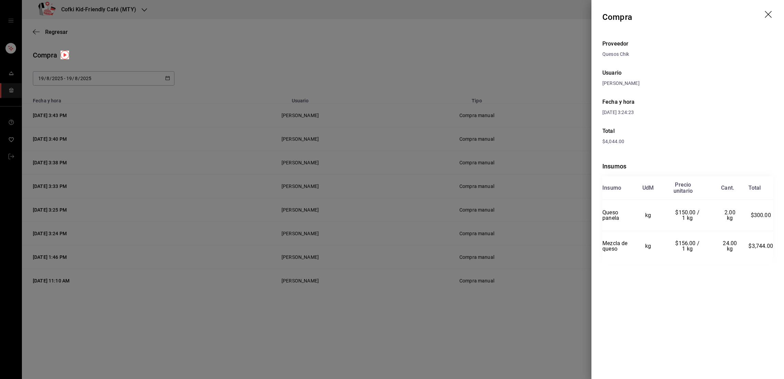
click at [553, 263] on div at bounding box center [392, 189] width 784 height 379
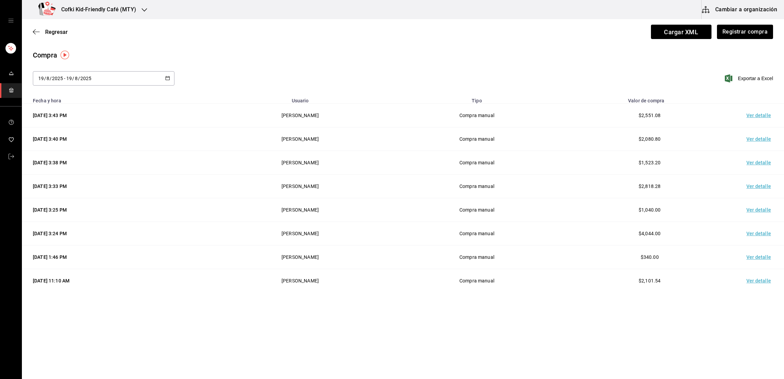
click at [755, 201] on td "Ver detalle" at bounding box center [760, 210] width 48 height 24
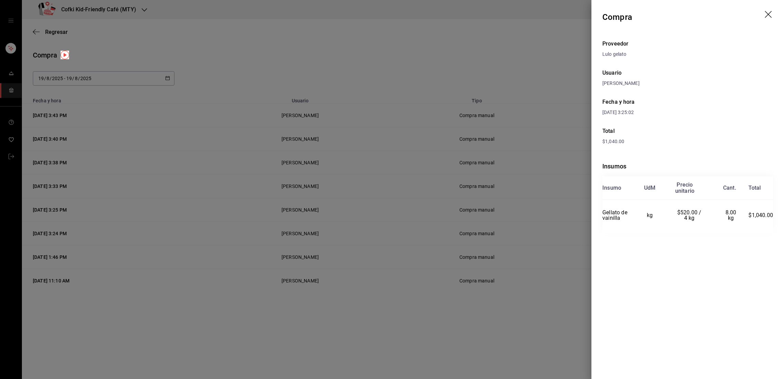
click at [583, 311] on div at bounding box center [392, 189] width 784 height 379
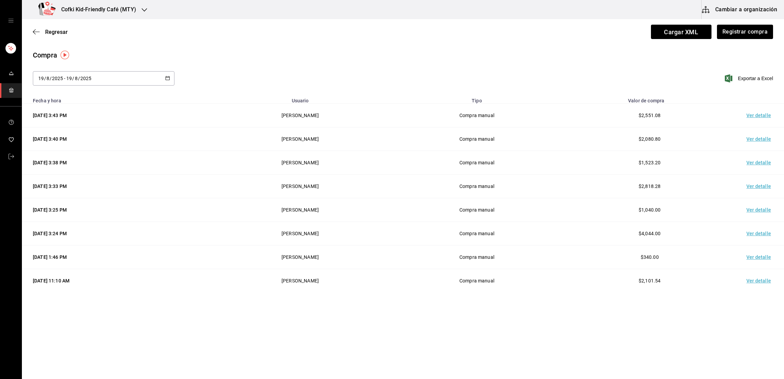
click at [756, 189] on td "Ver detalle" at bounding box center [760, 186] width 48 height 24
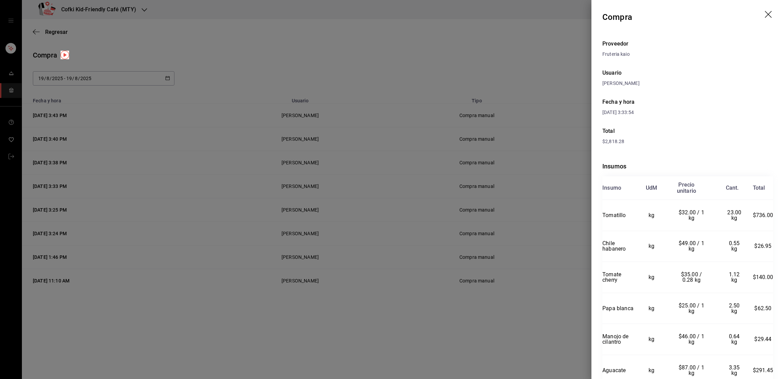
click at [588, 323] on div at bounding box center [392, 189] width 784 height 379
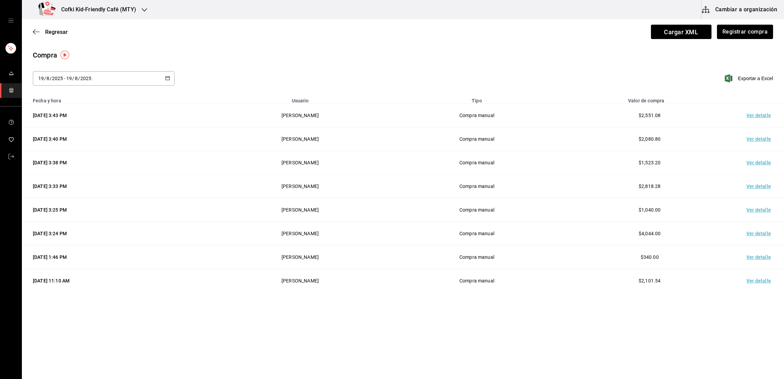
click at [754, 160] on td "Ver detalle" at bounding box center [760, 163] width 48 height 24
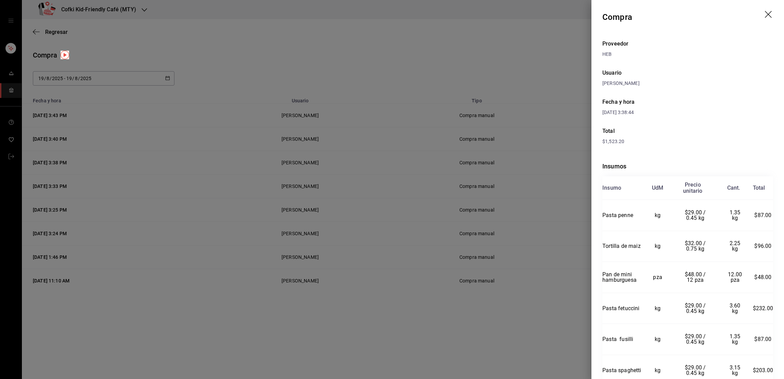
click at [570, 237] on div at bounding box center [392, 189] width 784 height 379
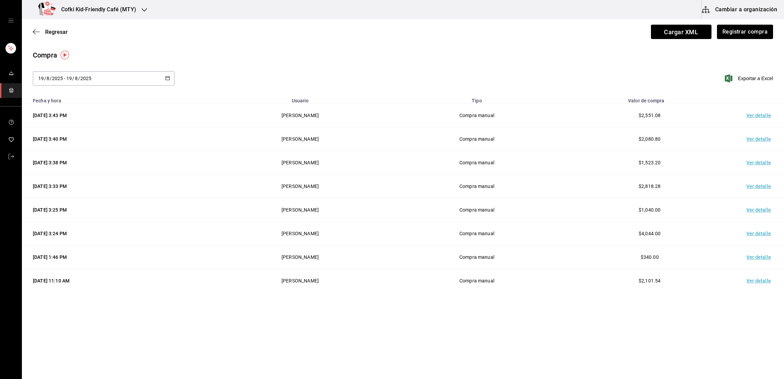
click at [753, 136] on td "Ver detalle" at bounding box center [760, 139] width 48 height 24
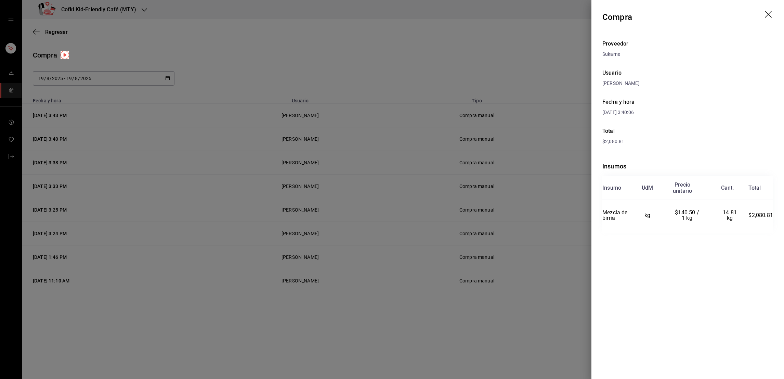
click at [563, 247] on div at bounding box center [392, 189] width 784 height 379
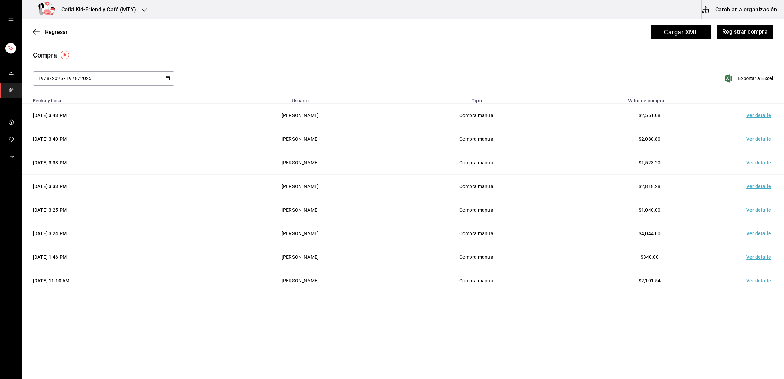
click at [752, 112] on td "Ver detalle" at bounding box center [760, 116] width 48 height 24
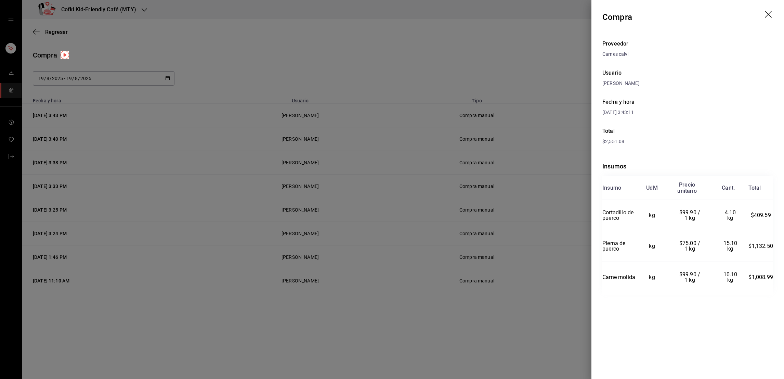
click at [557, 94] on div at bounding box center [392, 189] width 784 height 379
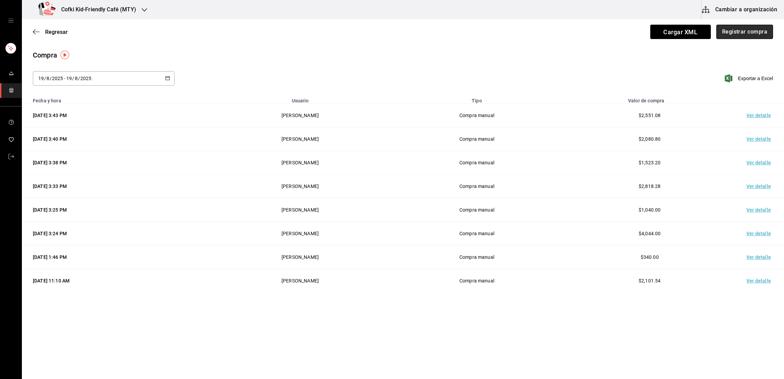
click at [733, 26] on button "Registrar compra" at bounding box center [744, 32] width 57 height 14
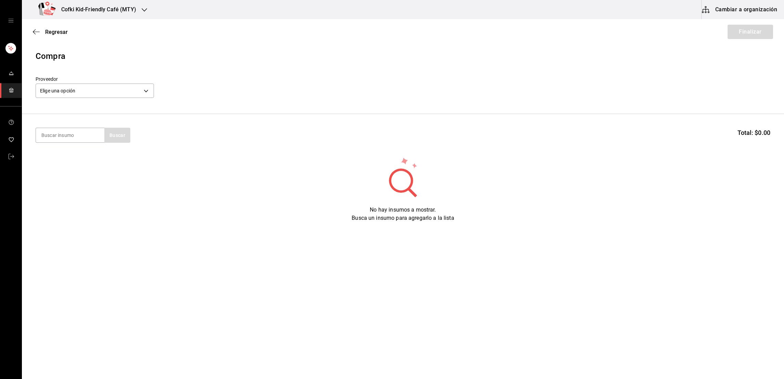
click at [109, 101] on header "Compra Proveedor Elige una opción default" at bounding box center [403, 82] width 762 height 64
click at [108, 96] on body "Cofki Kid-Friendly Café (MTY) Cambiar a organización Regresar Finalizar Compra …" at bounding box center [392, 170] width 784 height 340
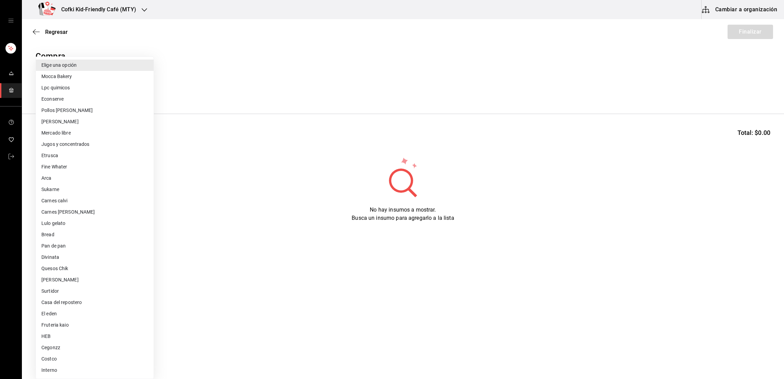
click at [91, 179] on li "Arca" at bounding box center [95, 177] width 118 height 11
type input "22fa42fb-fdc8-48ba-8e81-68699bfcbc70"
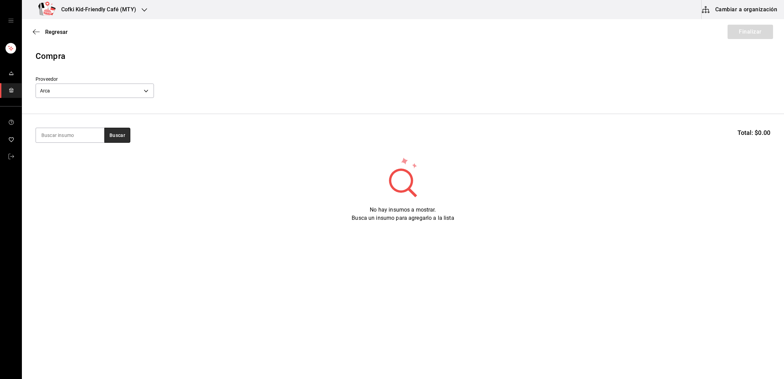
click at [122, 134] on button "Buscar" at bounding box center [117, 135] width 26 height 15
